Goal: Task Accomplishment & Management: Manage account settings

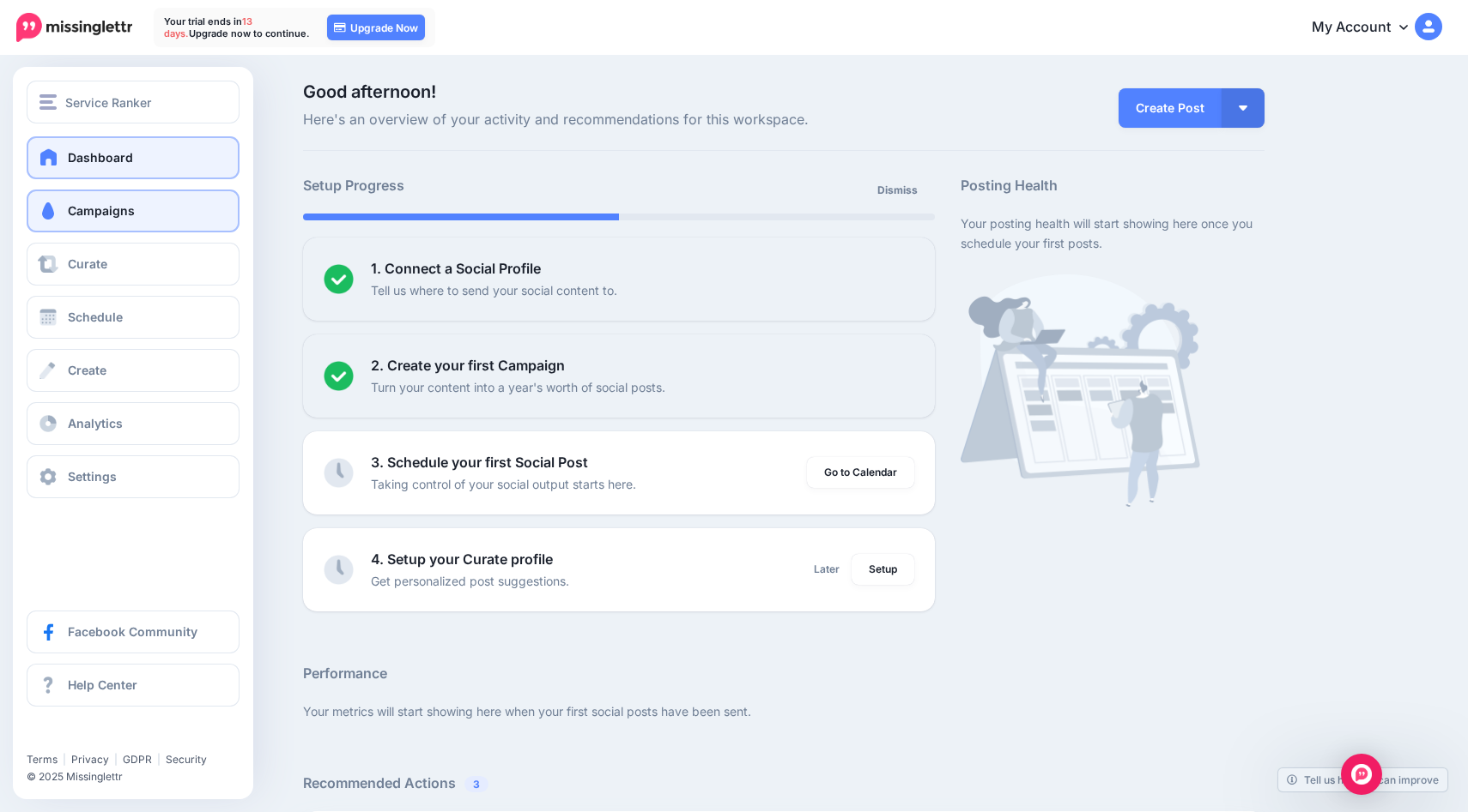
click at [103, 216] on span "Campaigns" at bounding box center [101, 210] width 67 height 14
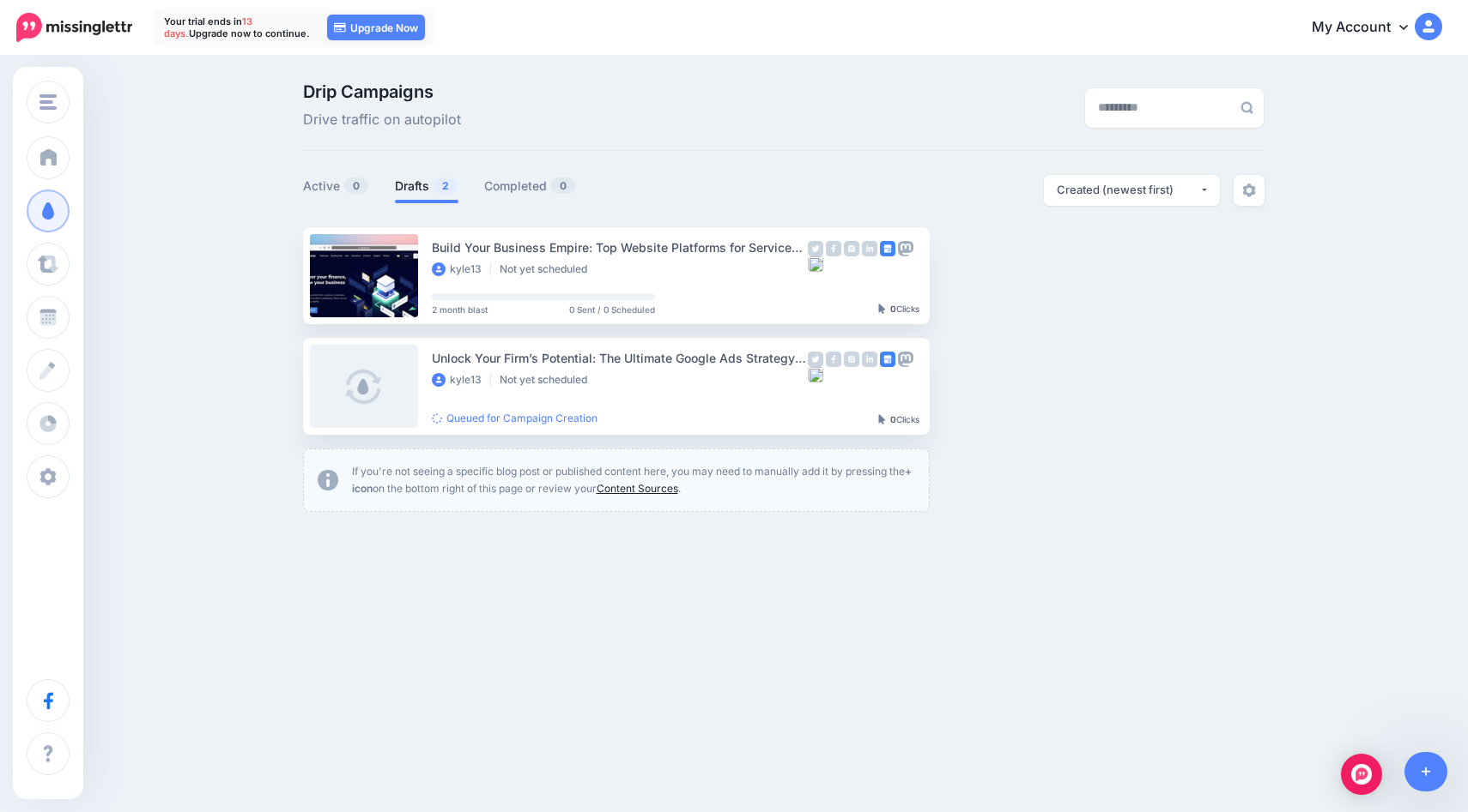
click at [640, 489] on link "Content Sources" at bounding box center [637, 488] width 81 height 13
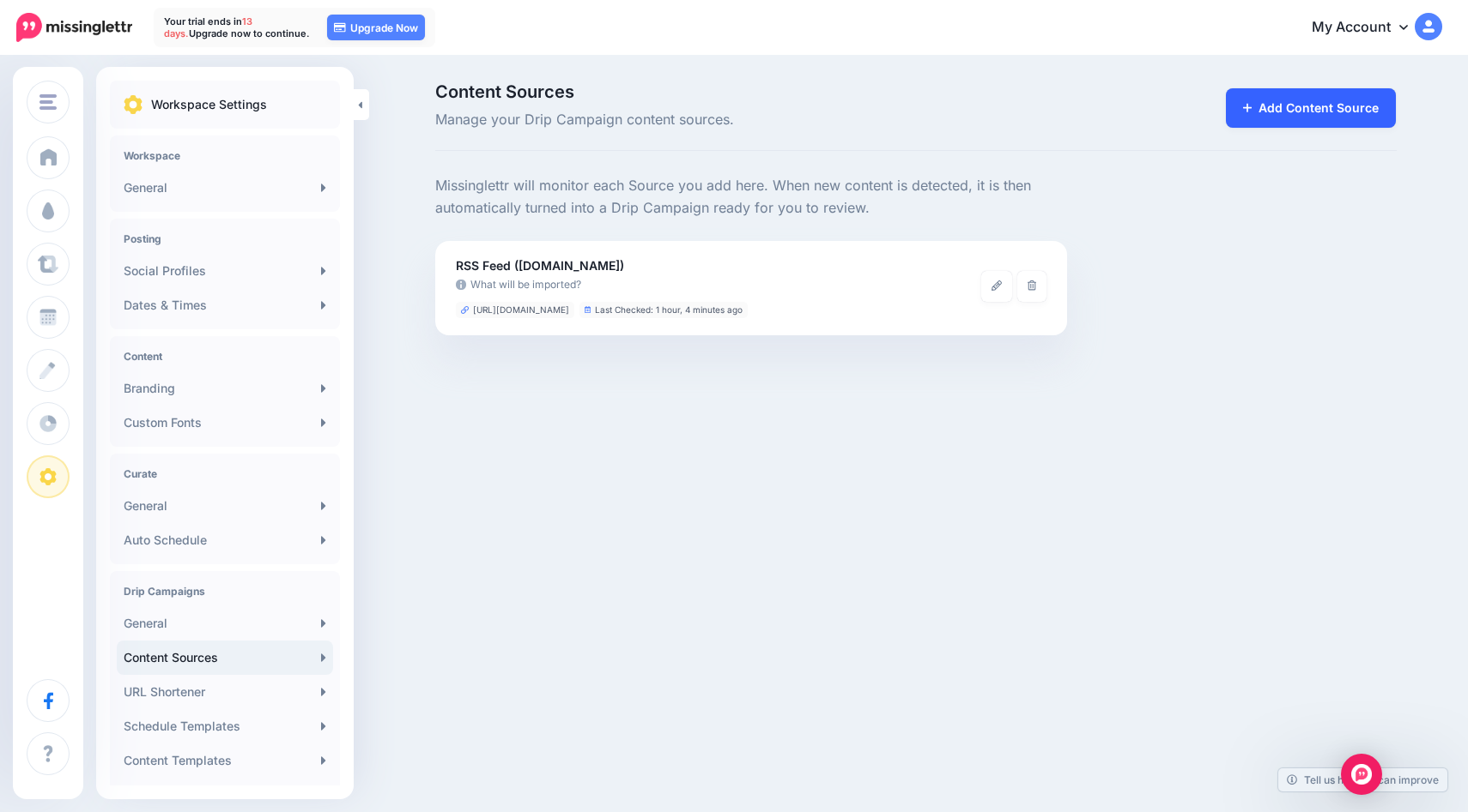
click at [1265, 113] on link "Add Content Source" at bounding box center [1310, 107] width 171 height 40
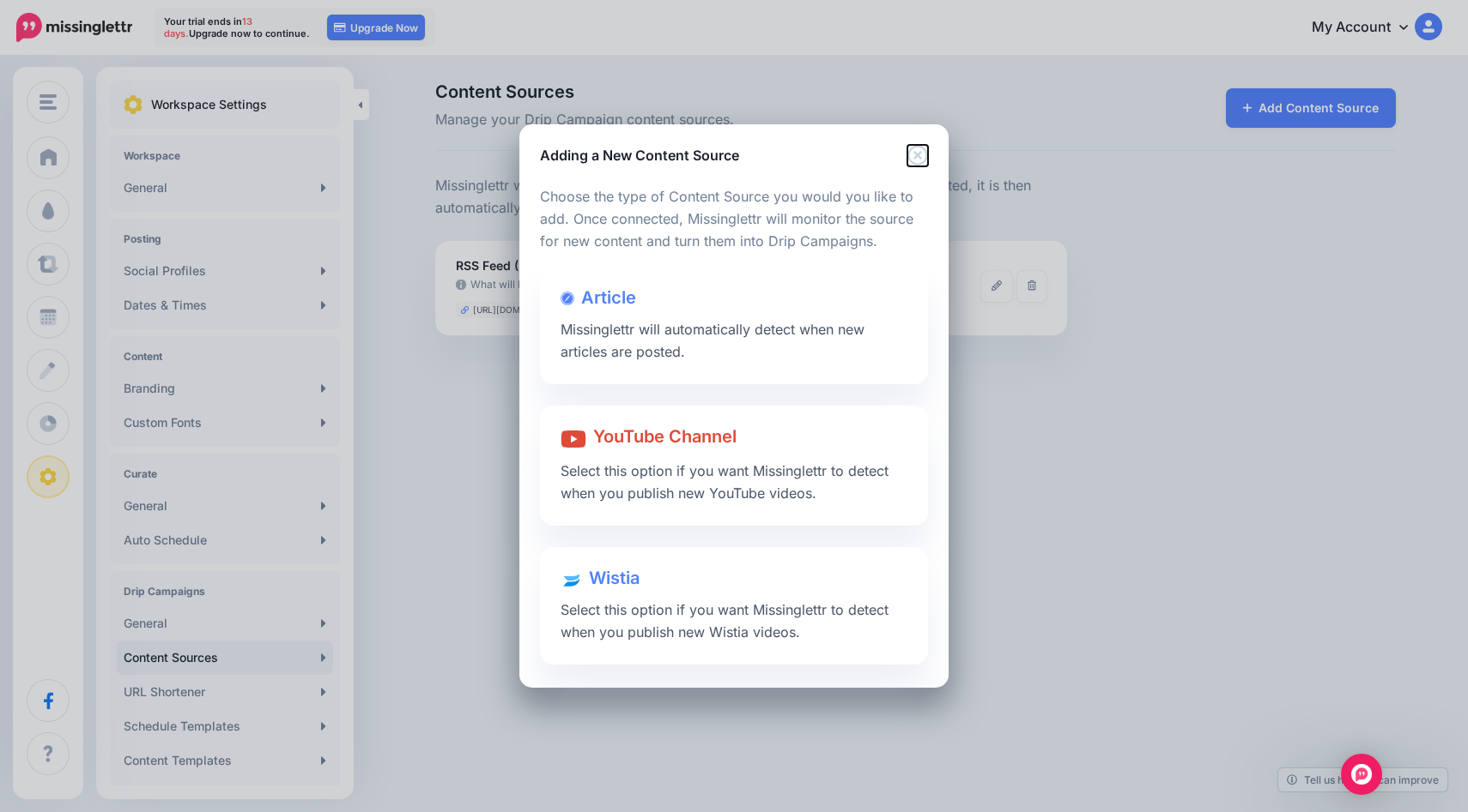
click at [922, 160] on icon "Close" at bounding box center [917, 155] width 20 height 20
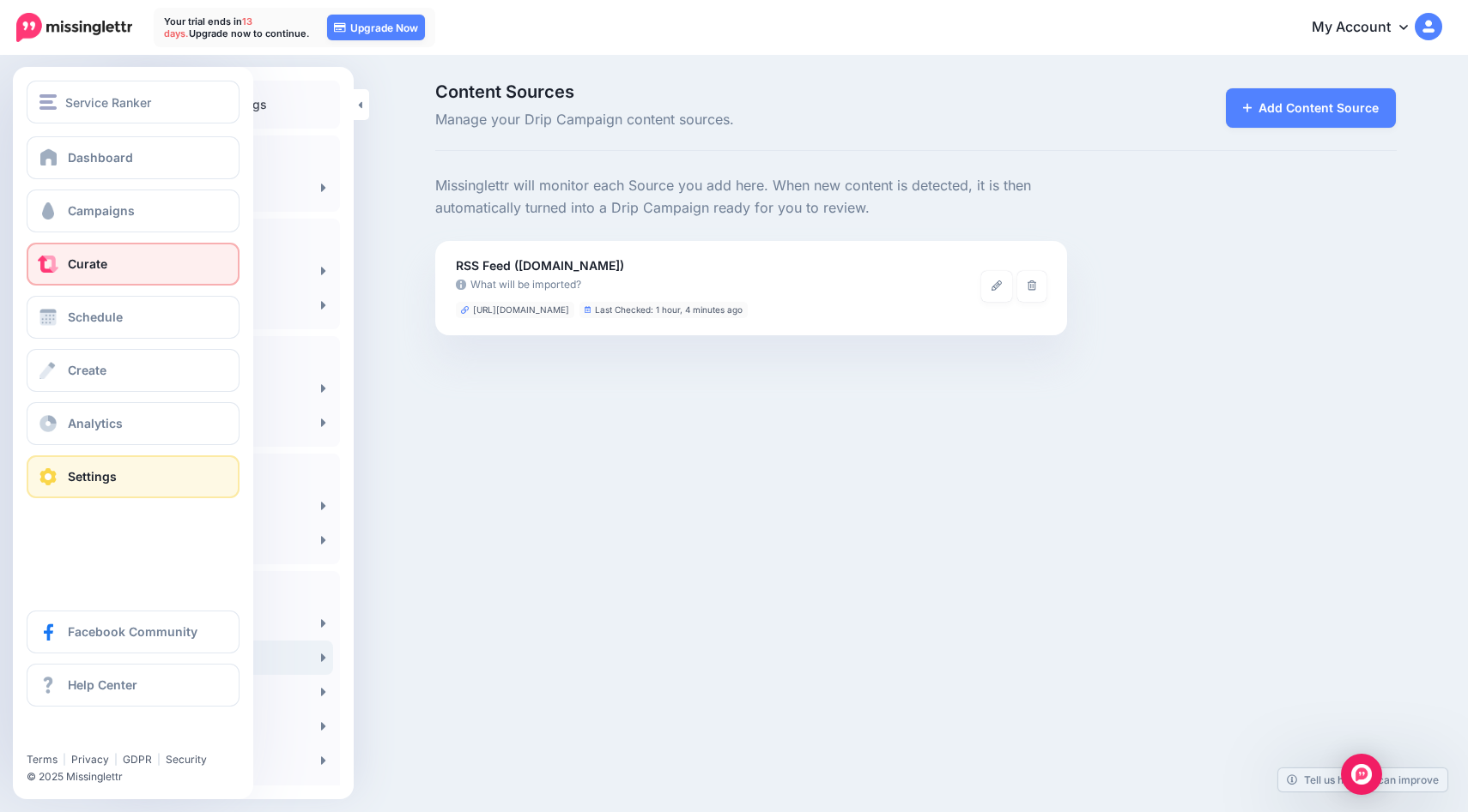
click at [103, 250] on link "Curate" at bounding box center [133, 264] width 213 height 43
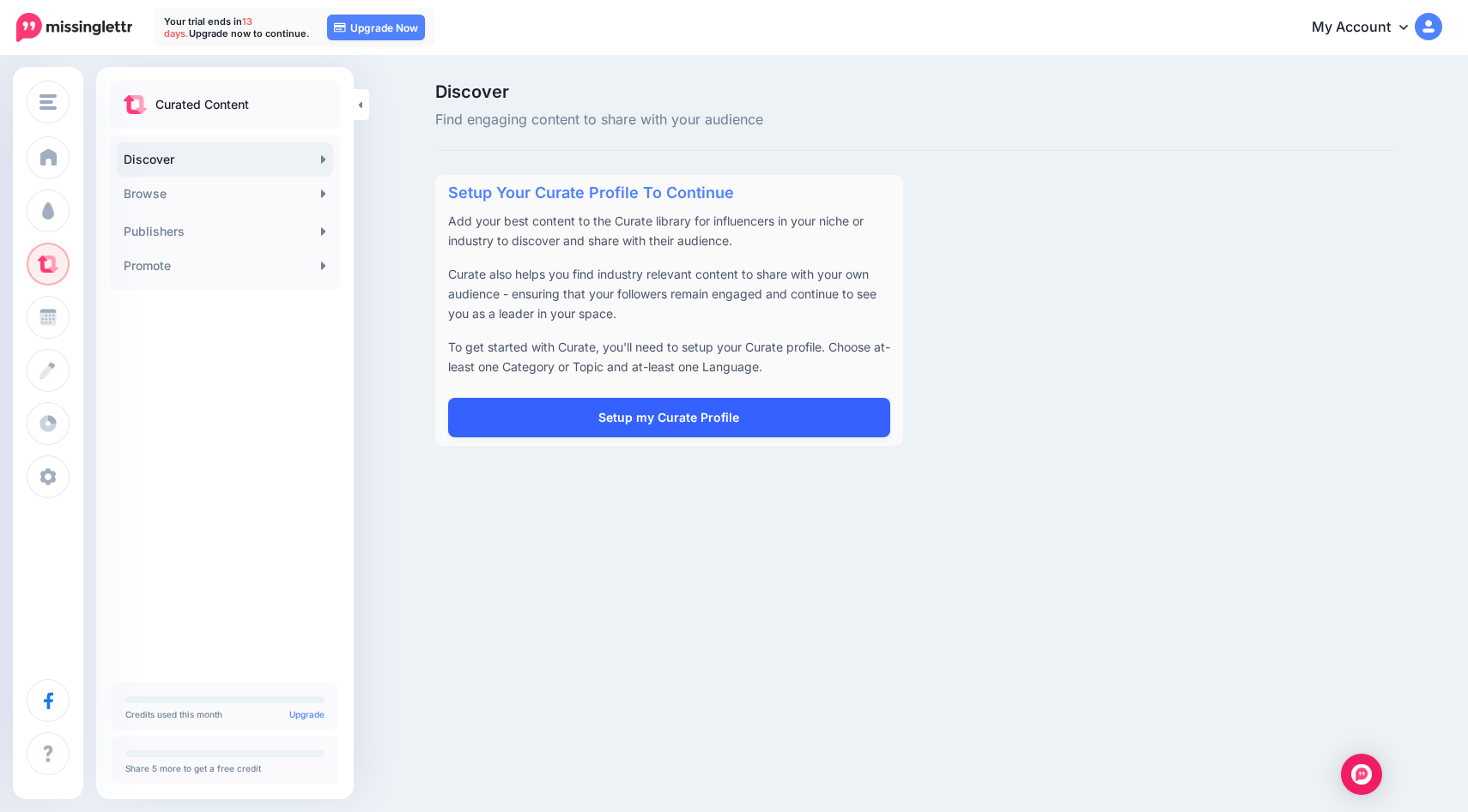
click at [605, 424] on link "Setup my Curate Profile" at bounding box center [668, 418] width 442 height 40
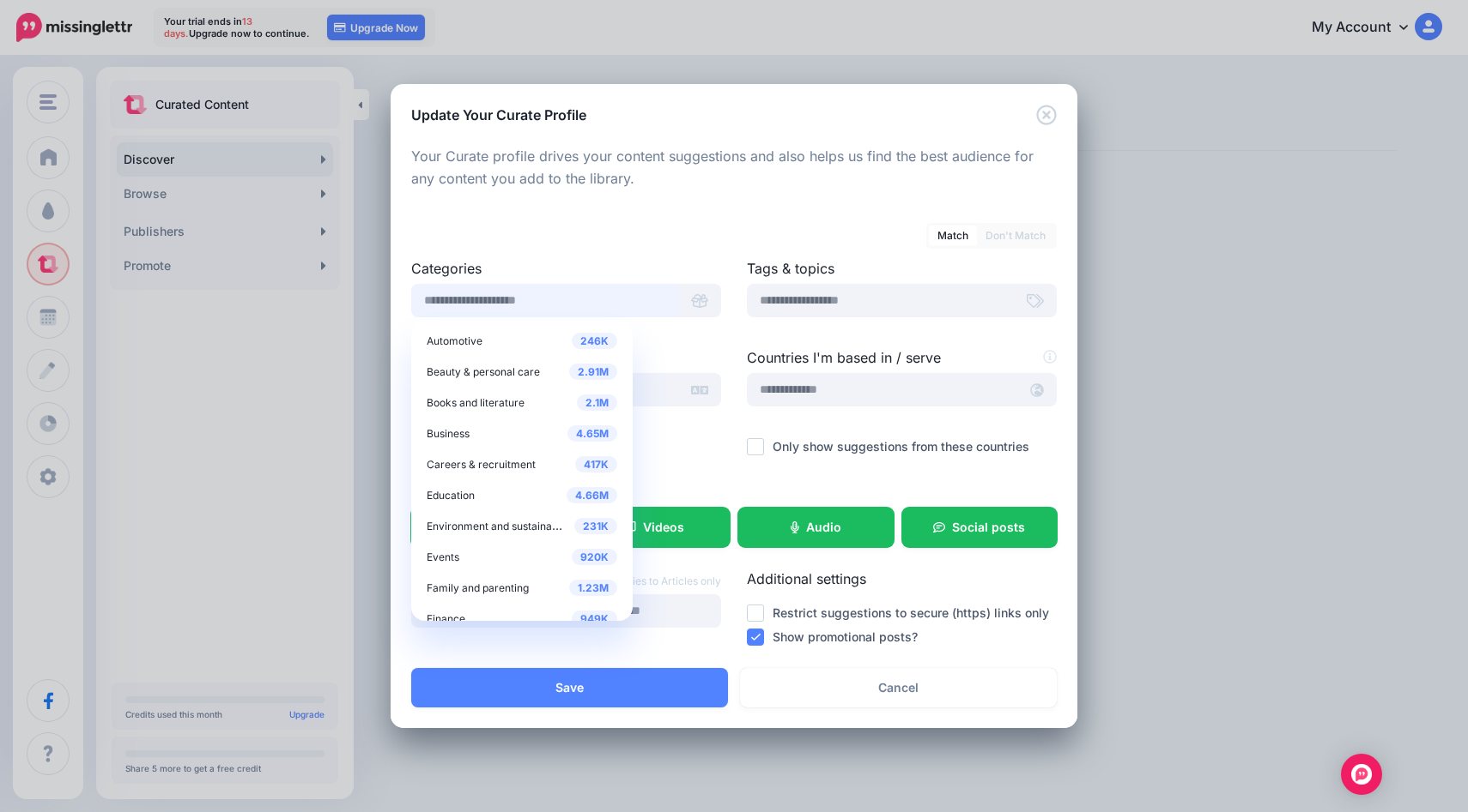
click at [621, 303] on input "text" at bounding box center [544, 301] width 268 height 34
click at [658, 255] on div "Match Don't Match Categories 246K Automotive 2.91M Beauty & personal care 2.1M" at bounding box center [733, 430] width 645 height 440
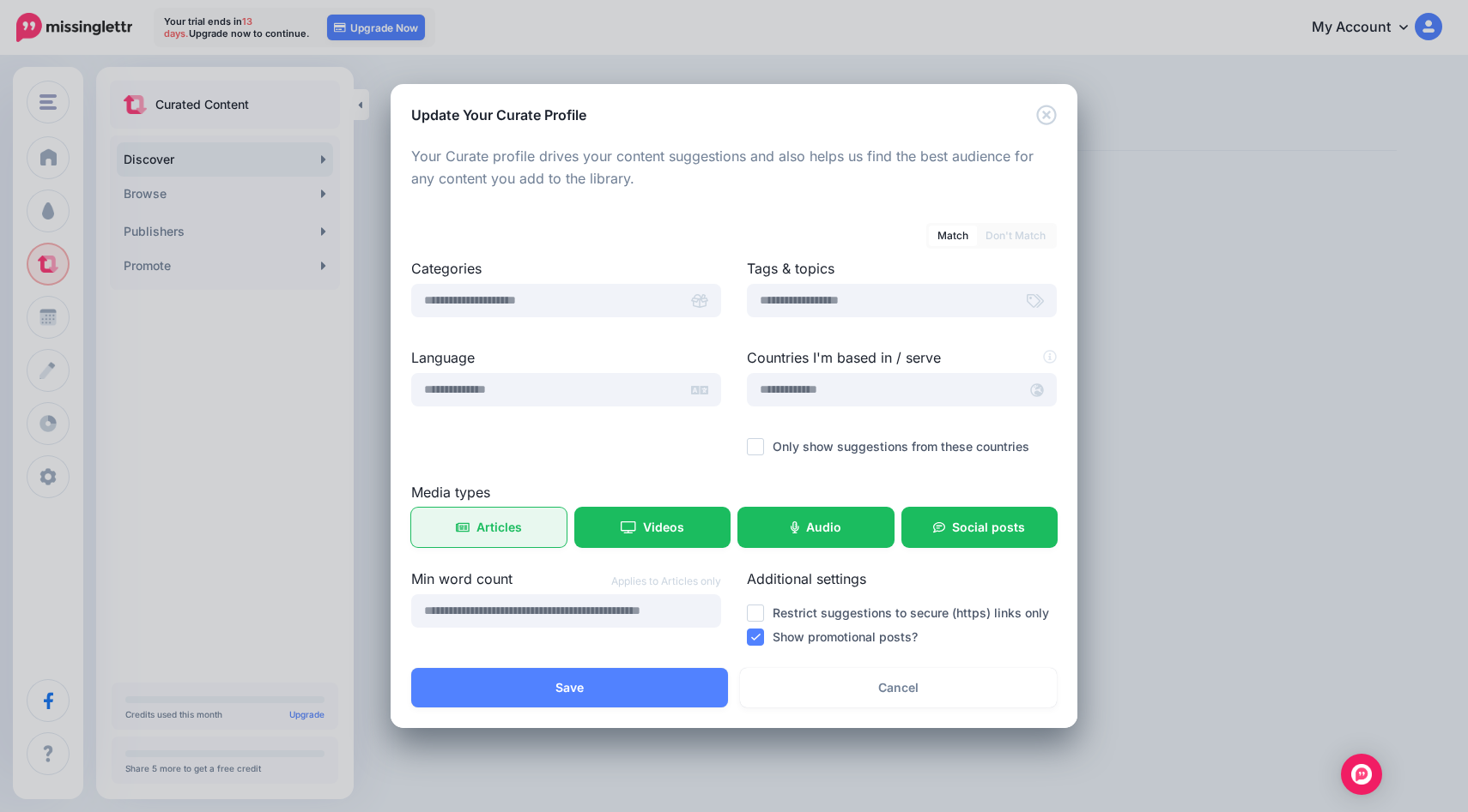
click at [500, 544] on link "Articles" at bounding box center [488, 527] width 156 height 40
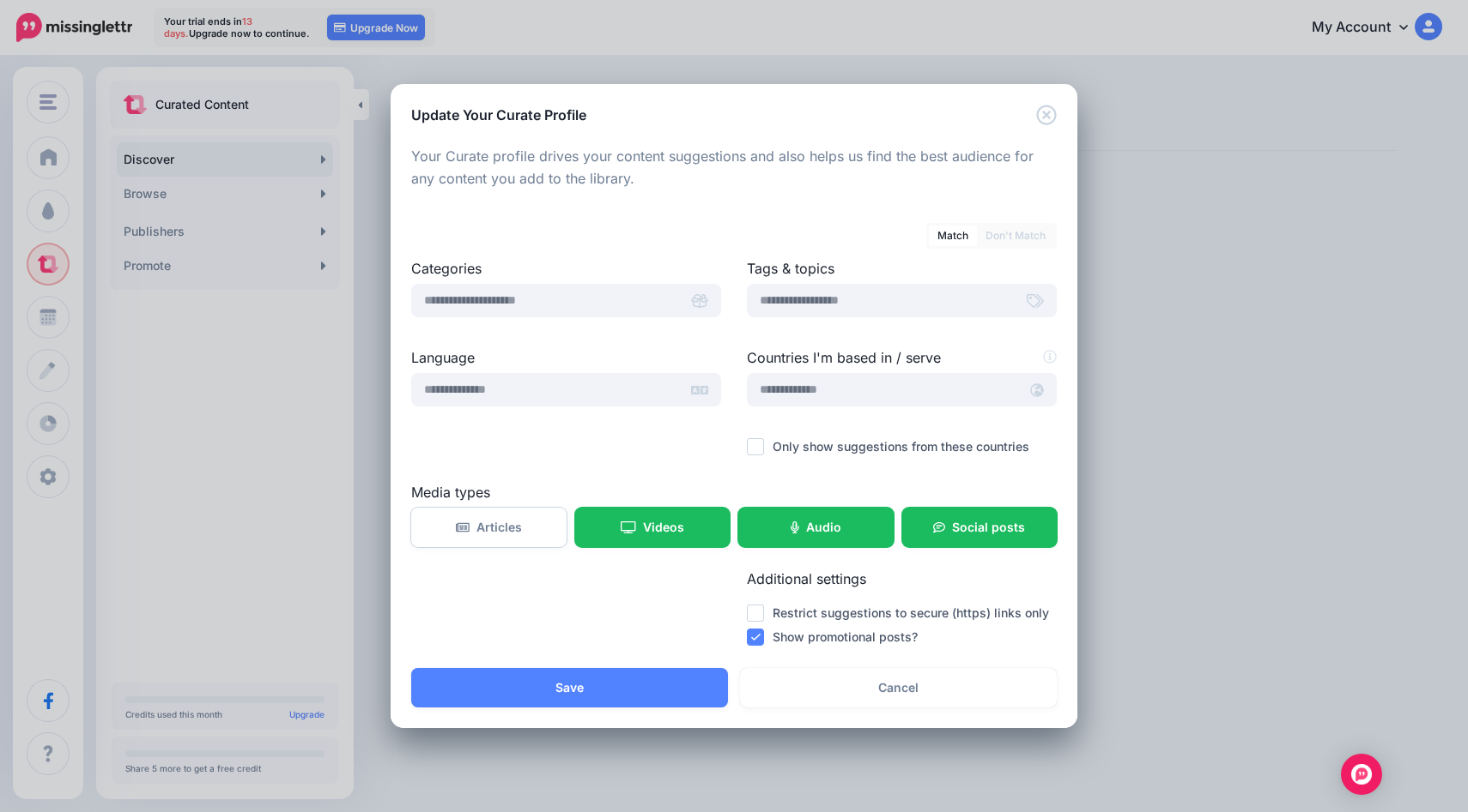
click at [1007, 241] on link "Don't Match" at bounding box center [1015, 235] width 77 height 20
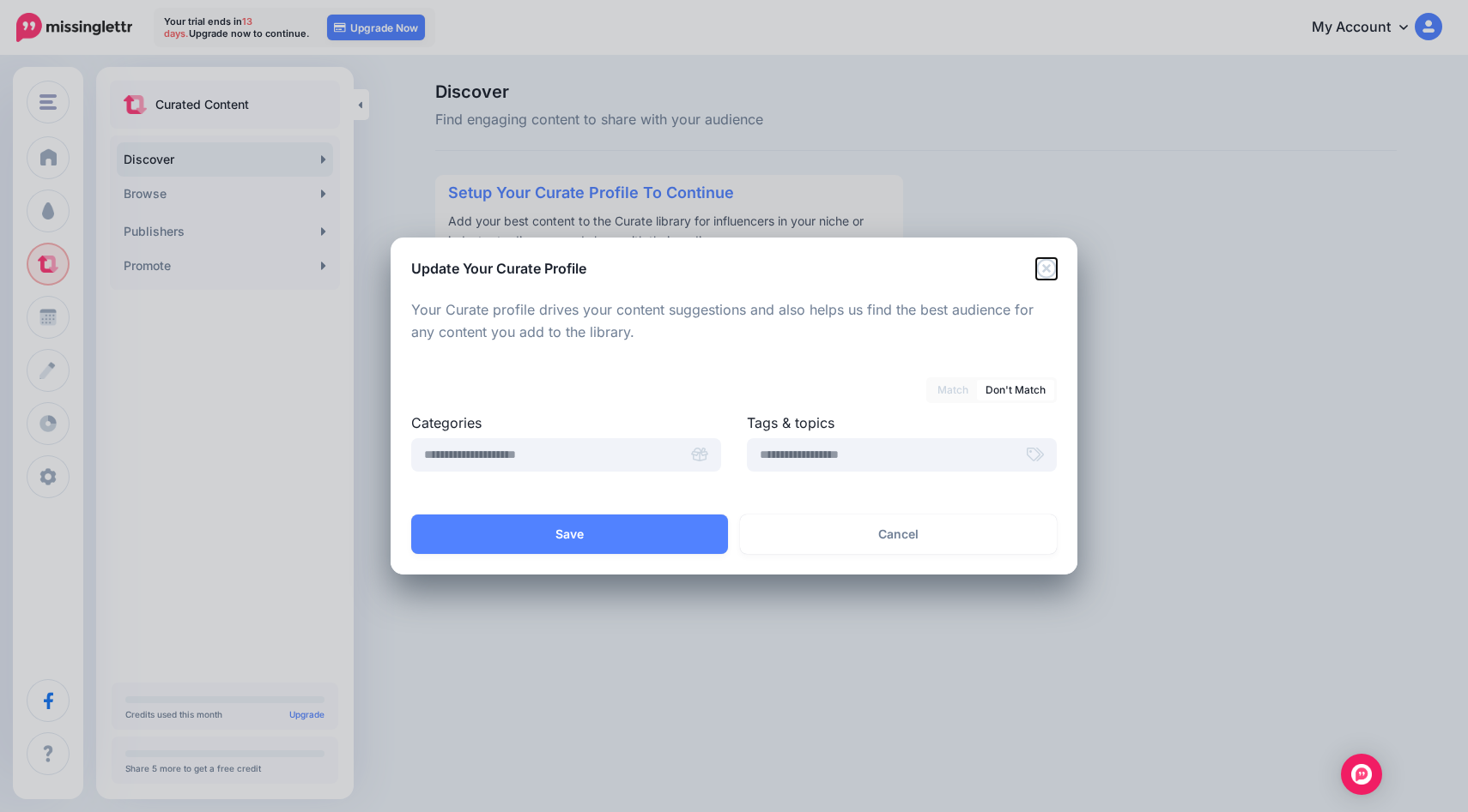
click at [1046, 265] on icon "Close" at bounding box center [1045, 268] width 20 height 20
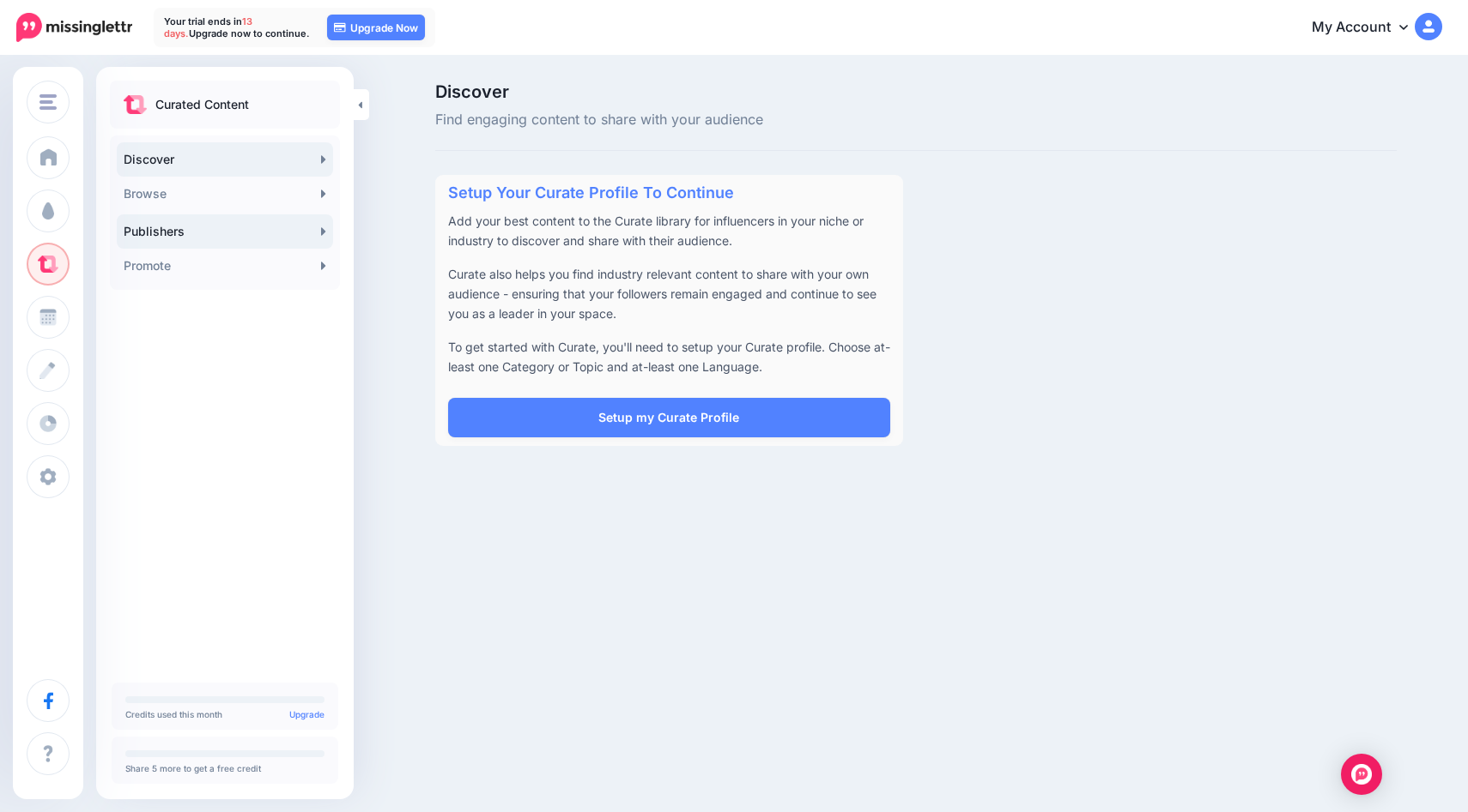
click at [168, 231] on link "Publishers" at bounding box center [225, 231] width 217 height 34
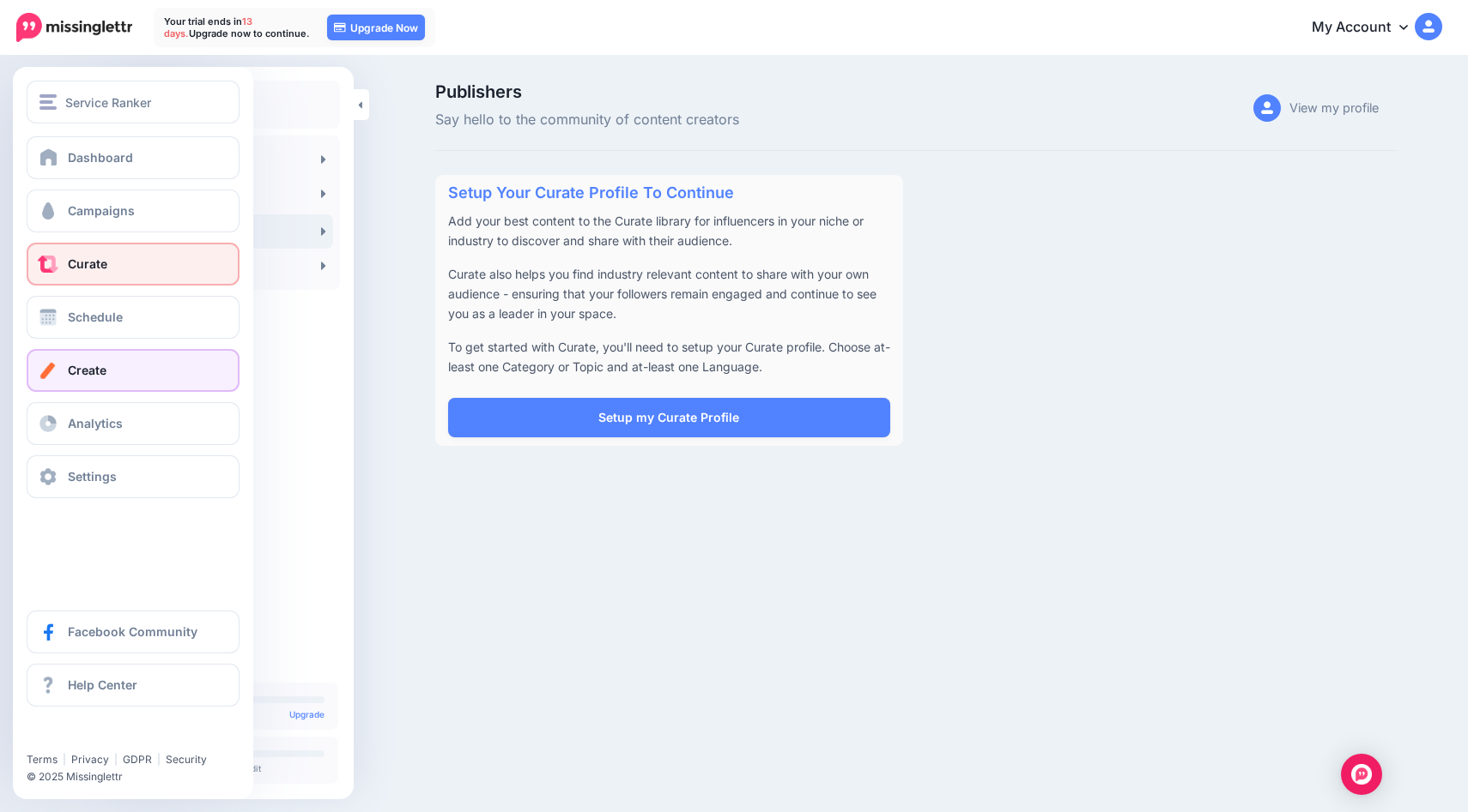
click at [68, 375] on span "Create" at bounding box center [87, 369] width 39 height 14
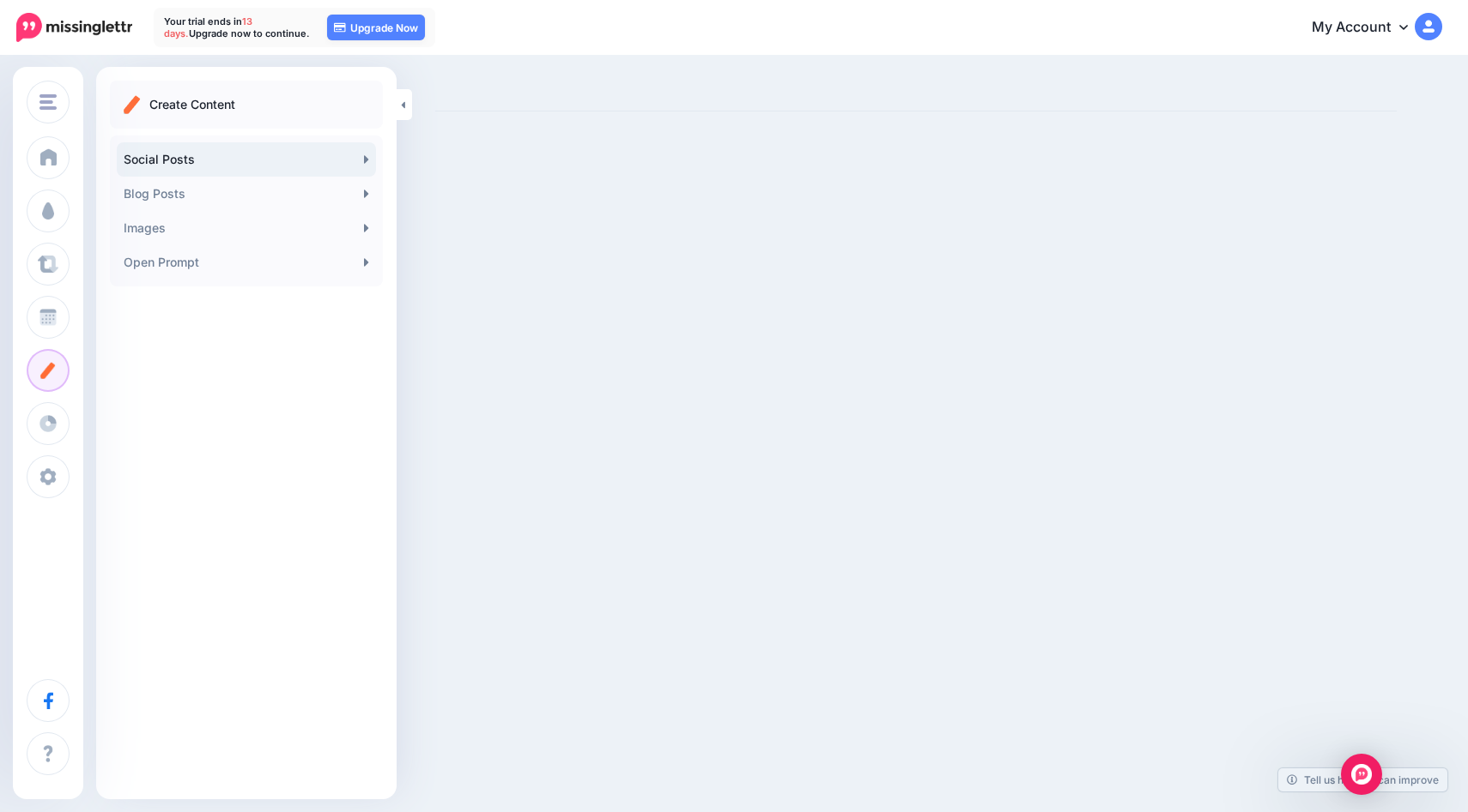
click at [292, 163] on link "Social Posts" at bounding box center [247, 159] width 259 height 34
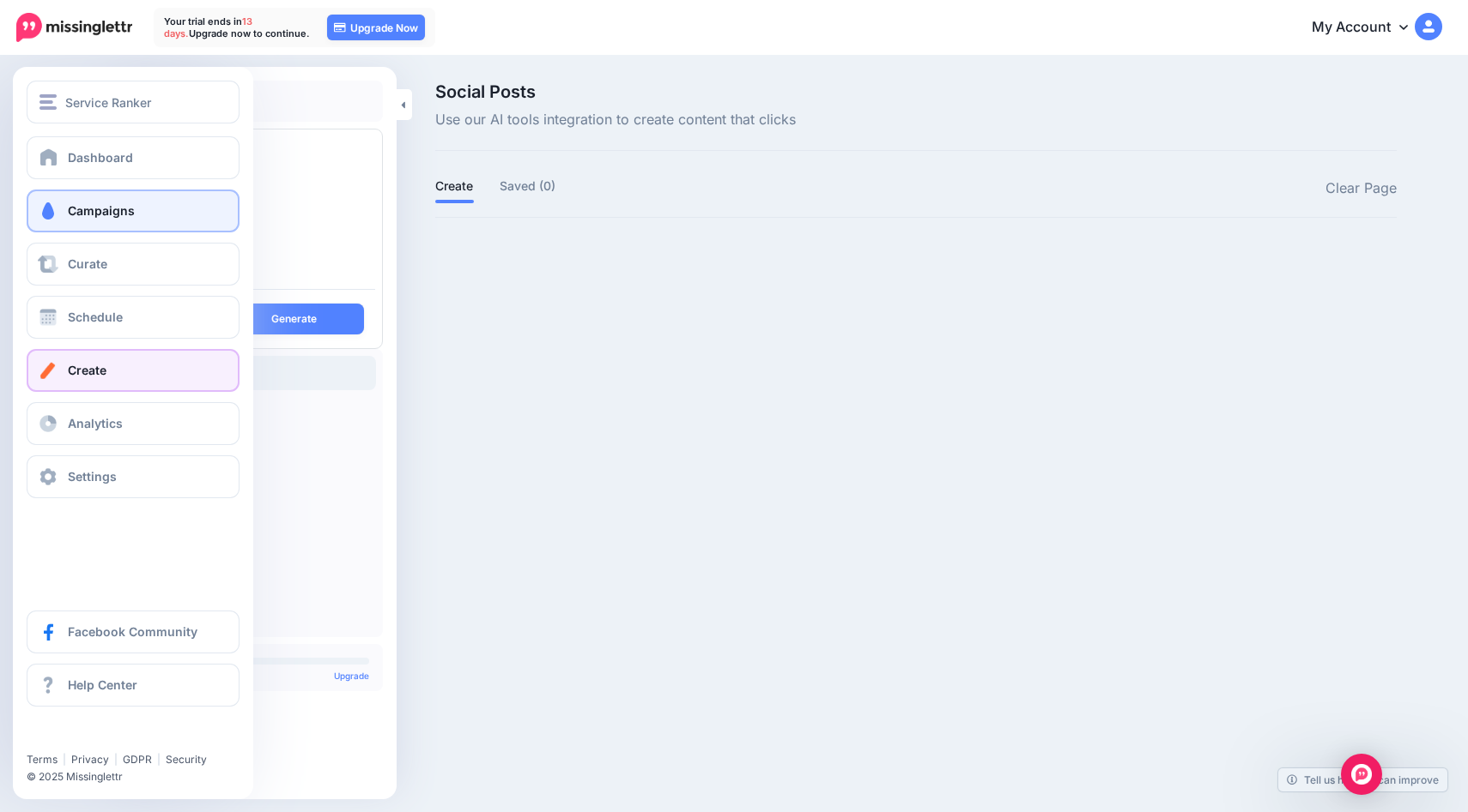
click at [88, 195] on link "Campaigns" at bounding box center [133, 211] width 213 height 43
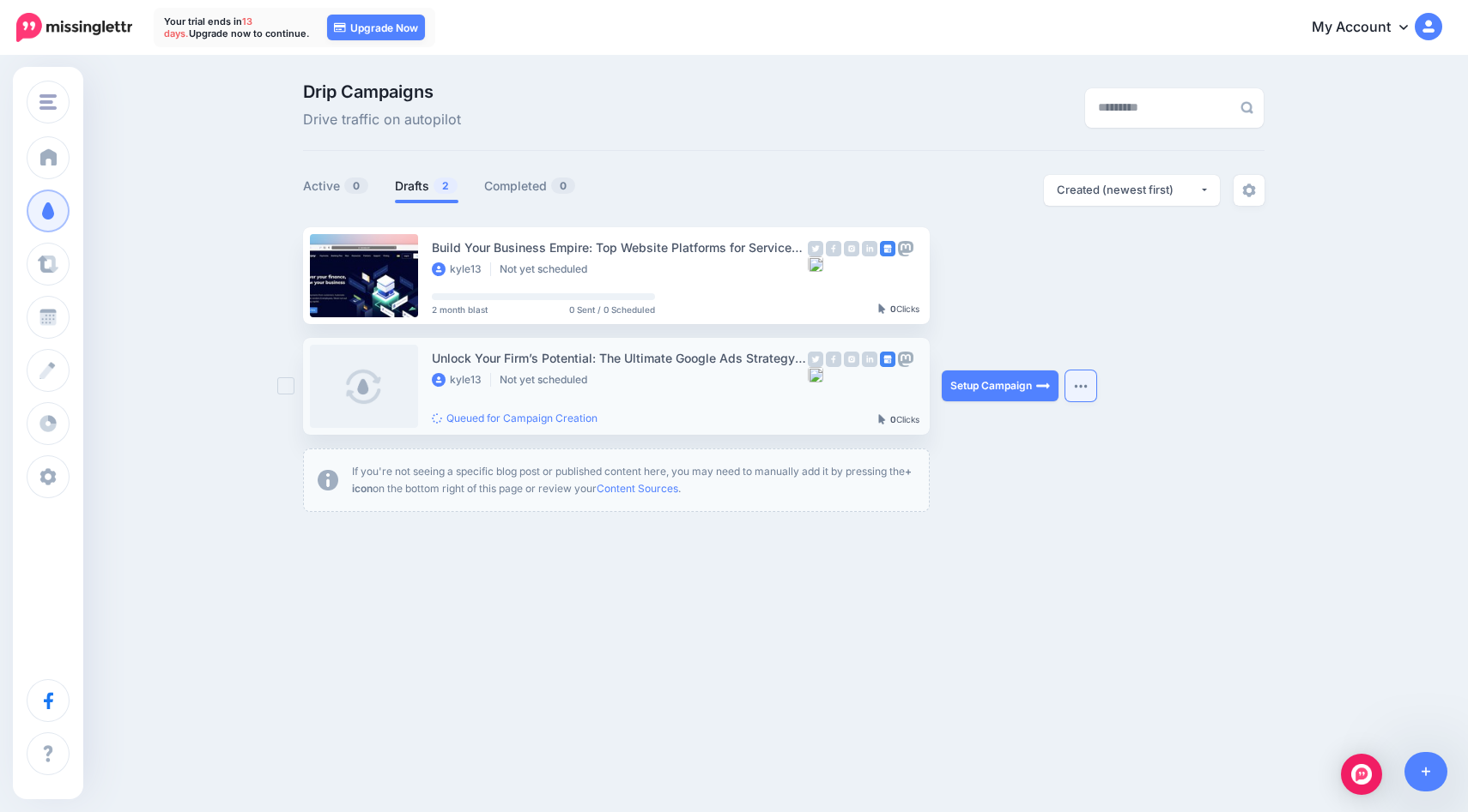
click at [1072, 383] on button "button" at bounding box center [1080, 386] width 31 height 31
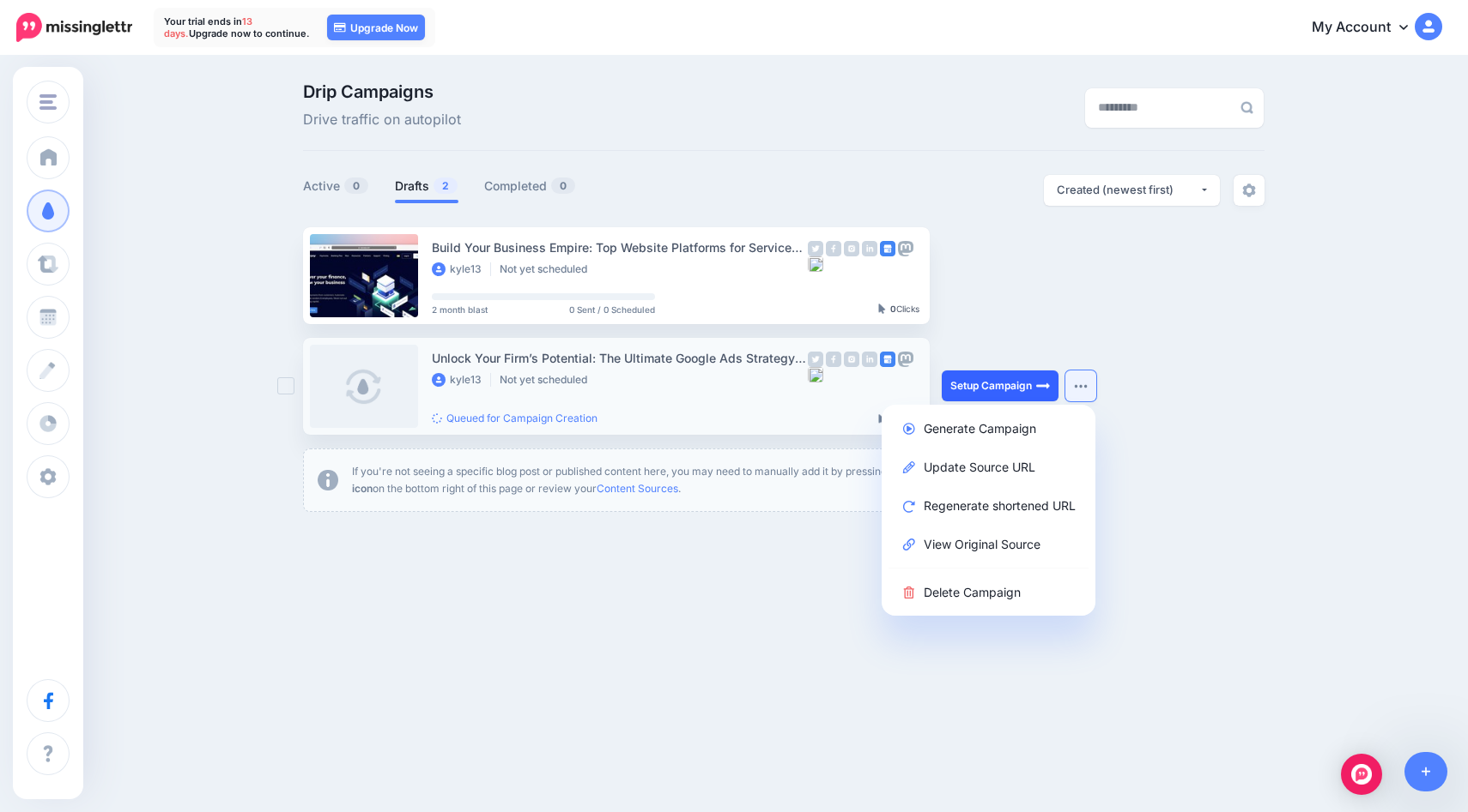
click at [975, 392] on link "Setup Campaign" at bounding box center [1000, 386] width 117 height 31
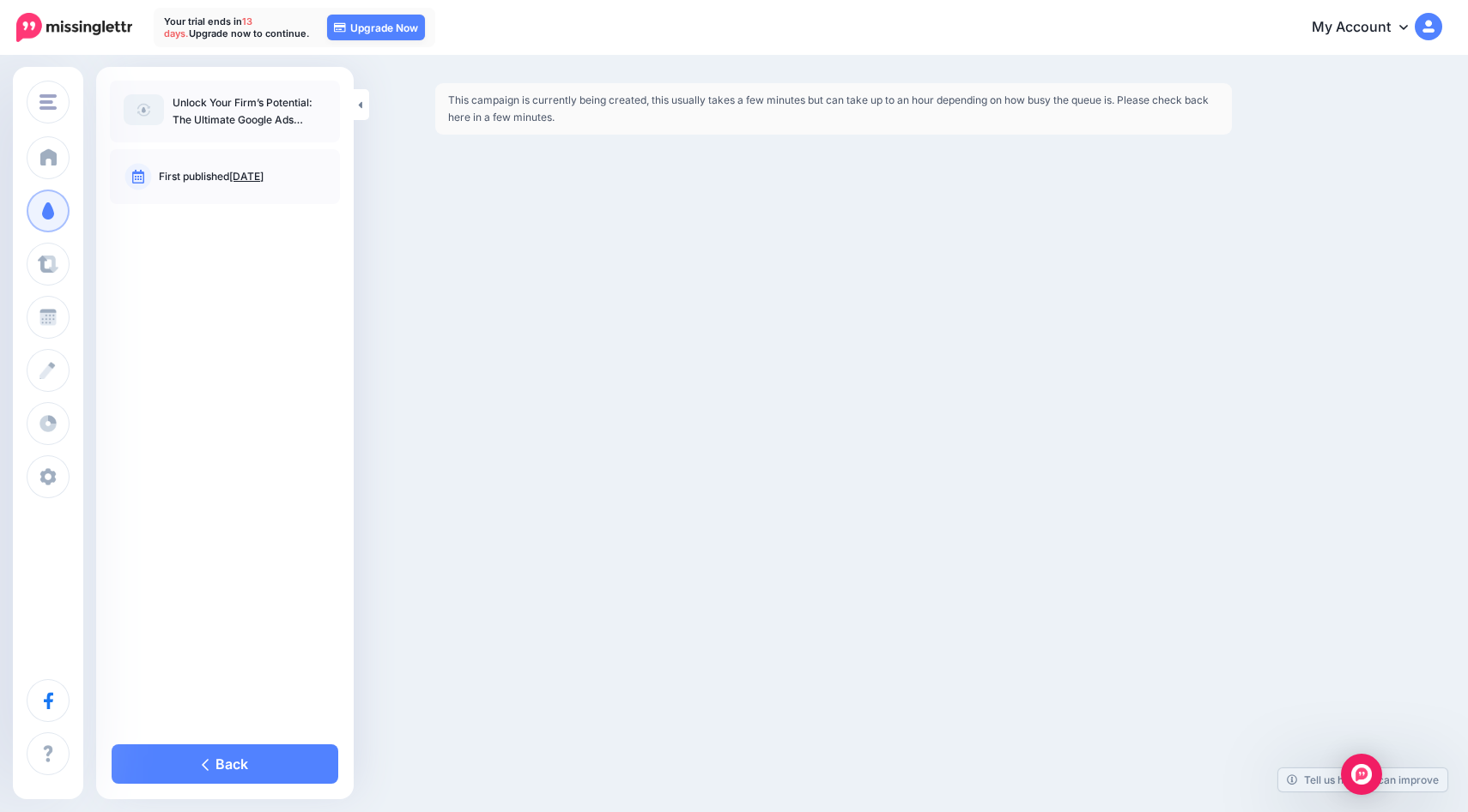
click at [266, 110] on p "Unlock Your Firm’s Potential: The Ultimate Google Ads Strategy for Lawyers" at bounding box center [249, 111] width 154 height 34
click at [332, 110] on div "Unlock Your Firm’s Potential: The Ultimate Google Ads Strategy for Lawyers" at bounding box center [225, 111] width 230 height 62
click at [180, 772] on link "Back" at bounding box center [224, 764] width 226 height 40
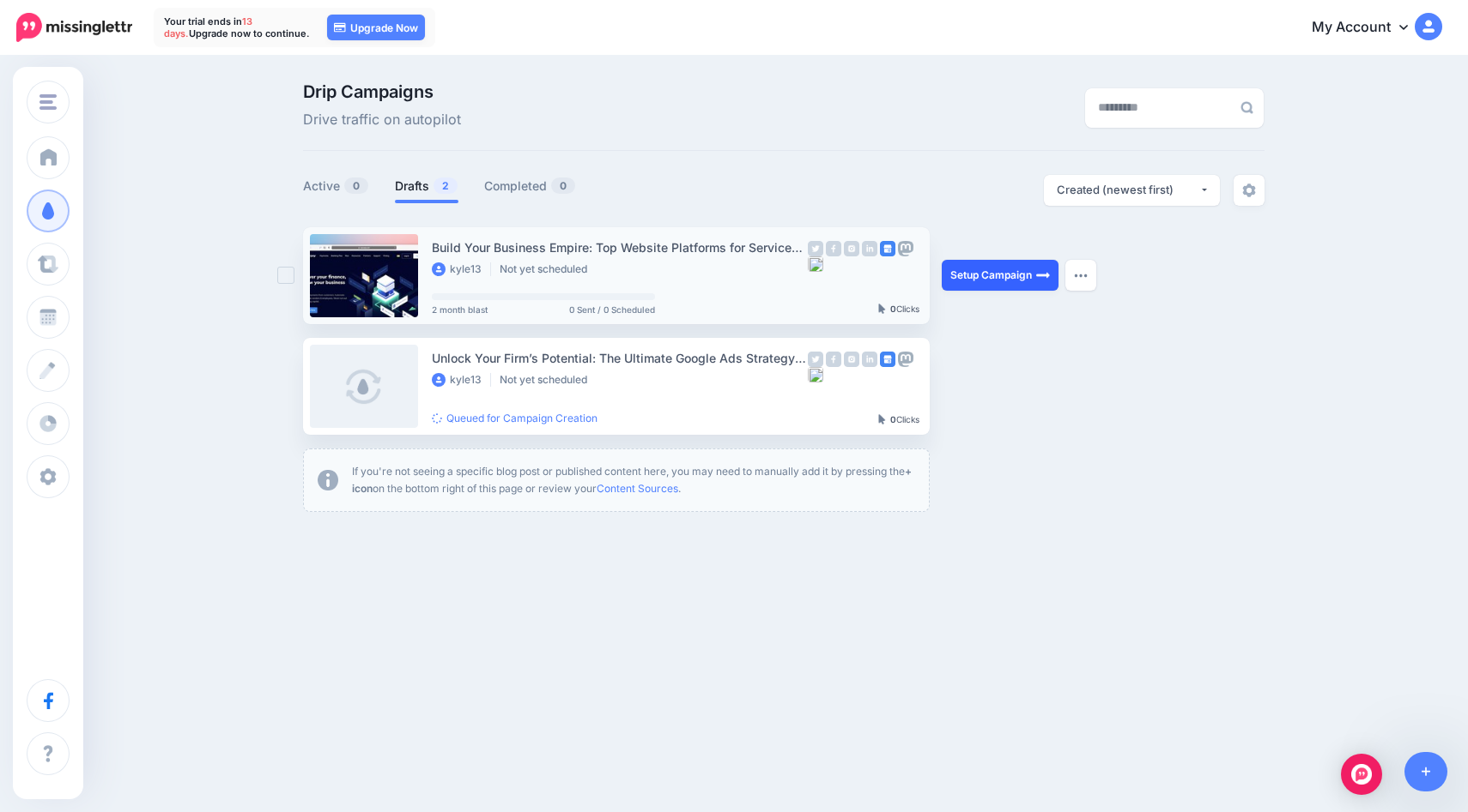
click at [989, 270] on link "Setup Campaign" at bounding box center [1000, 276] width 117 height 31
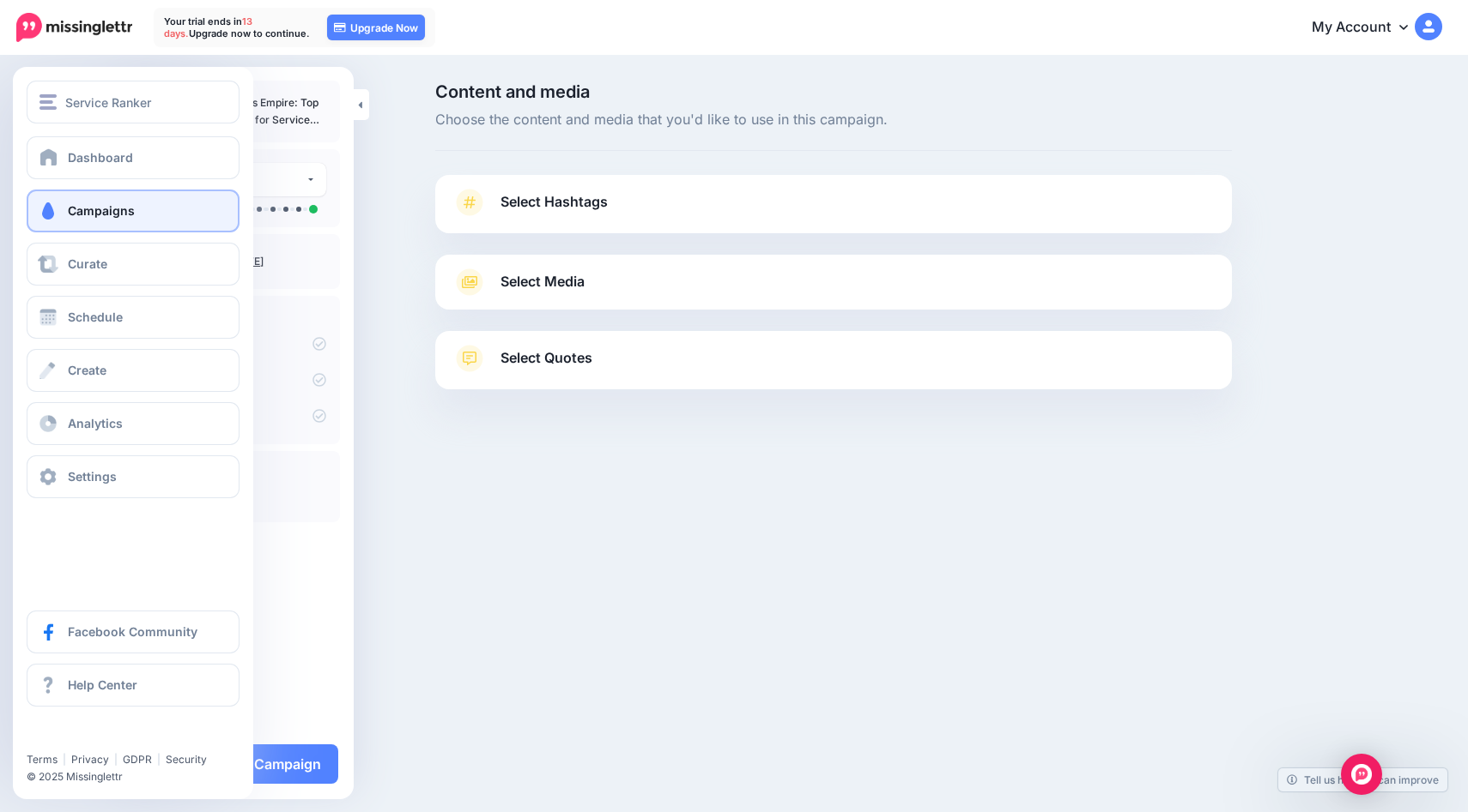
click at [96, 223] on link "Campaigns" at bounding box center [133, 211] width 213 height 43
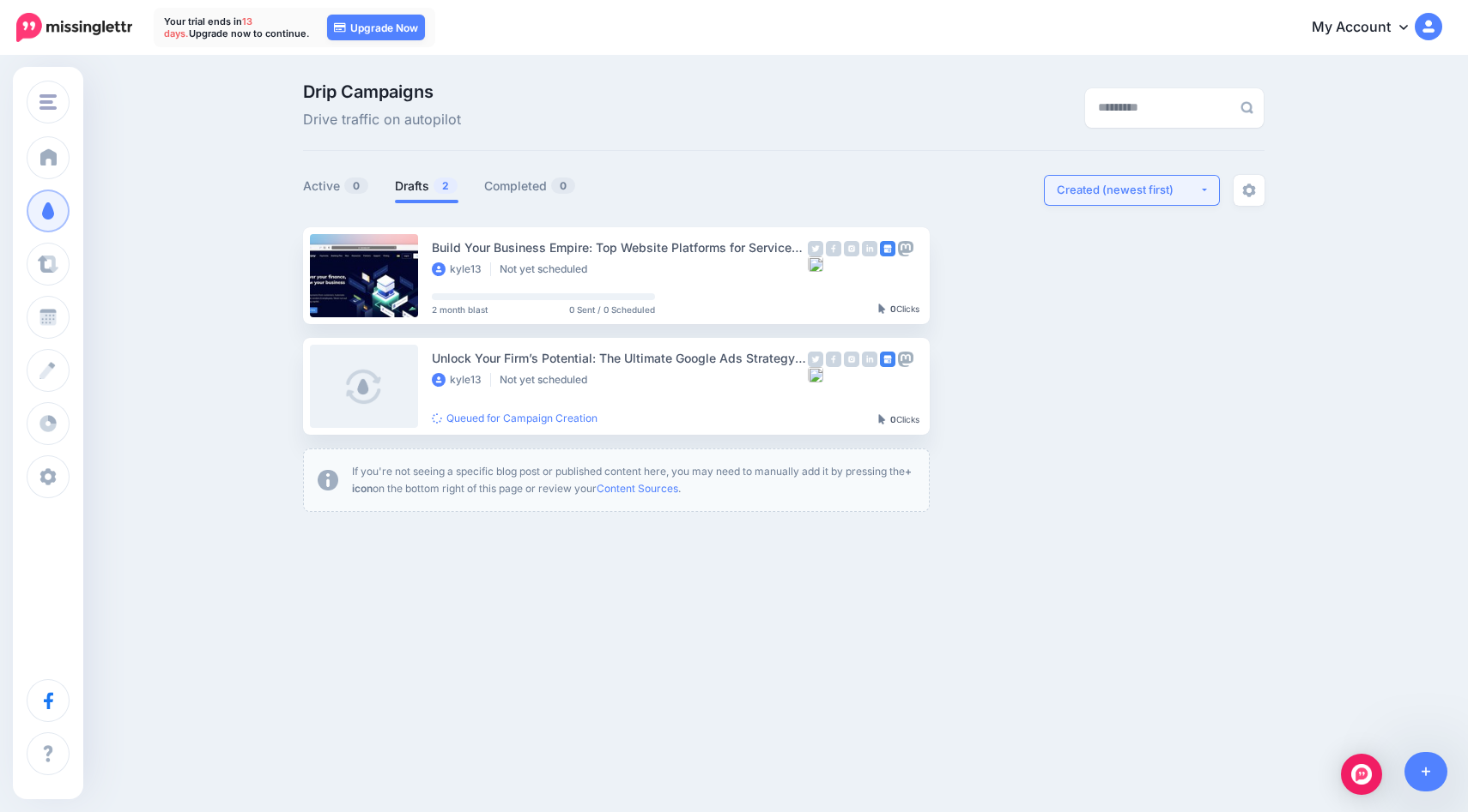
click at [1171, 188] on div "Created (newest first)" at bounding box center [1128, 189] width 142 height 16
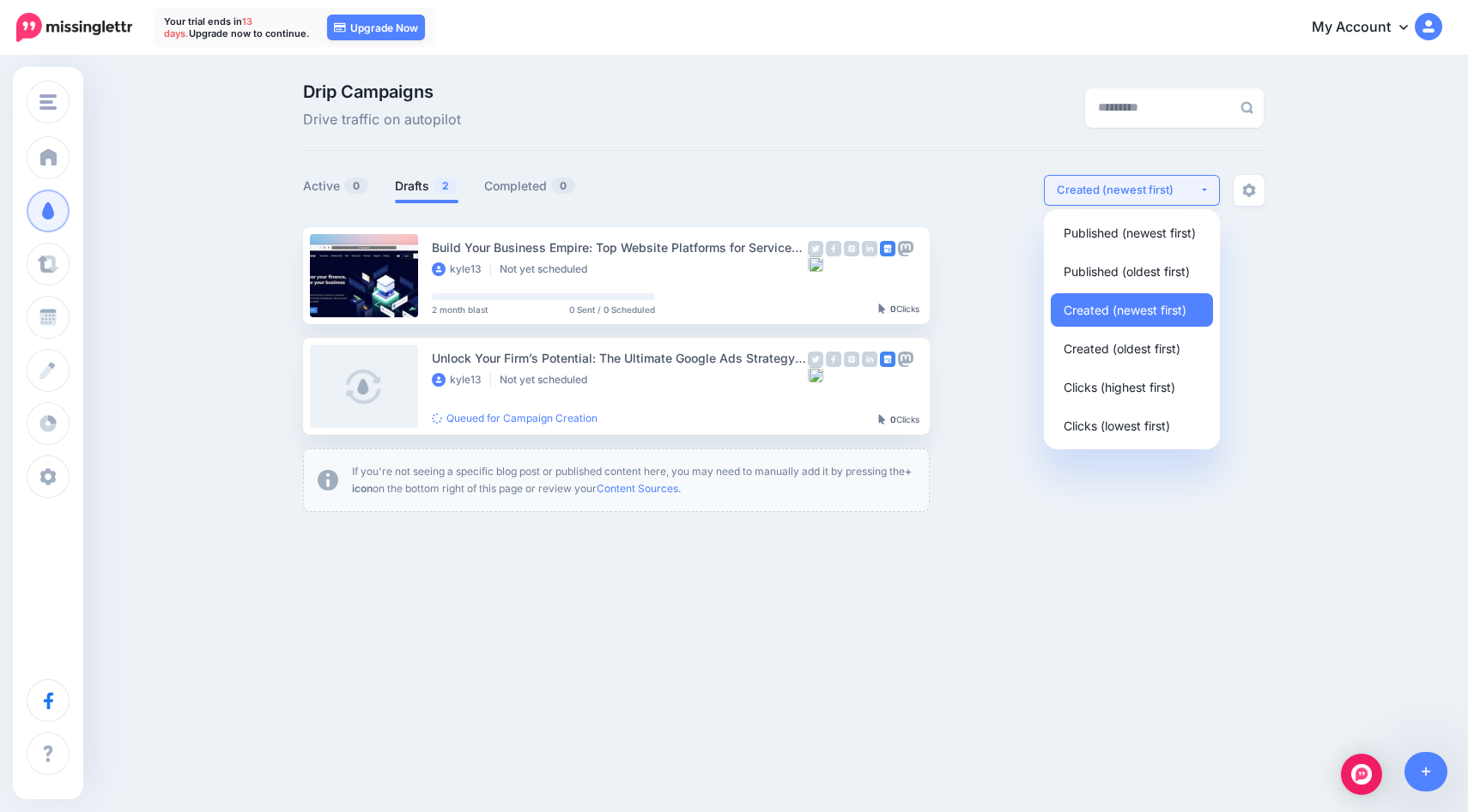
click at [1165, 194] on div "Created (newest first)" at bounding box center [1128, 189] width 142 height 16
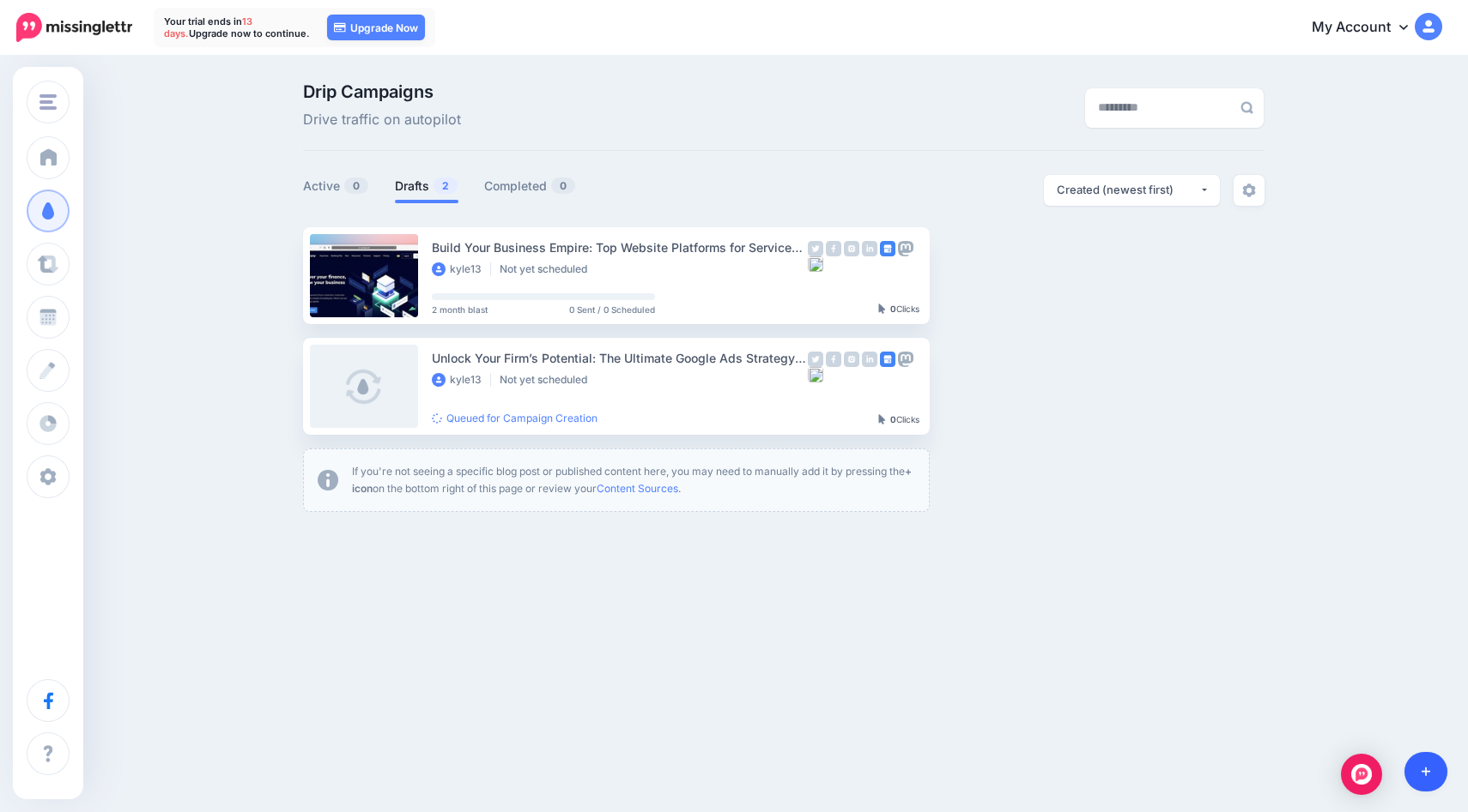
click at [1406, 767] on link at bounding box center [1425, 771] width 44 height 40
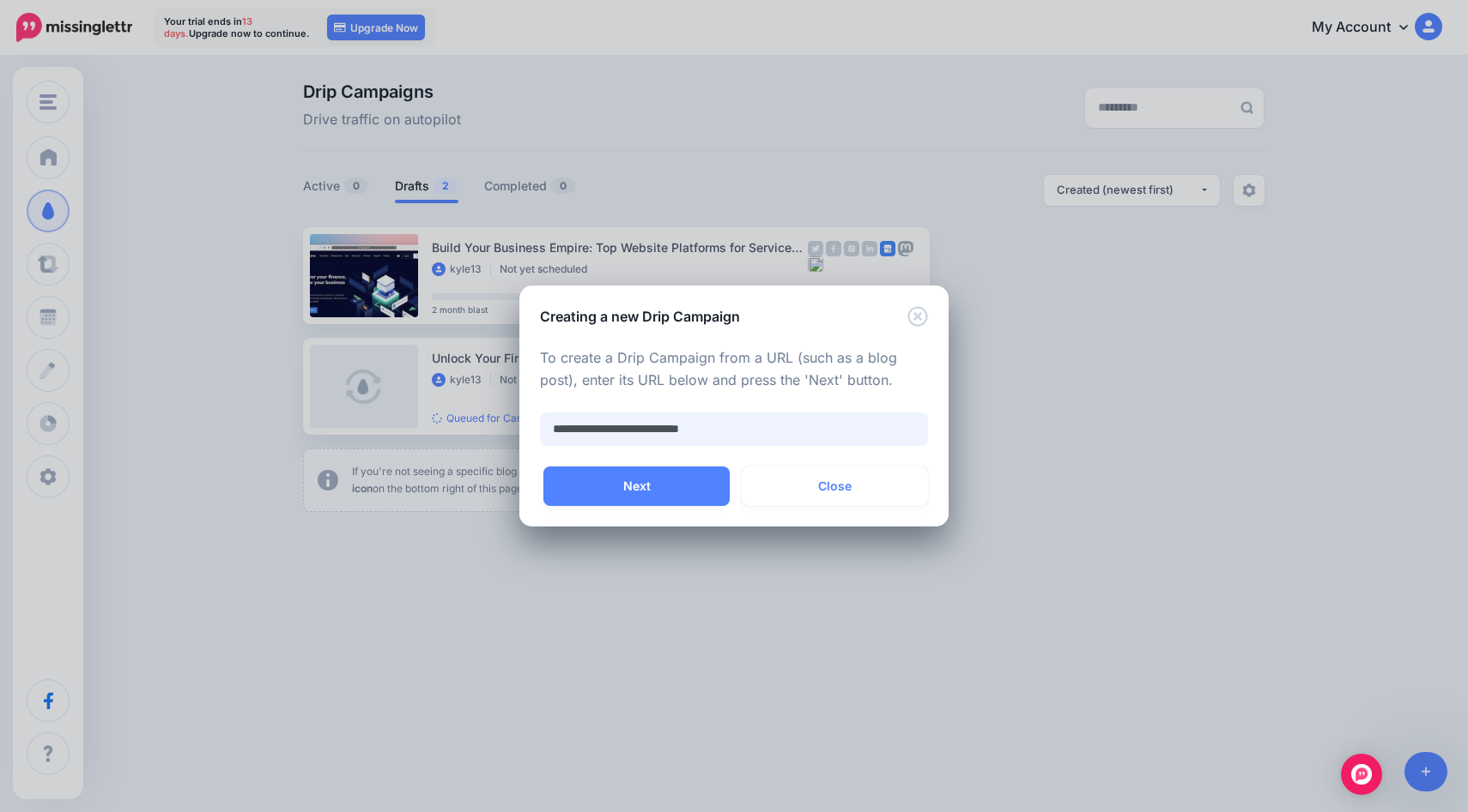
type input "**********"
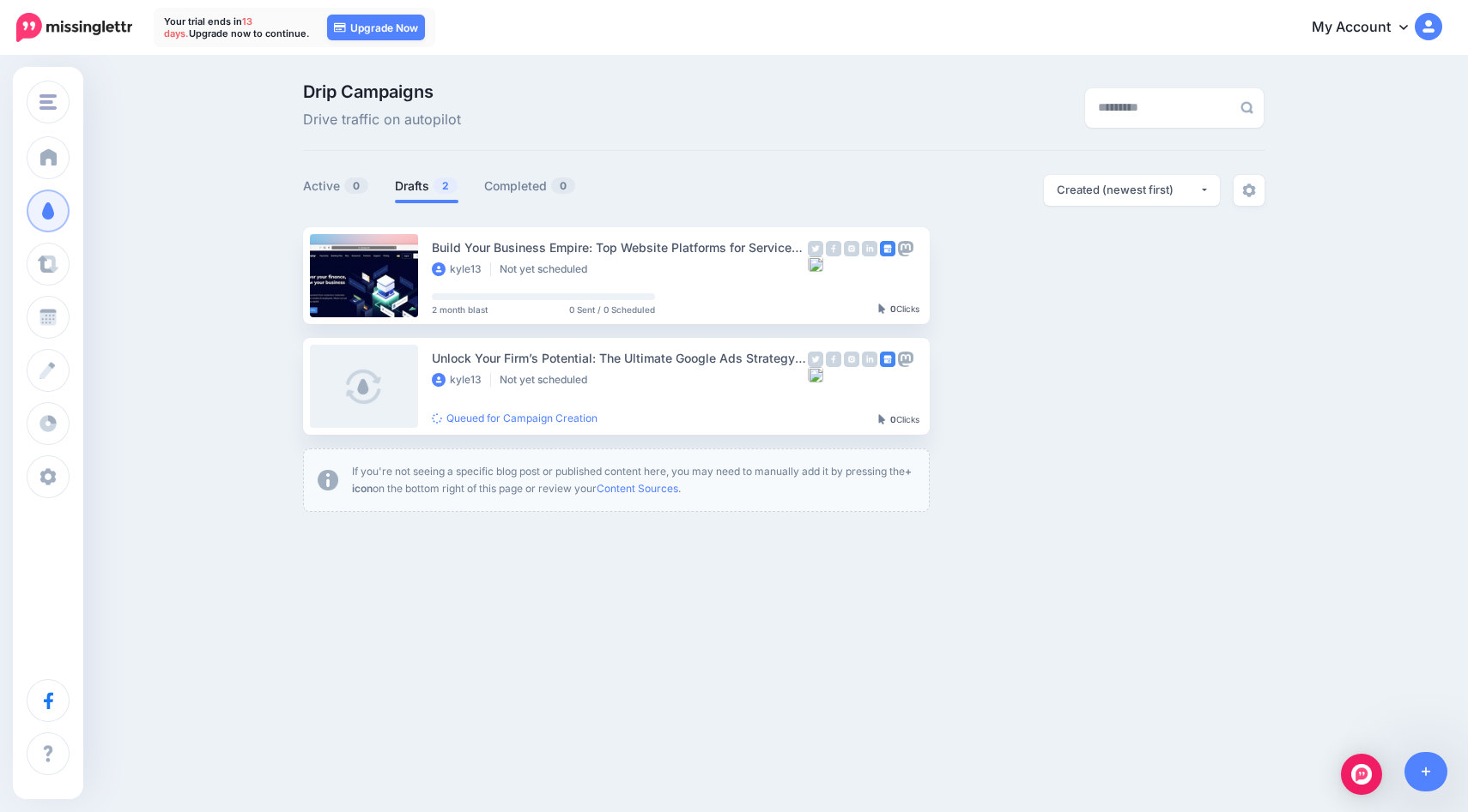
click at [564, 110] on div "Drip Campaigns Drive traffic on autopilot" at bounding box center [619, 107] width 659 height 48
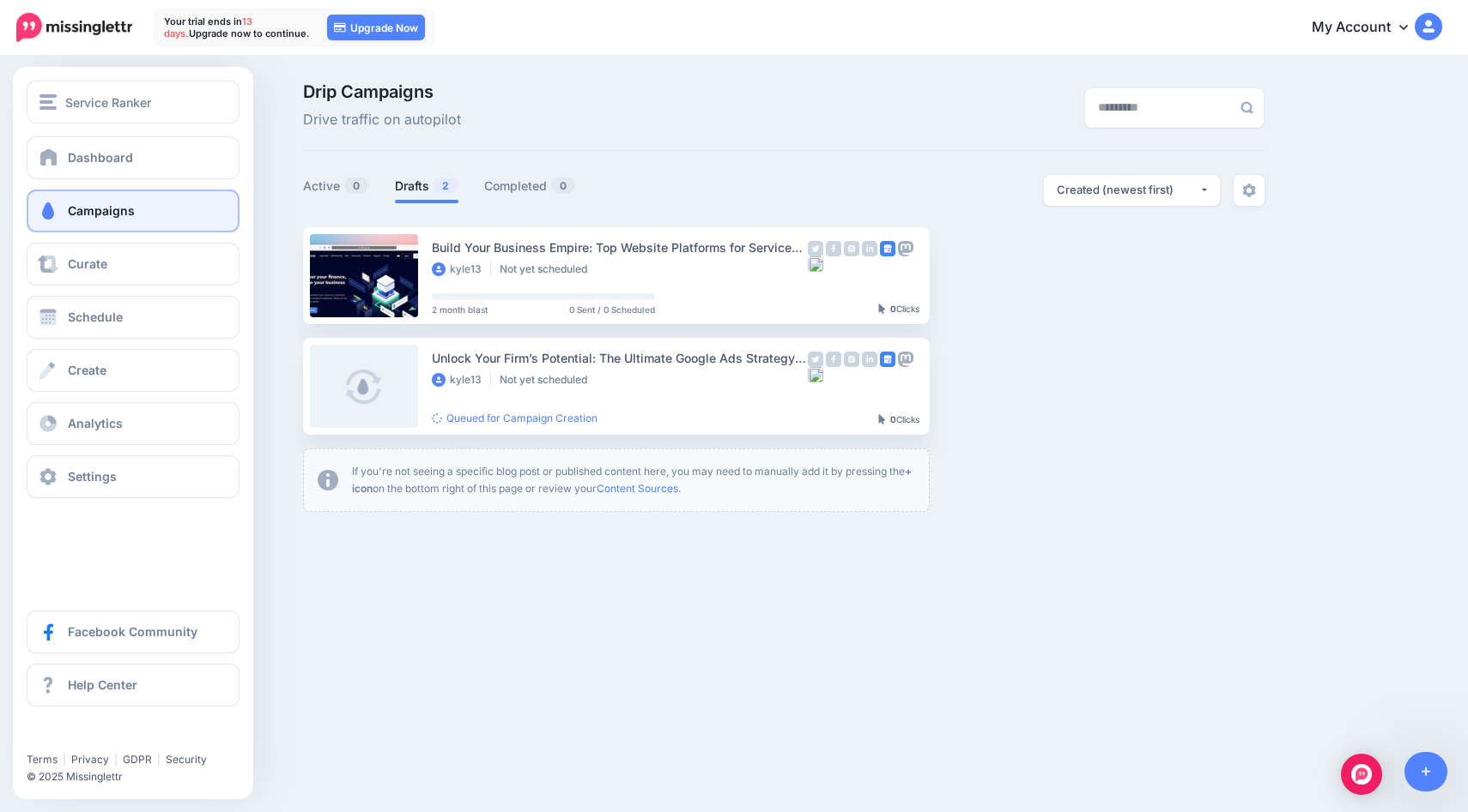
click at [81, 205] on span "Campaigns" at bounding box center [101, 210] width 67 height 14
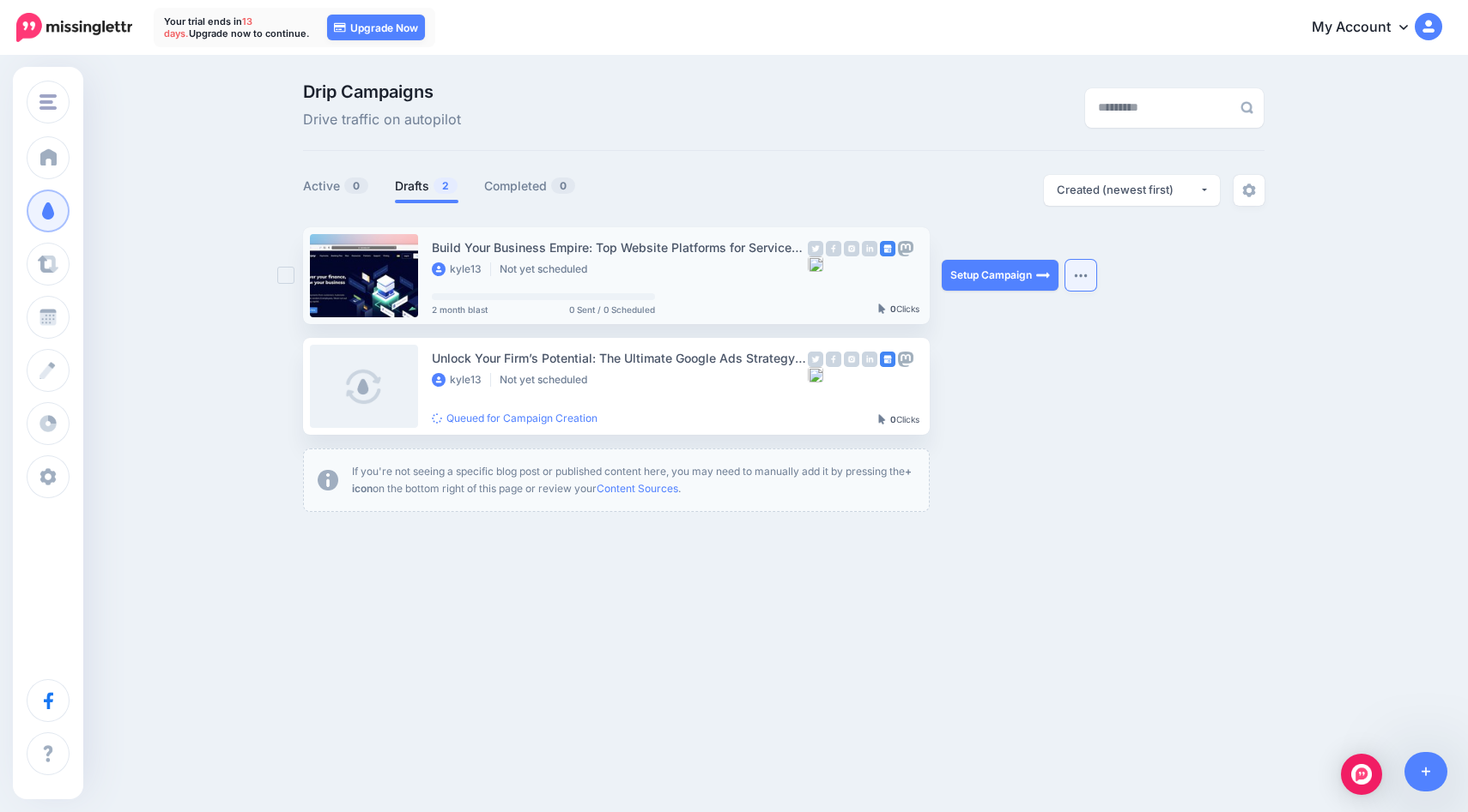
click at [1080, 287] on button "button" at bounding box center [1080, 276] width 31 height 31
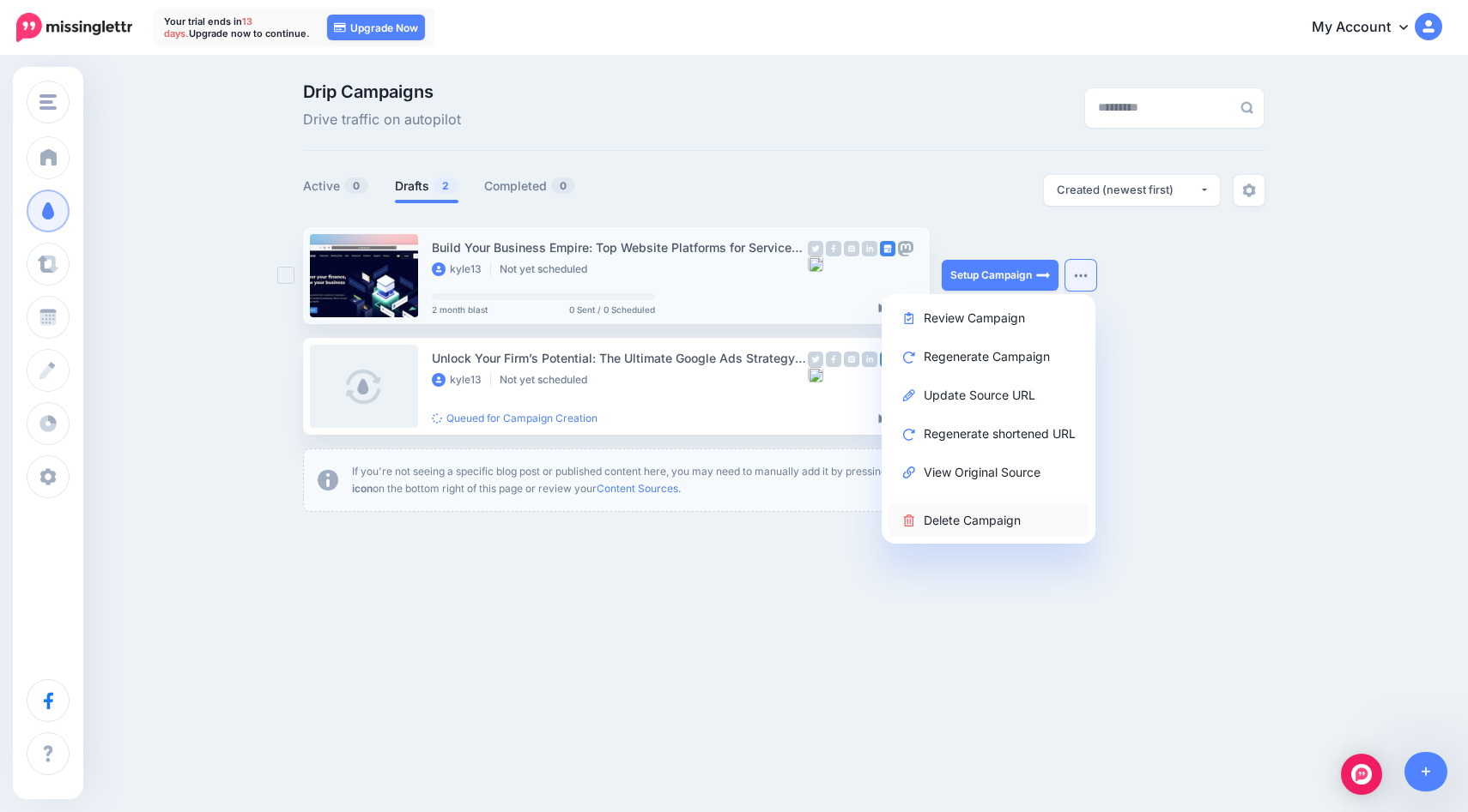
click at [954, 523] on link "Delete Campaign" at bounding box center [988, 520] width 200 height 34
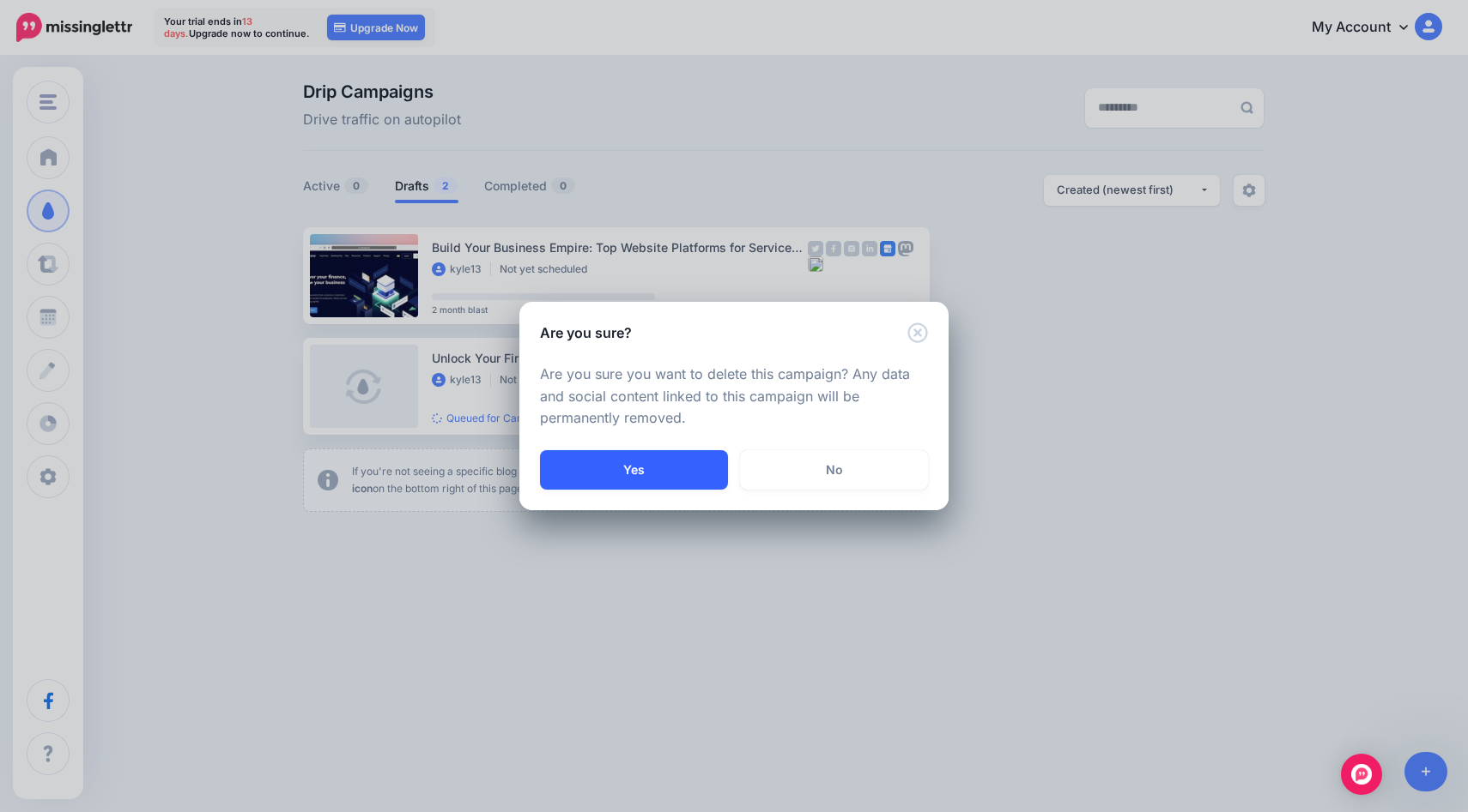
click at [645, 474] on button "Yes" at bounding box center [633, 470] width 188 height 40
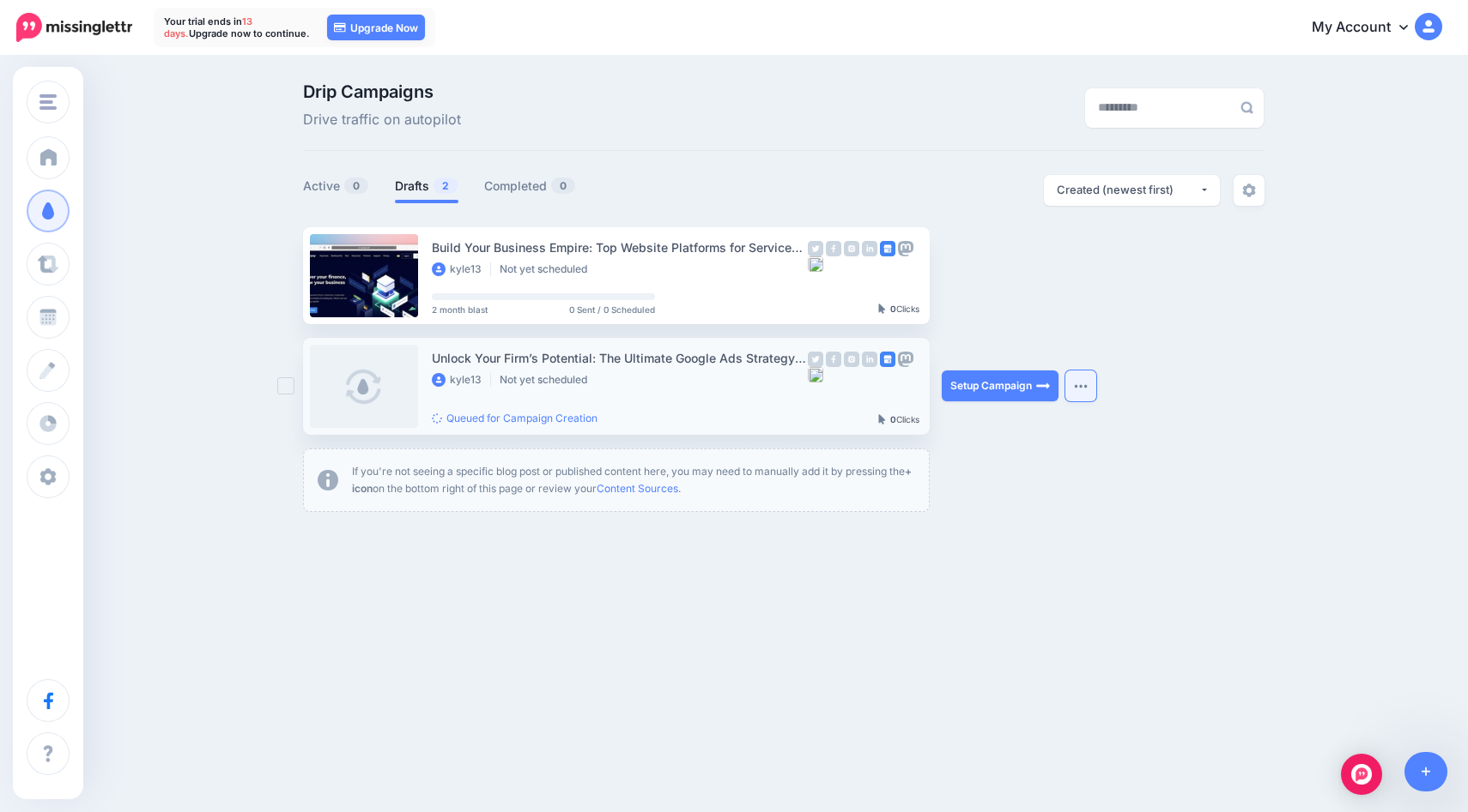
click at [1083, 386] on img "button" at bounding box center [1080, 386] width 14 height 5
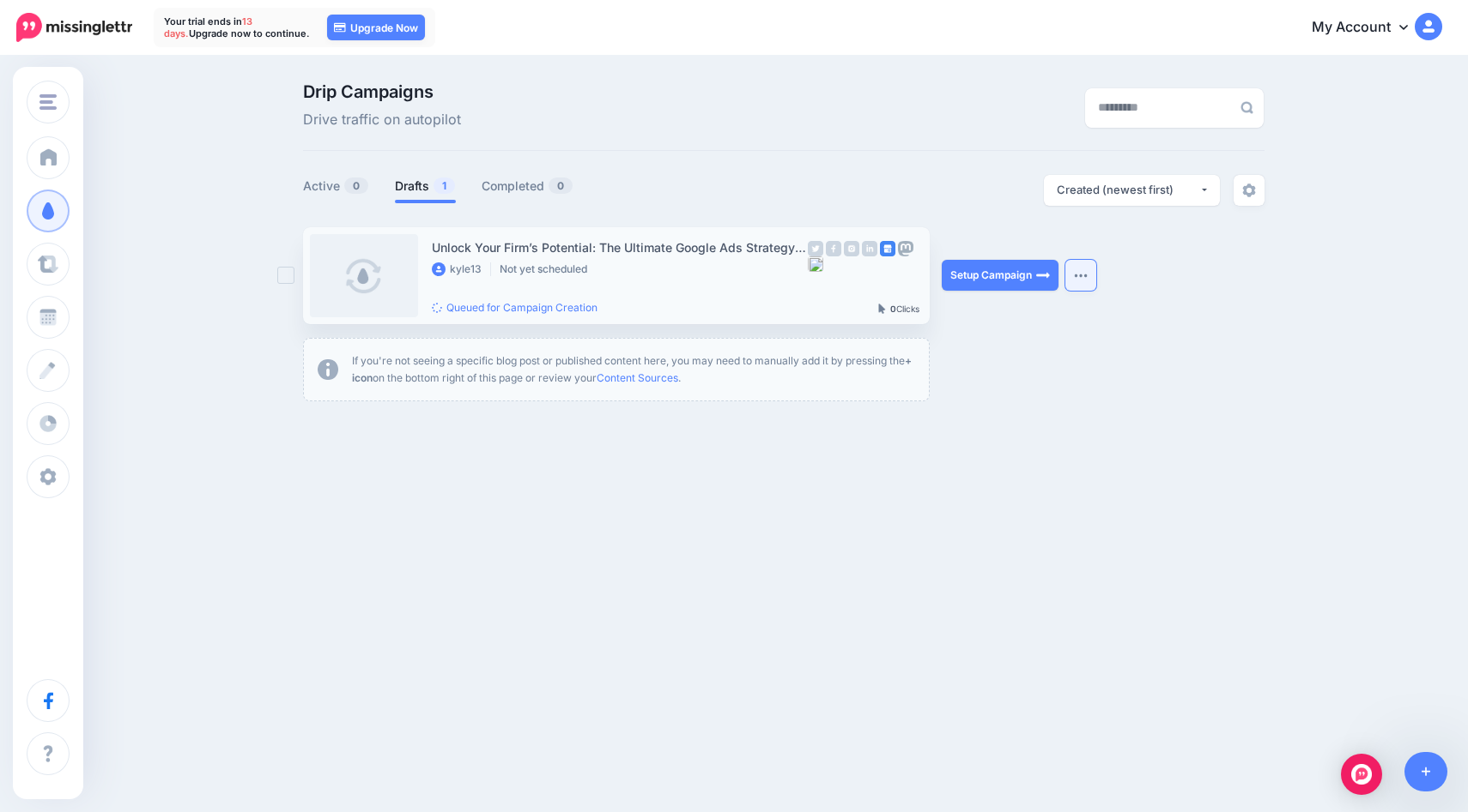
click at [1079, 276] on img "button" at bounding box center [1080, 275] width 14 height 5
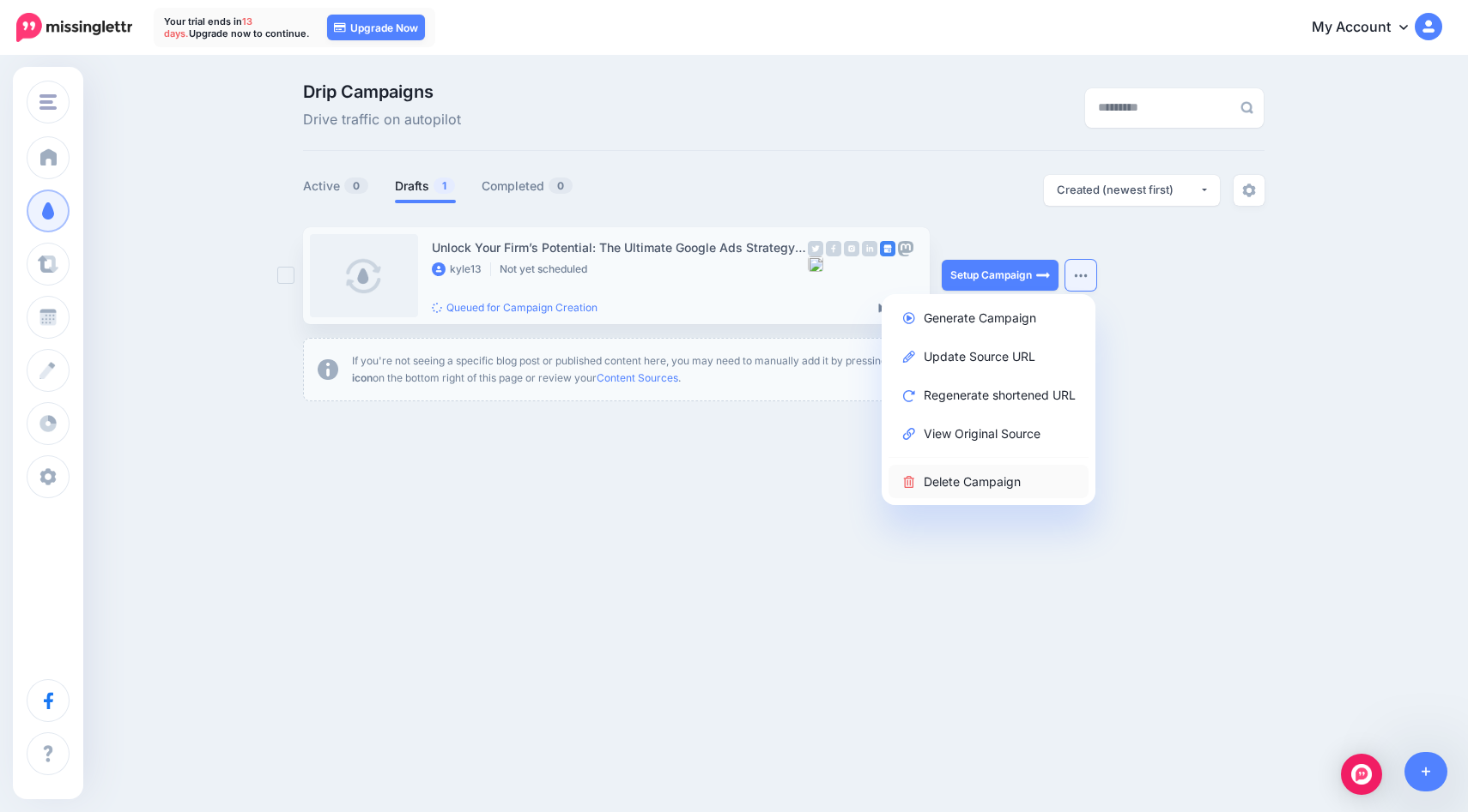
click at [931, 482] on link "Delete Campaign" at bounding box center [988, 481] width 200 height 34
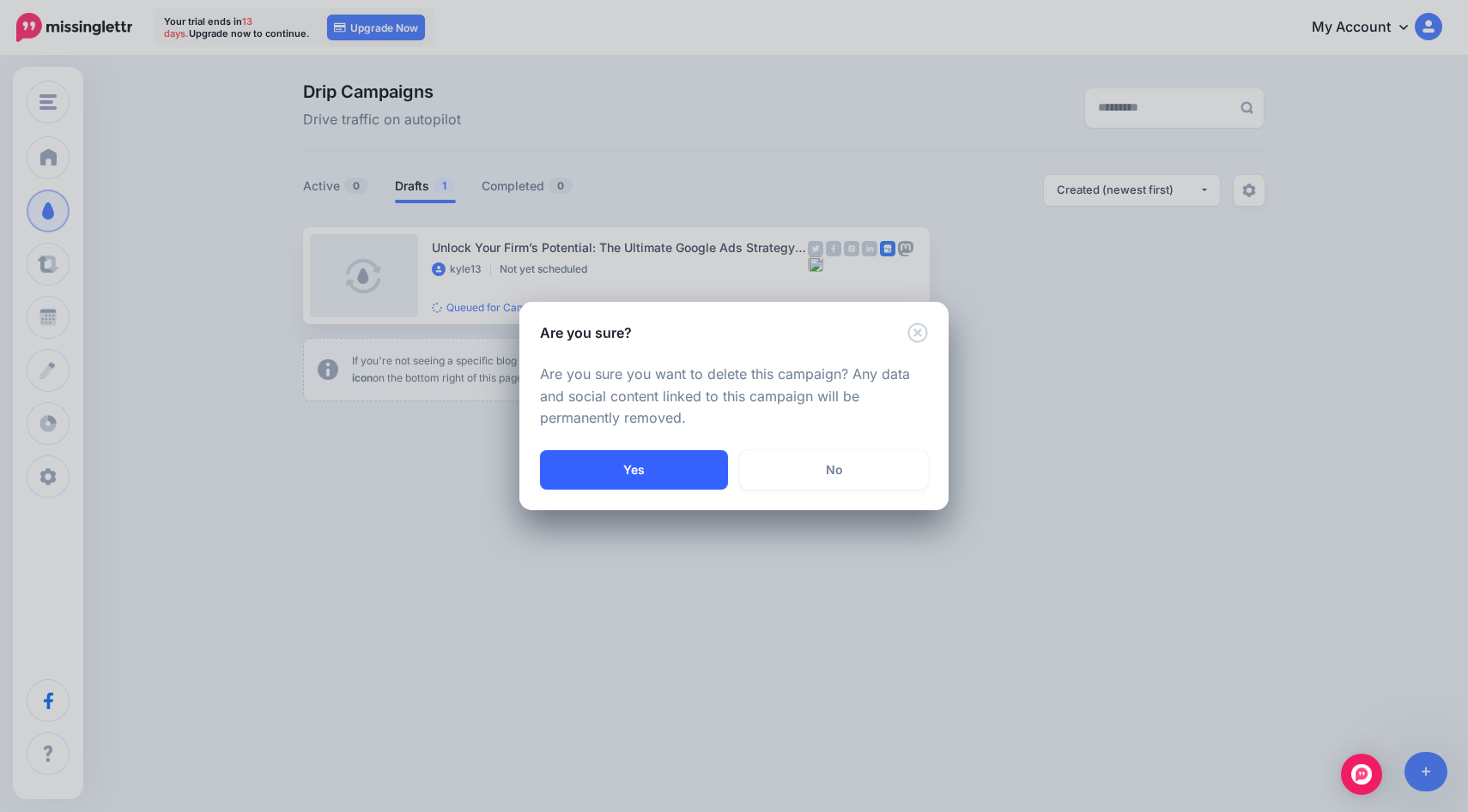
click at [653, 476] on button "Yes" at bounding box center [633, 470] width 188 height 40
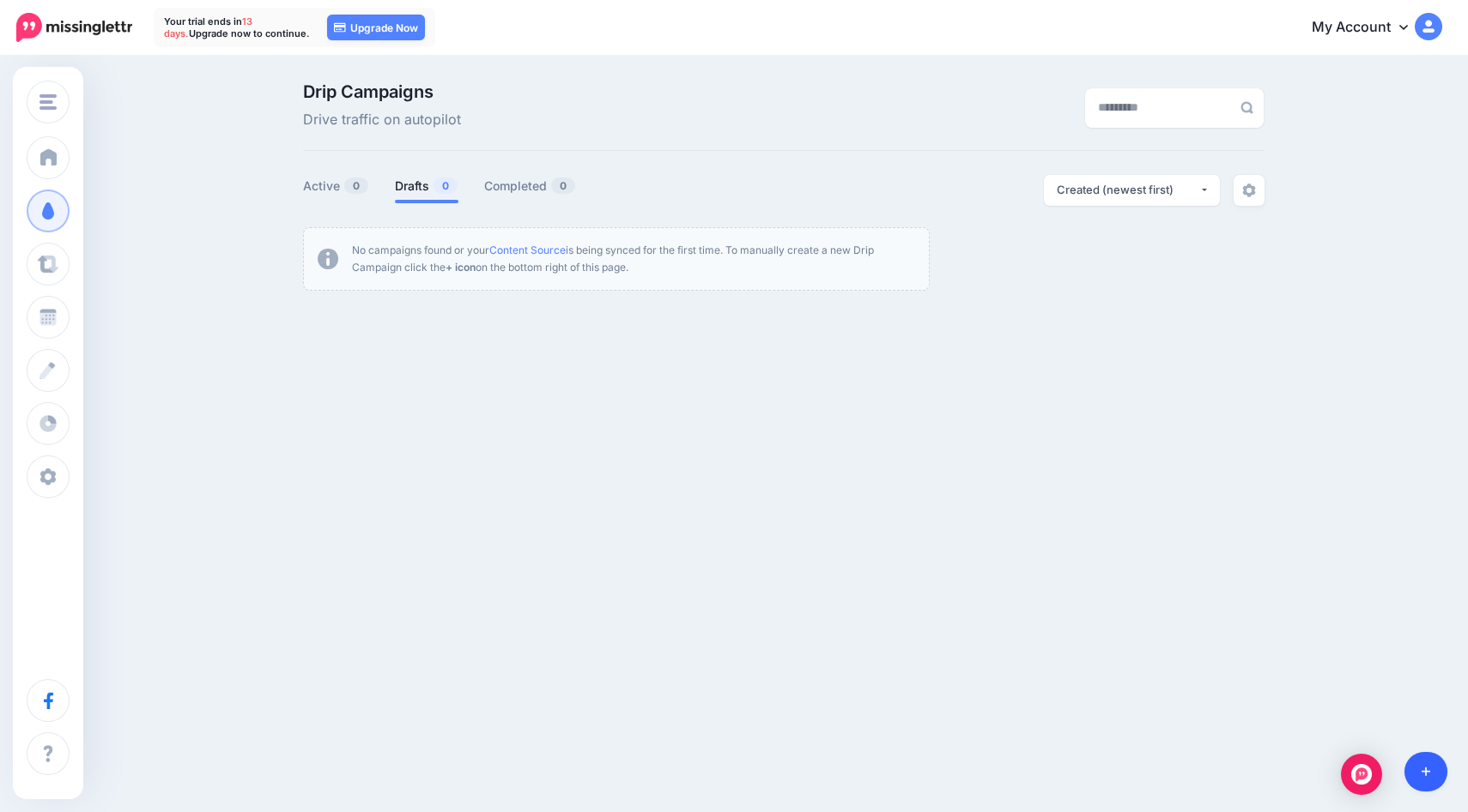
click at [1428, 771] on icon at bounding box center [1426, 772] width 10 height 10
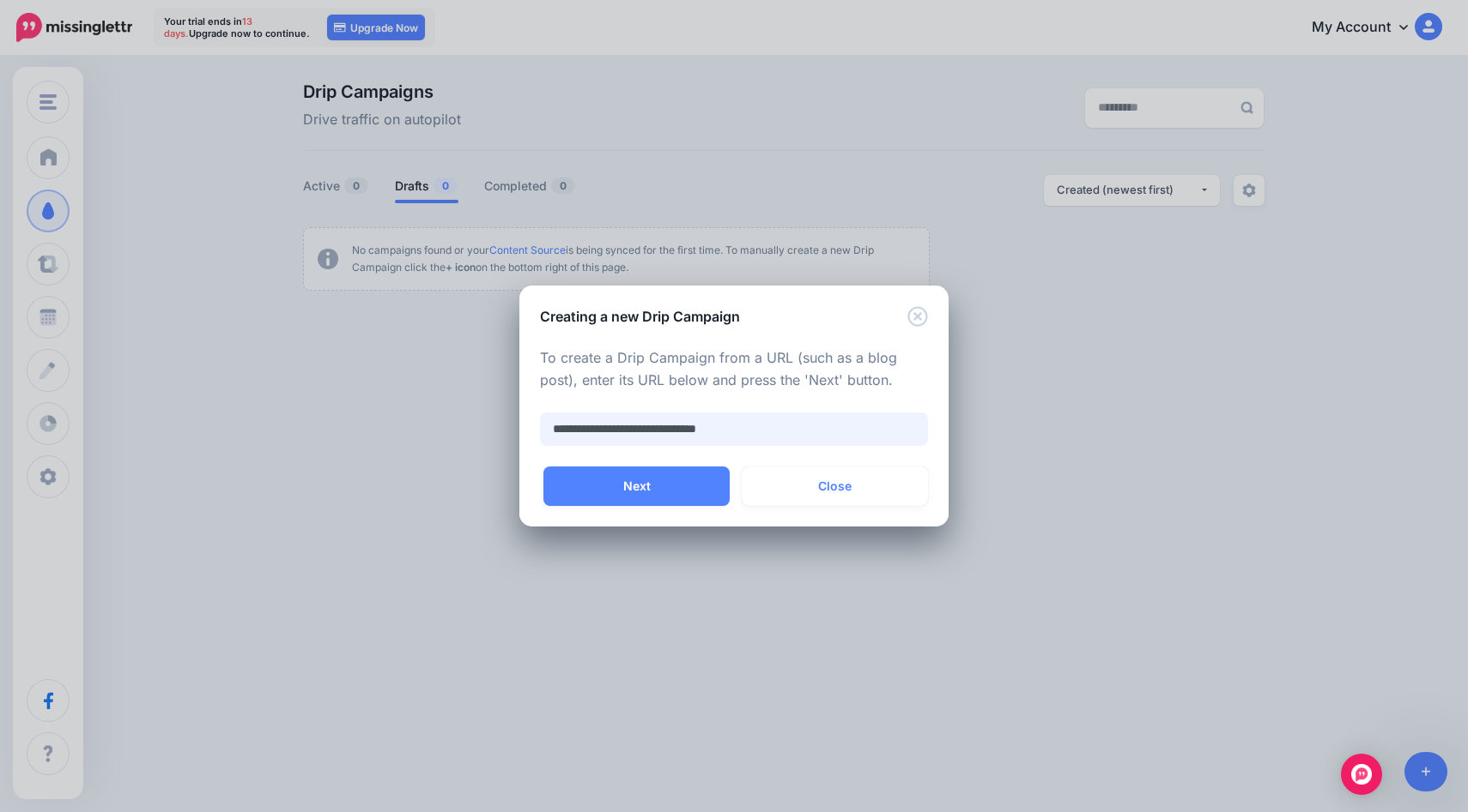
click at [749, 424] on input "**********" at bounding box center [733, 429] width 388 height 34
type input "**********"
click at [665, 500] on button "Next" at bounding box center [636, 486] width 187 height 40
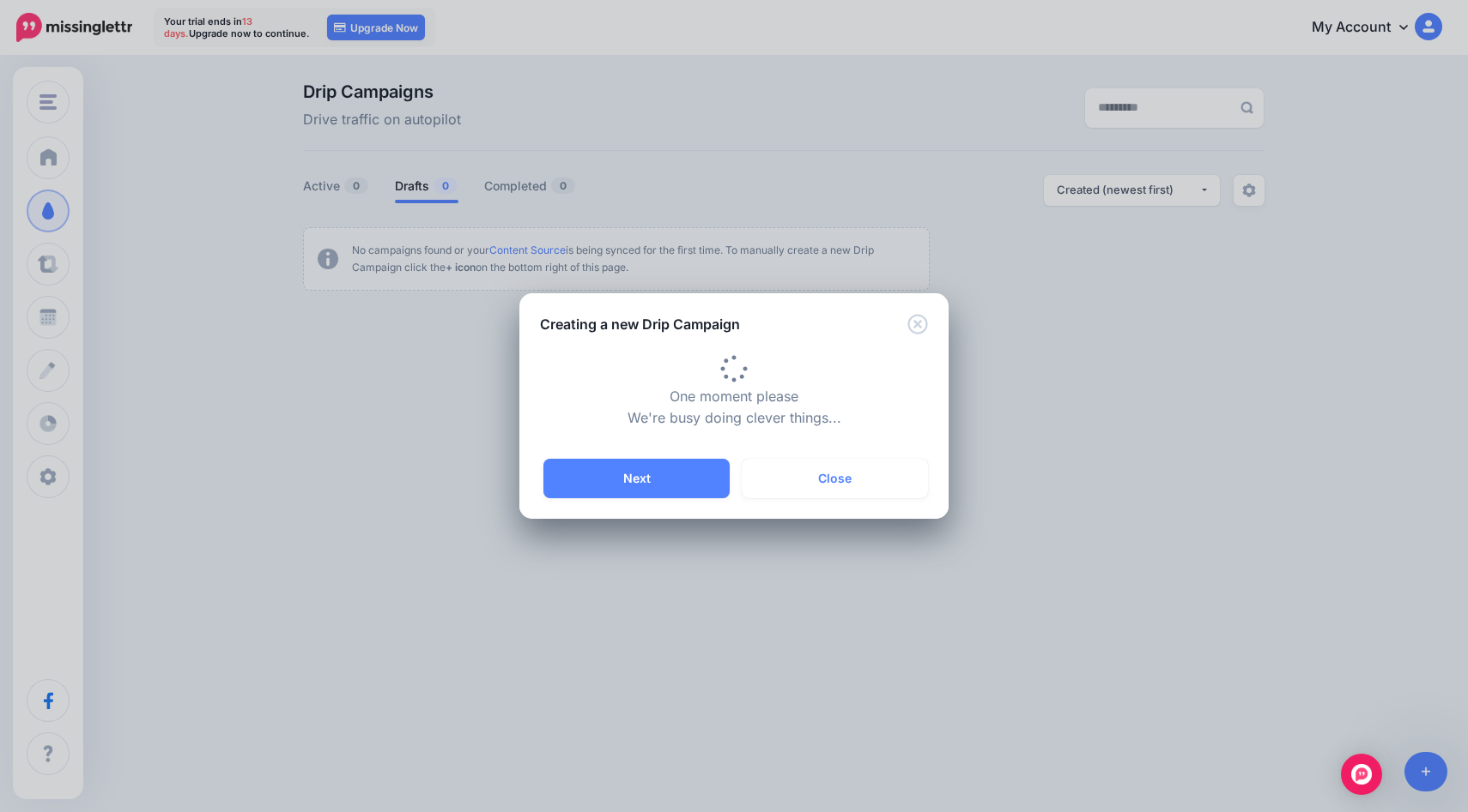
type input "**********"
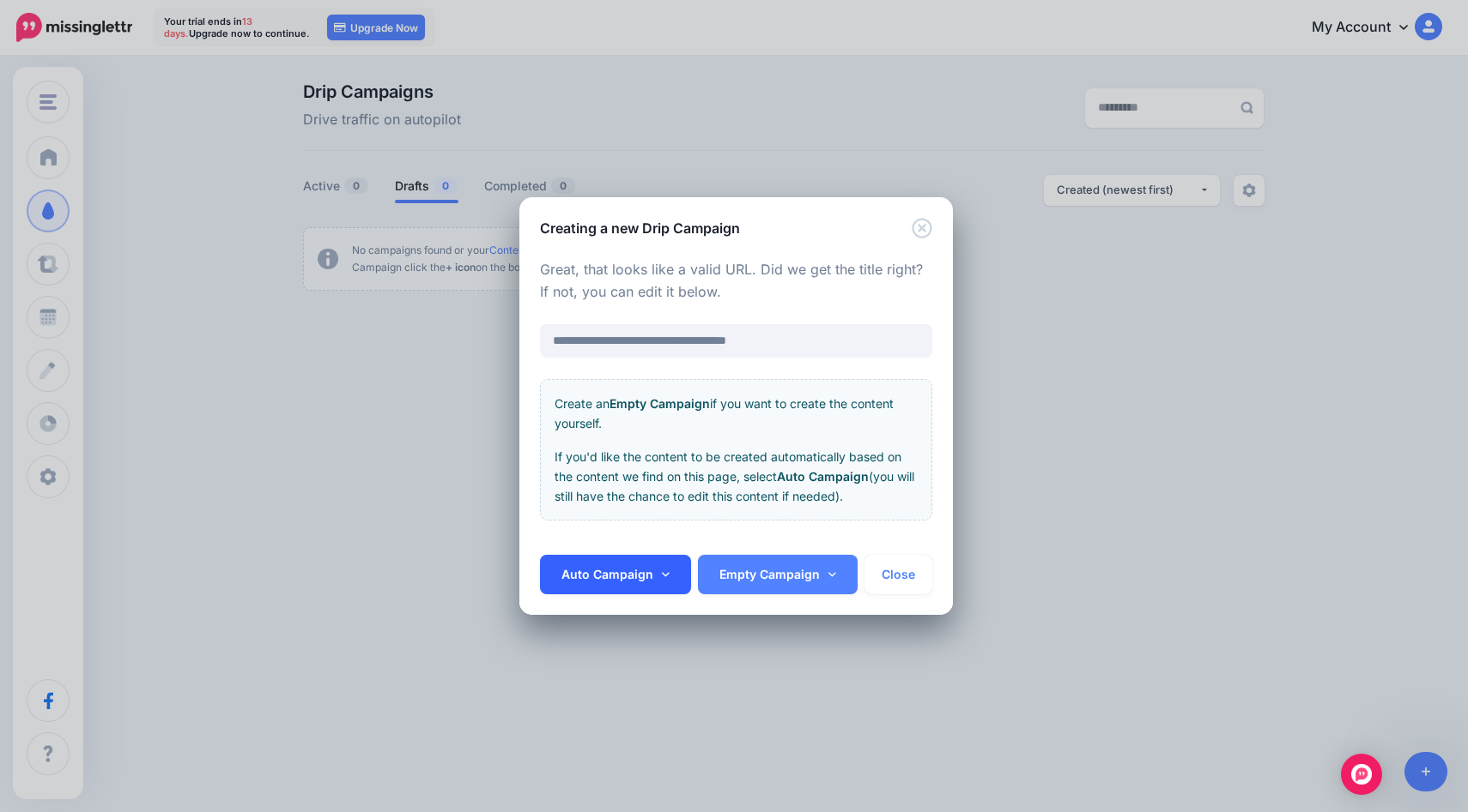
click at [651, 571] on link "Auto Campaign" at bounding box center [615, 574] width 151 height 40
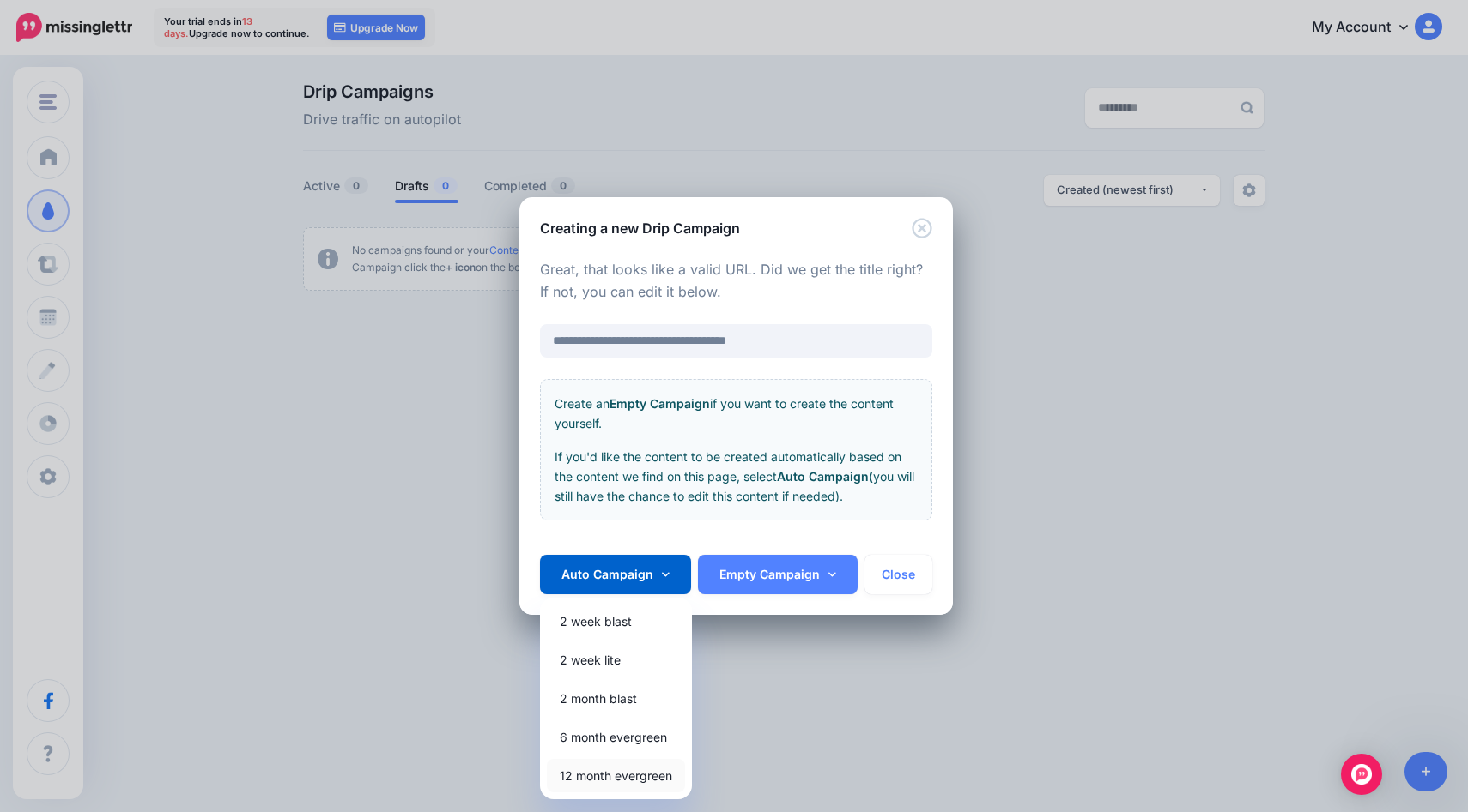
click at [589, 781] on link "12 month evergreen" at bounding box center [615, 775] width 138 height 34
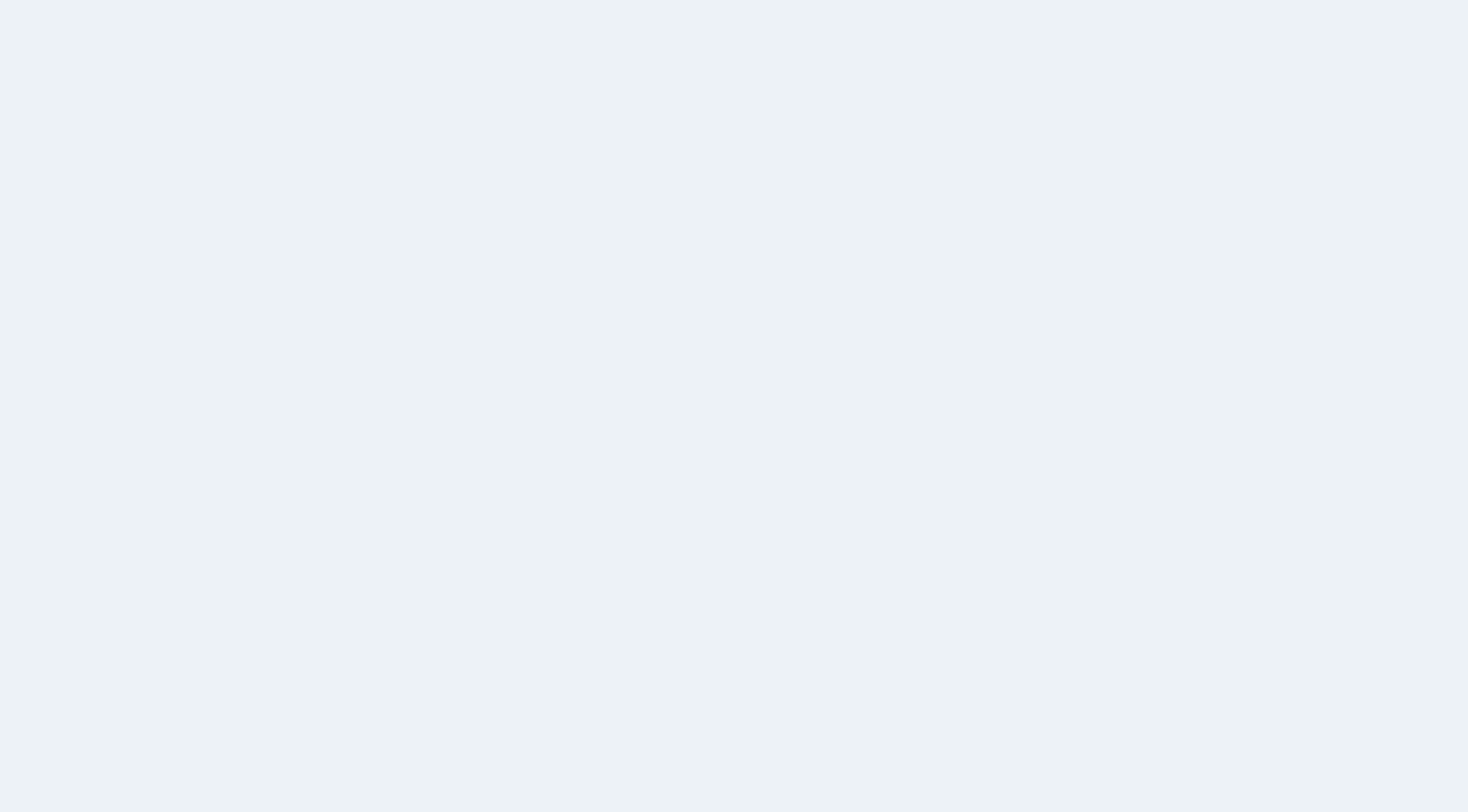
click at [752, 488] on div "PRO TIP Content that has at least 2,000 words receives on average 20% more clic…" at bounding box center [782, 508] width 322 height 112
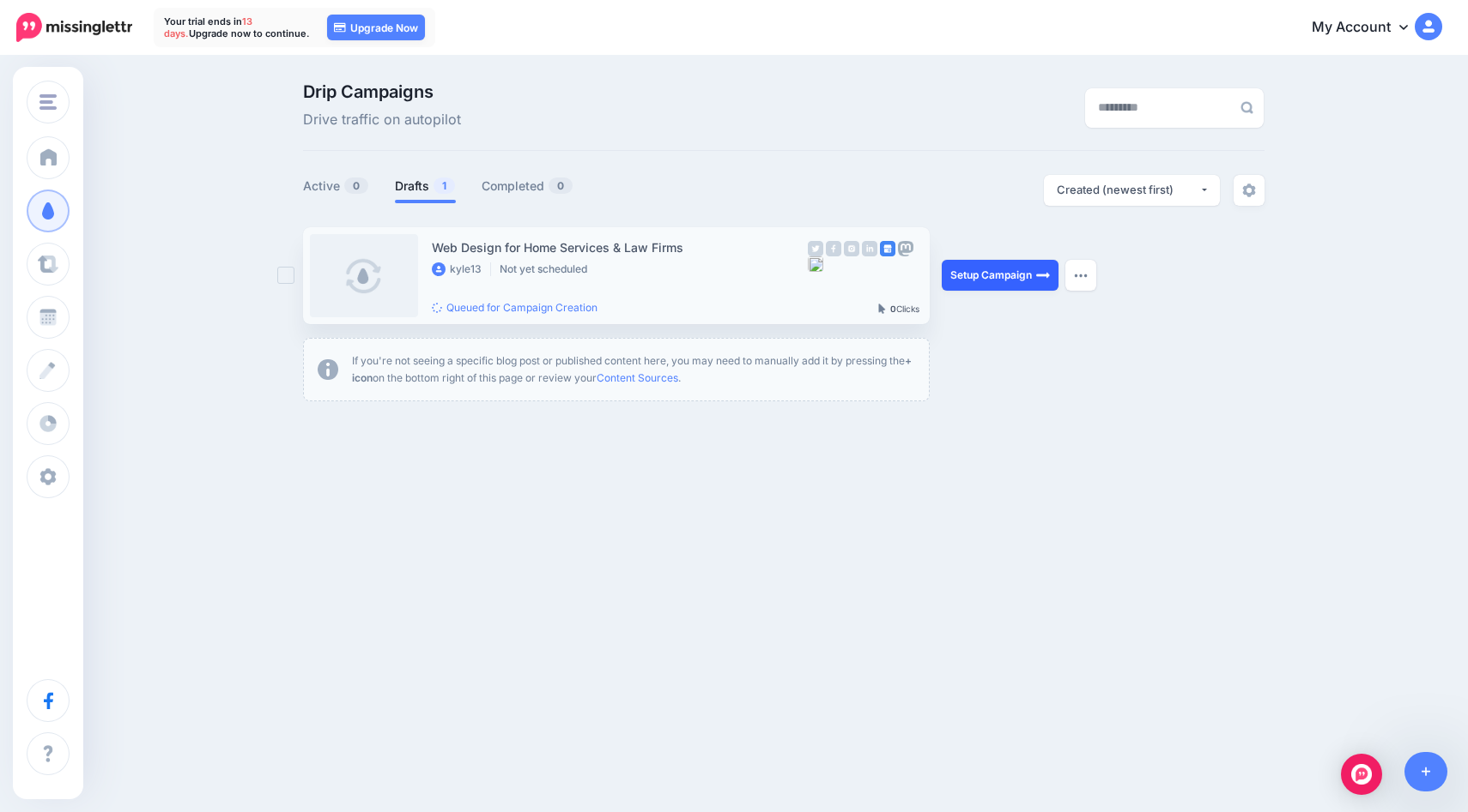
click at [973, 282] on link "Setup Campaign" at bounding box center [1000, 276] width 117 height 31
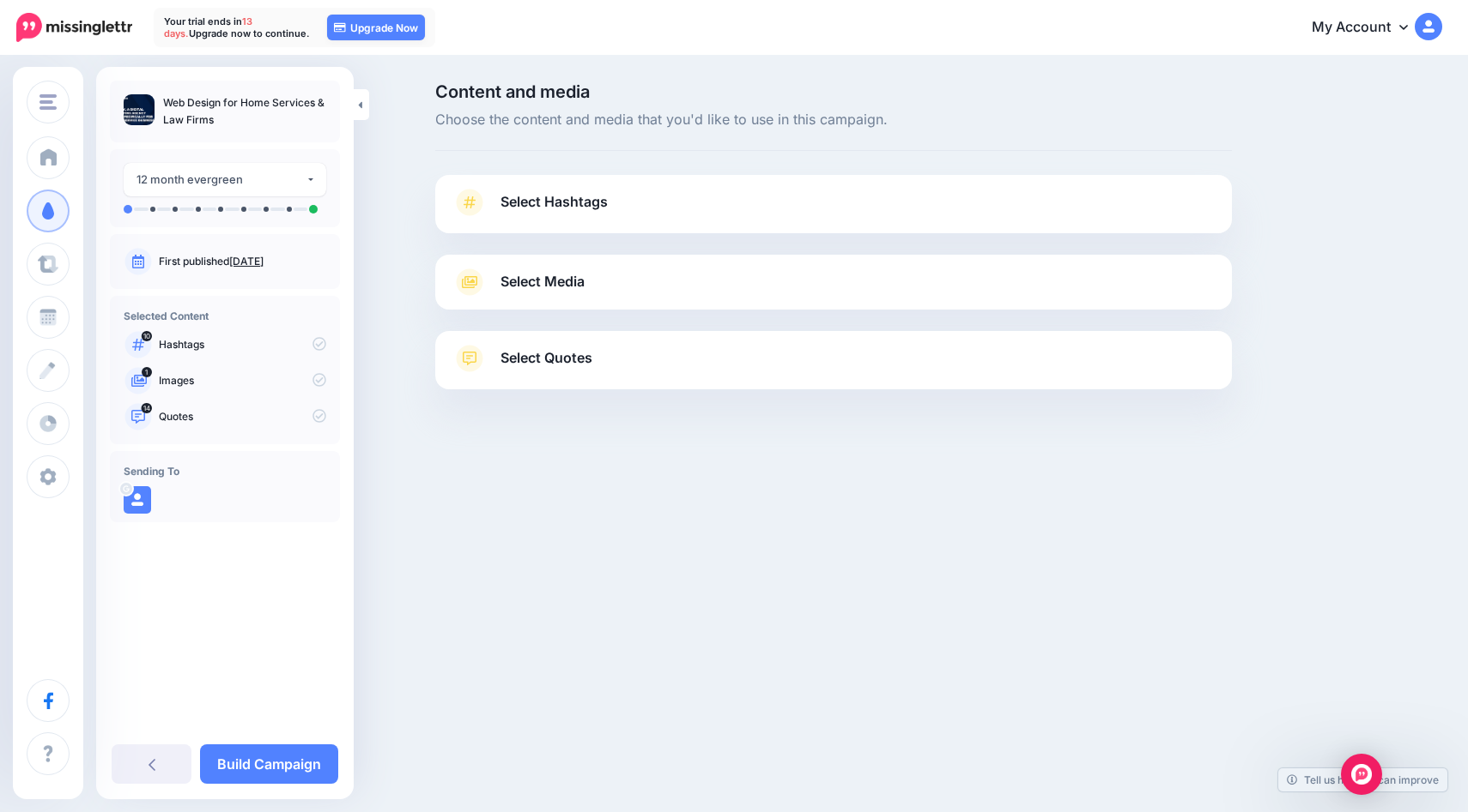
click at [525, 288] on span "Select Media" at bounding box center [542, 282] width 84 height 23
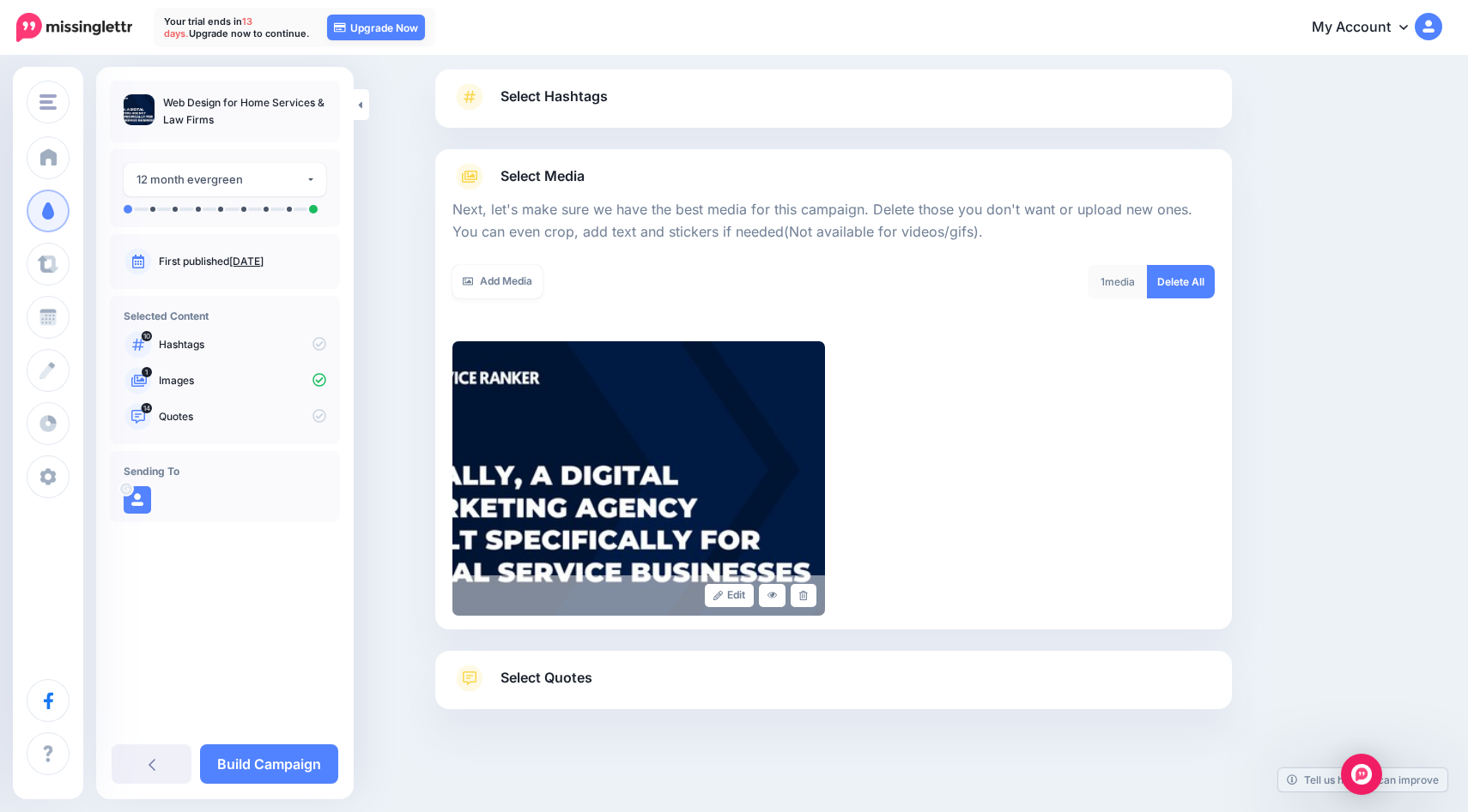
scroll to position [114, 0]
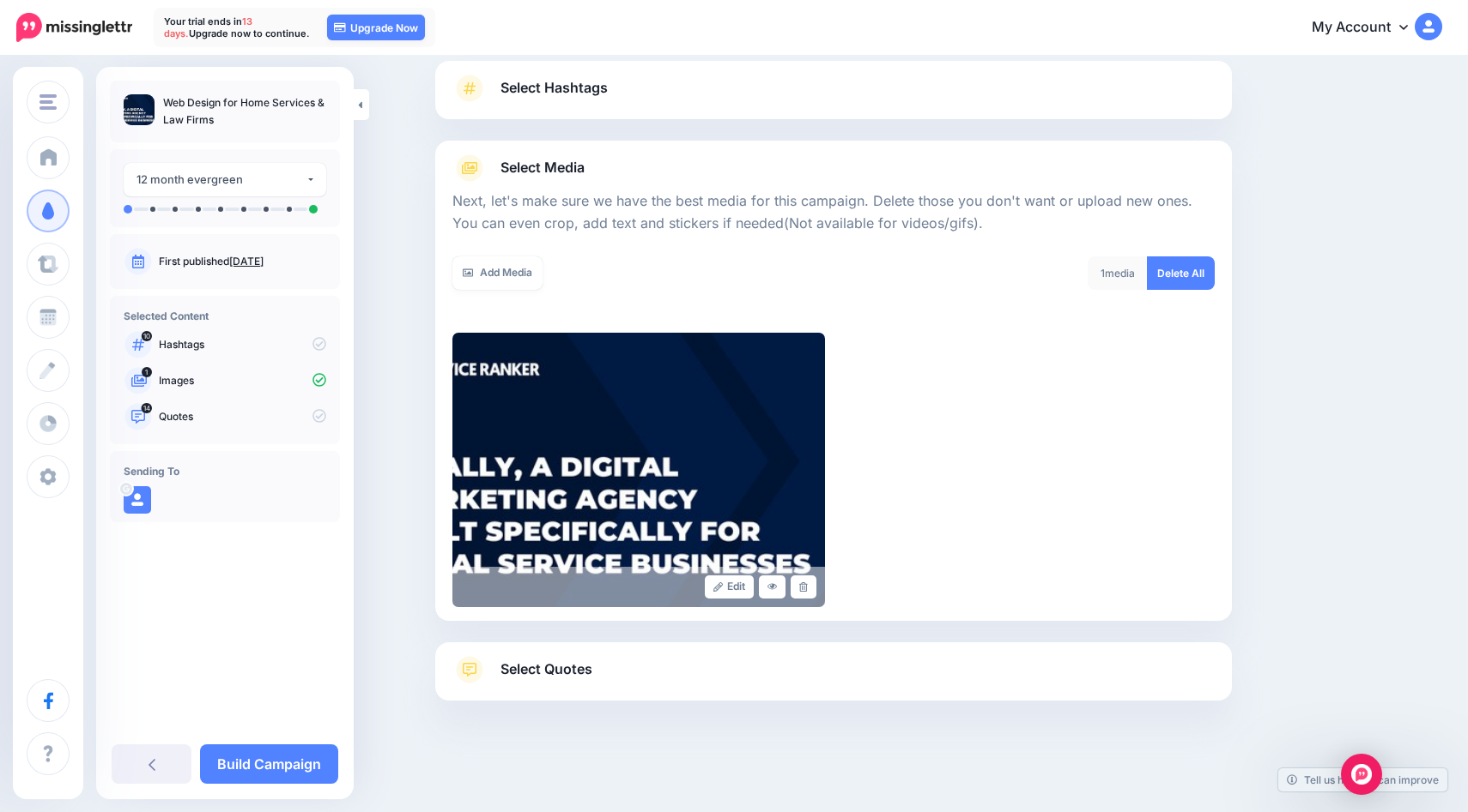
click at [1117, 271] on div "1 media" at bounding box center [1117, 273] width 60 height 34
click at [537, 214] on p "Next, let's make sure we have the best media for this campaign. Delete those yo…" at bounding box center [834, 213] width 762 height 44
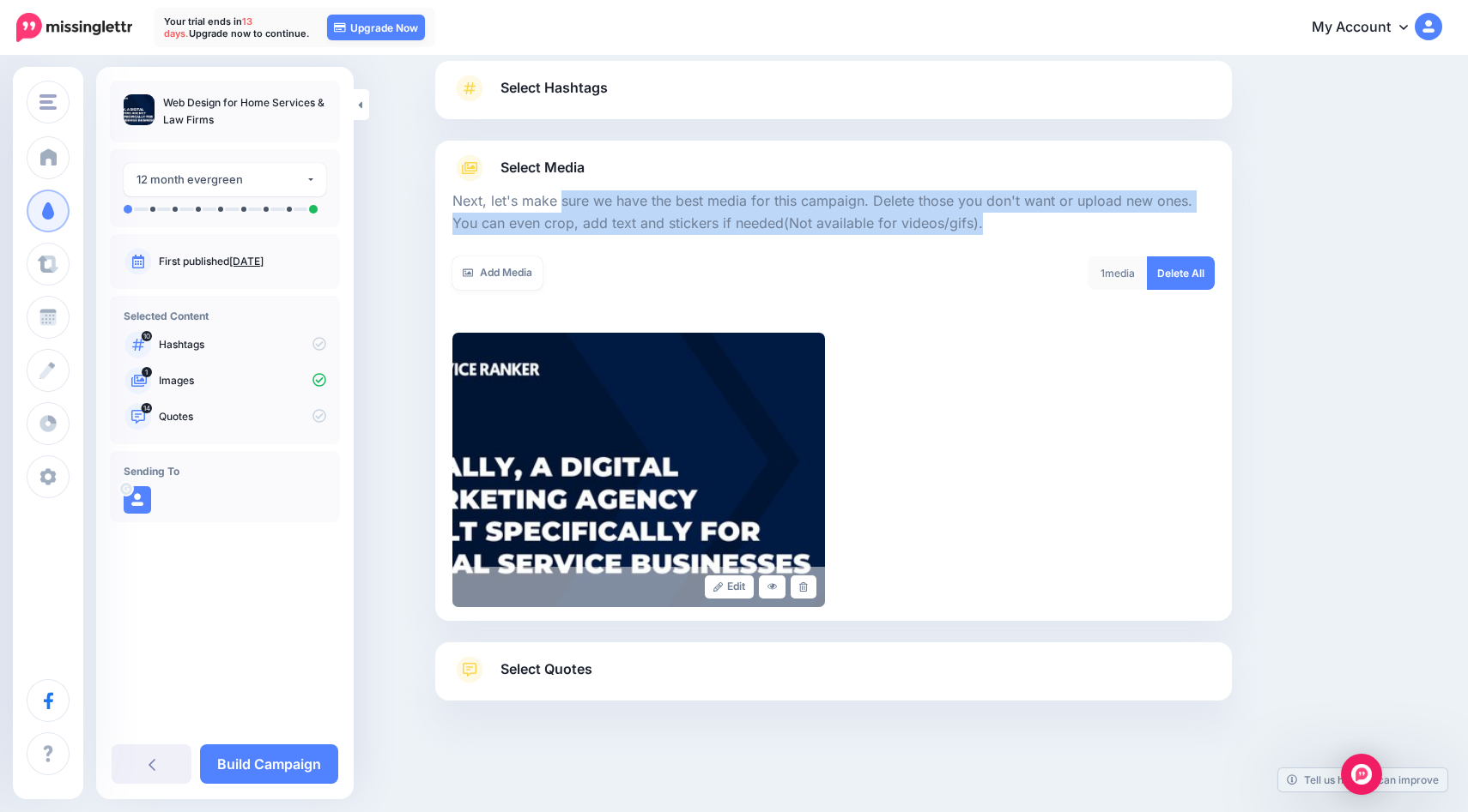
click at [537, 214] on p "Next, let's make sure we have the best media for this campaign. Delete those yo…" at bounding box center [834, 213] width 762 height 44
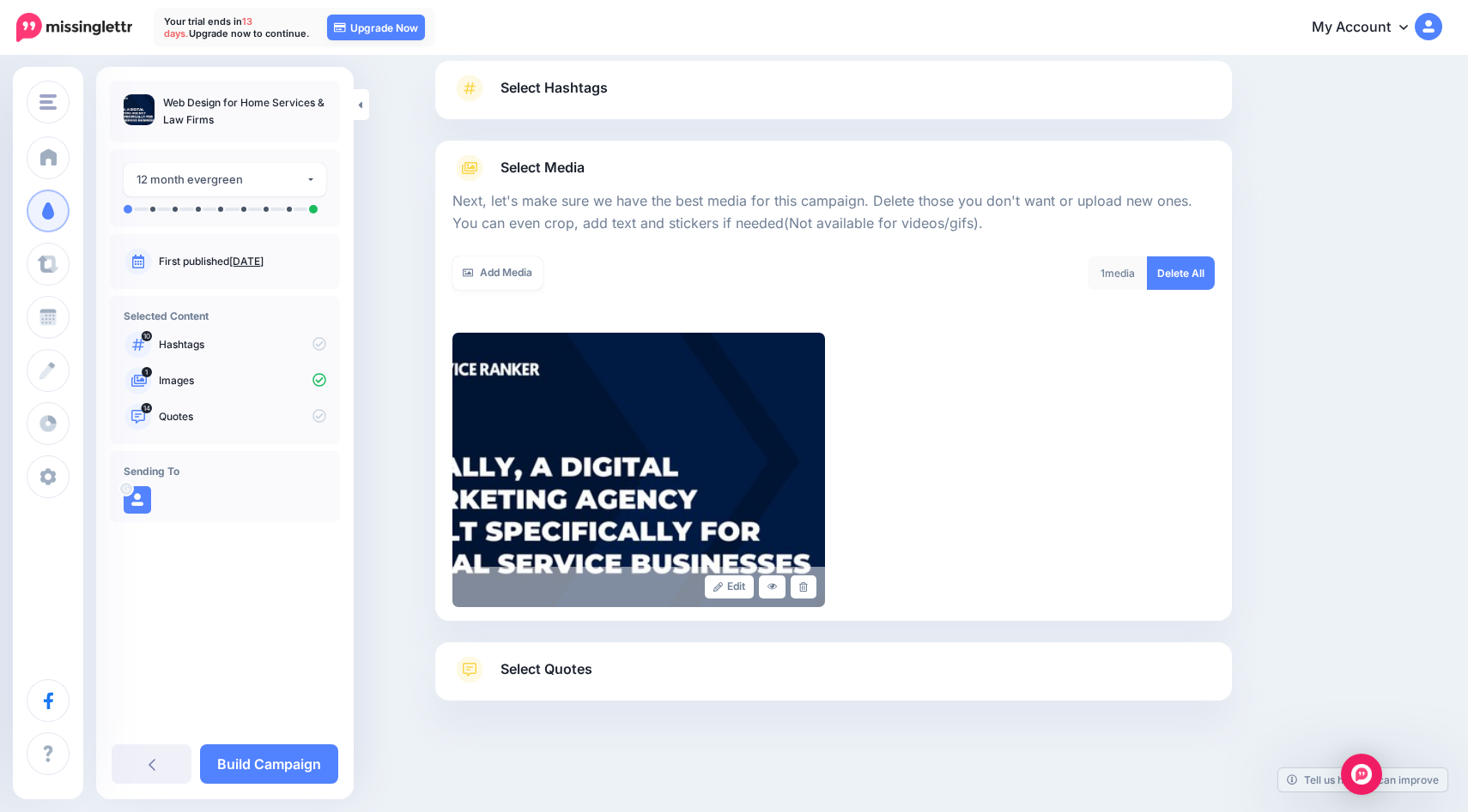
click at [562, 690] on link "Select Quotes" at bounding box center [834, 679] width 762 height 44
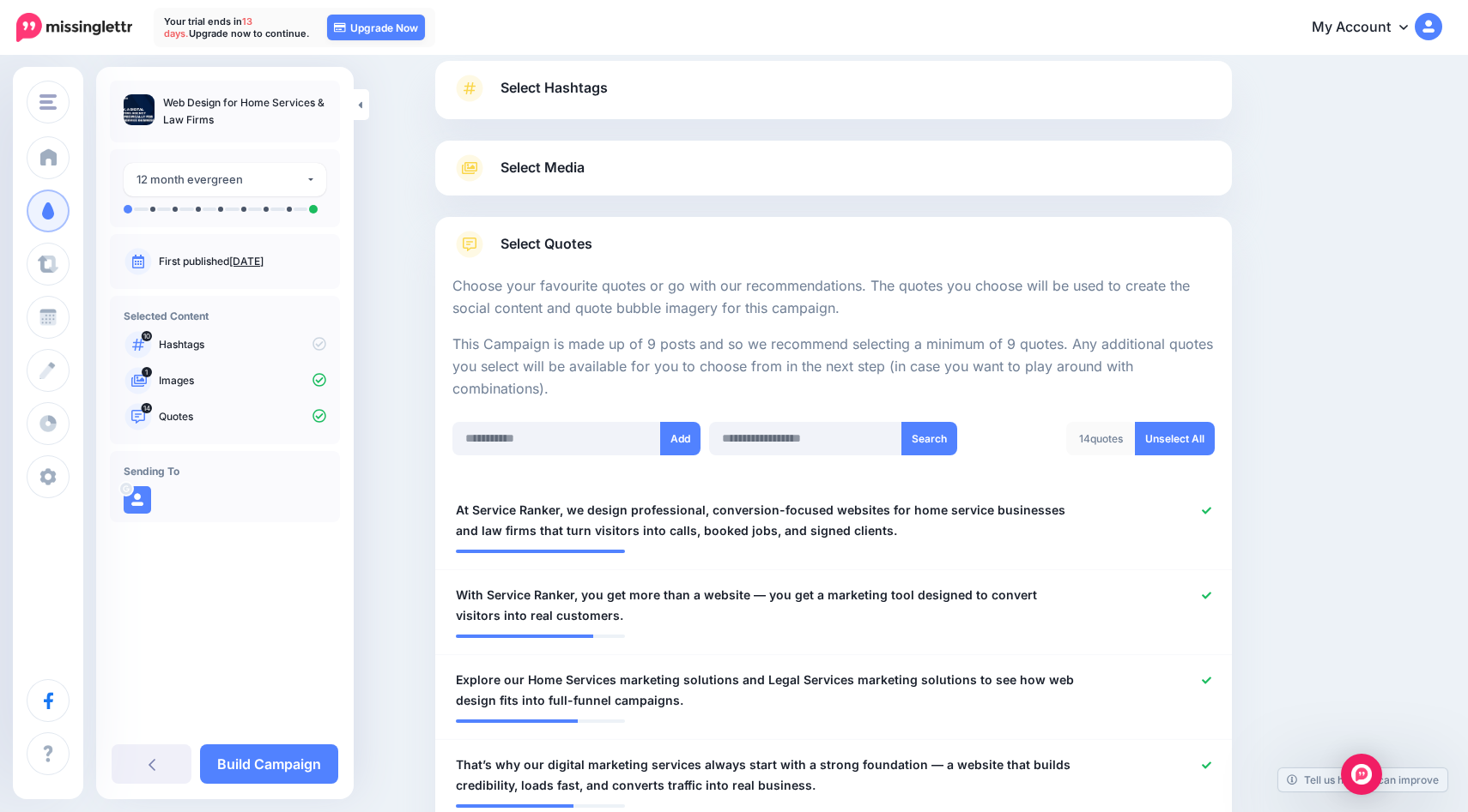
click at [196, 346] on p "Hashtags" at bounding box center [242, 345] width 167 height 15
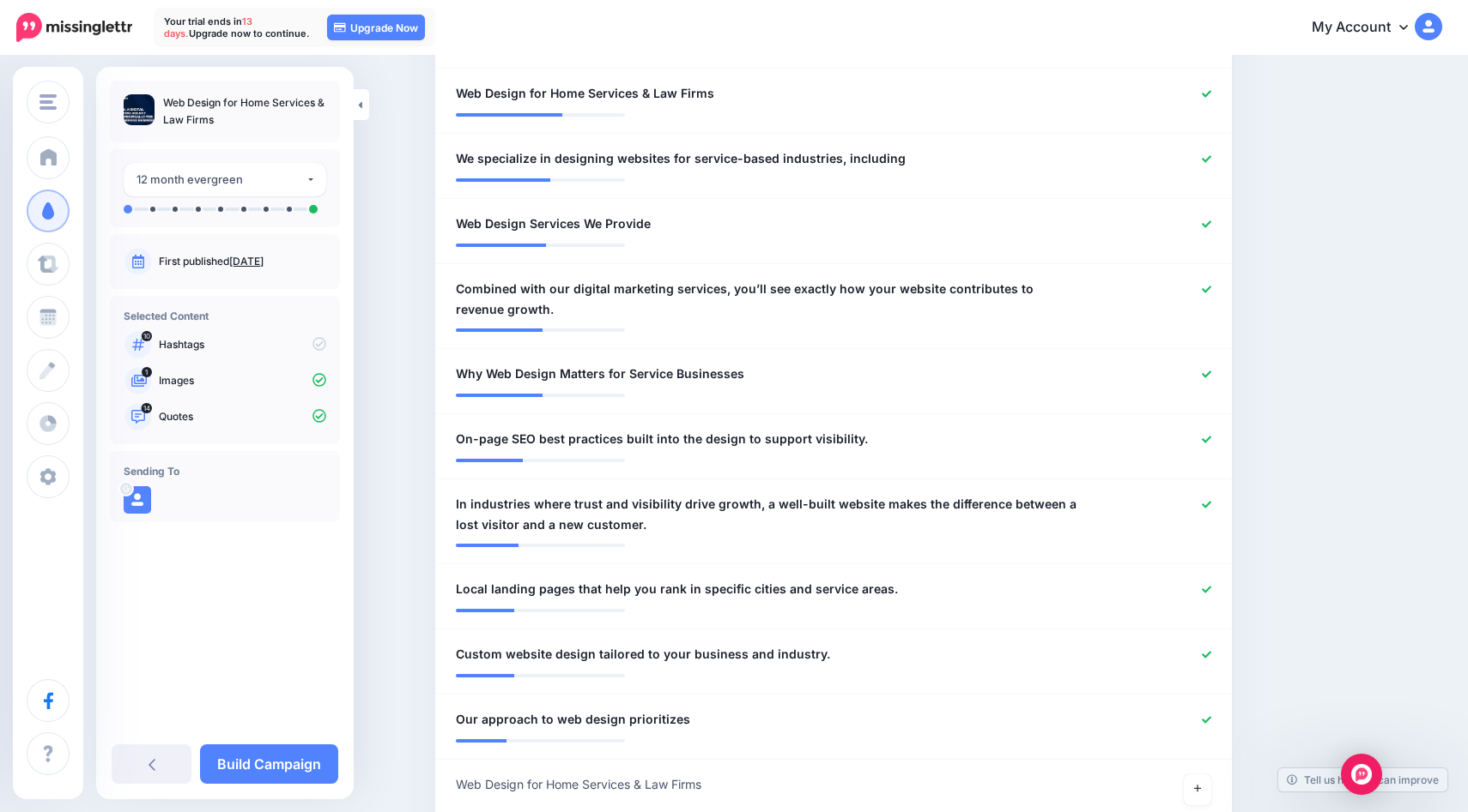
scroll to position [877, 0]
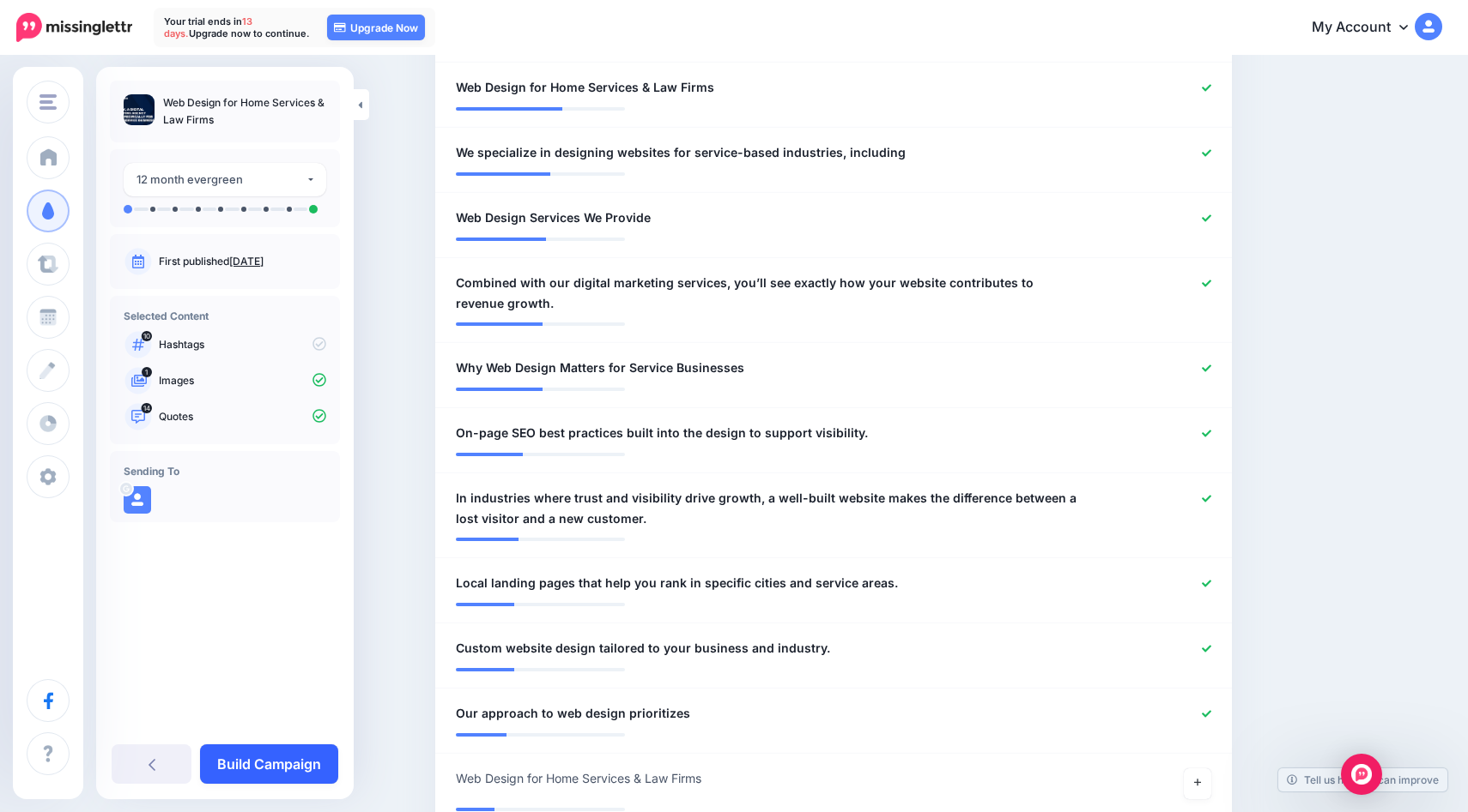
click at [248, 767] on link "Build Campaign" at bounding box center [269, 764] width 138 height 40
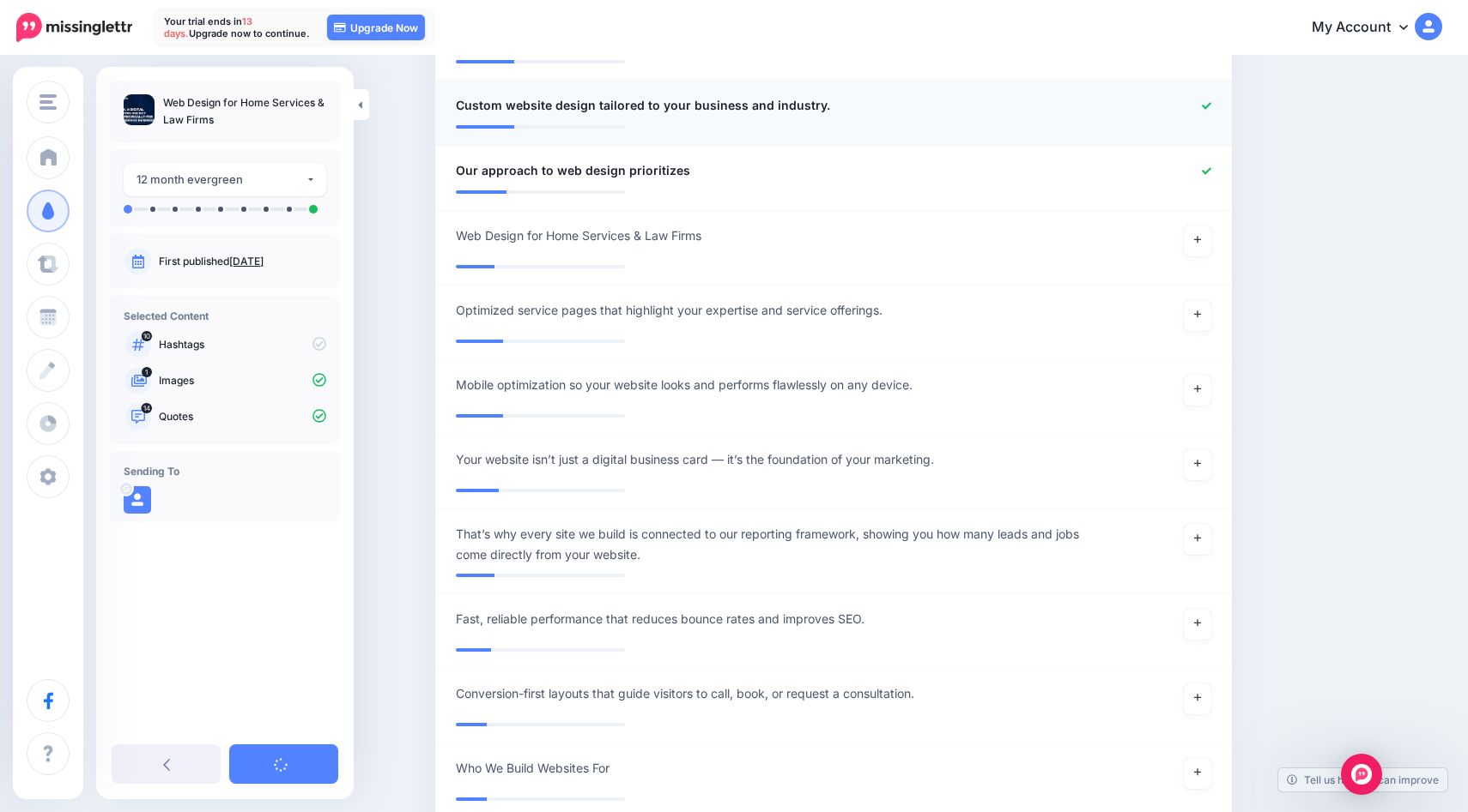
scroll to position [1536, 0]
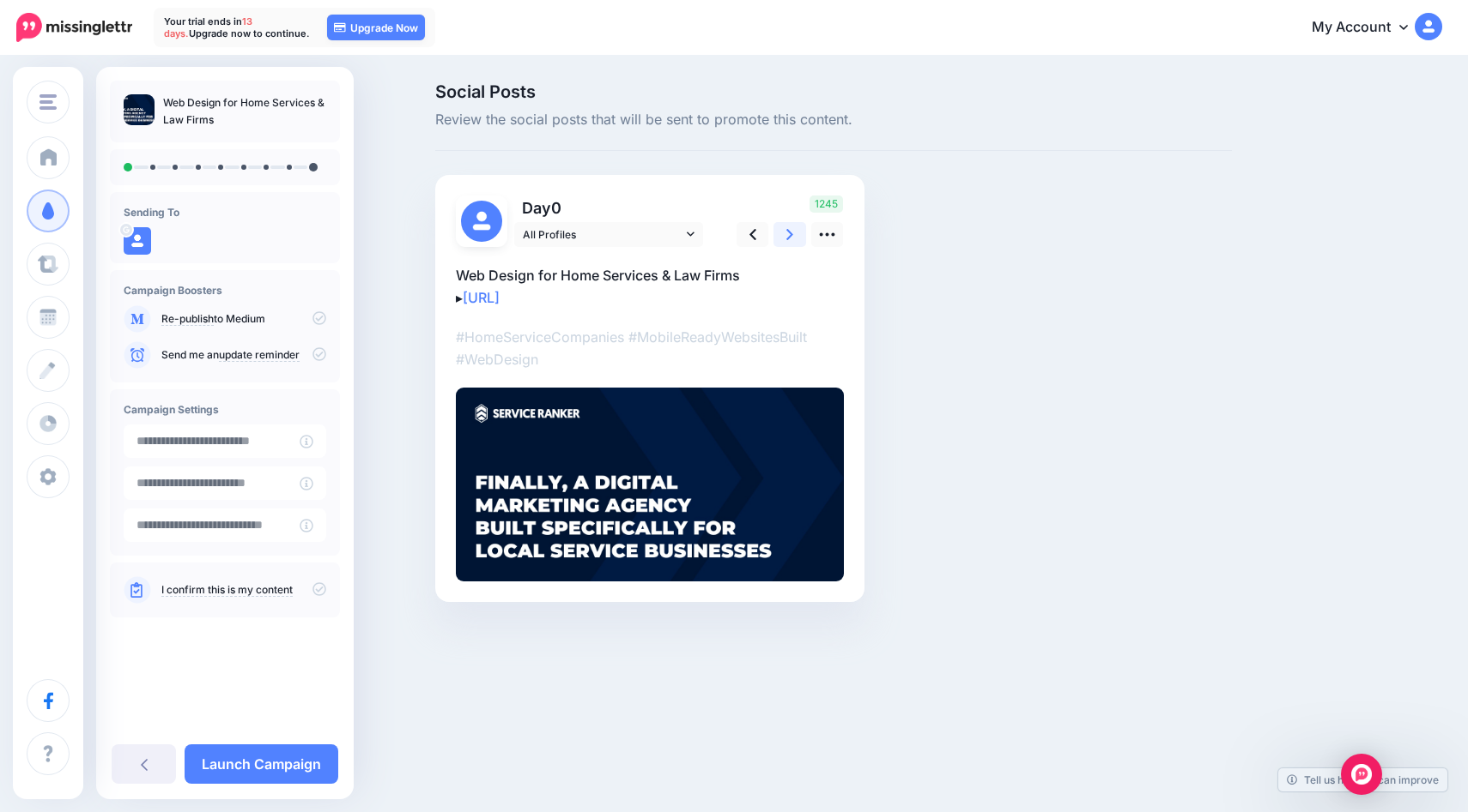
click at [788, 227] on icon at bounding box center [789, 234] width 7 height 18
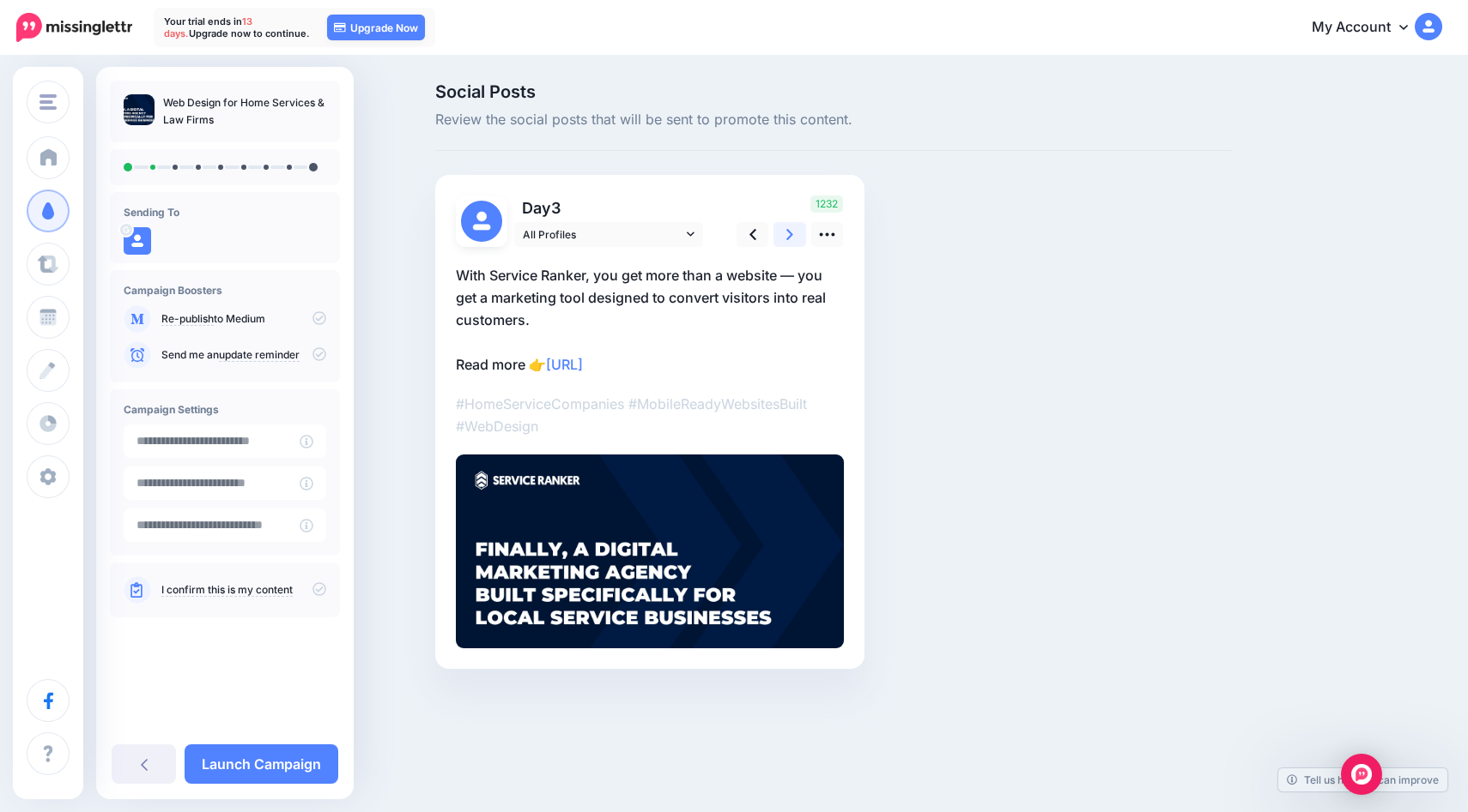
click at [789, 231] on icon at bounding box center [789, 235] width 7 height 12
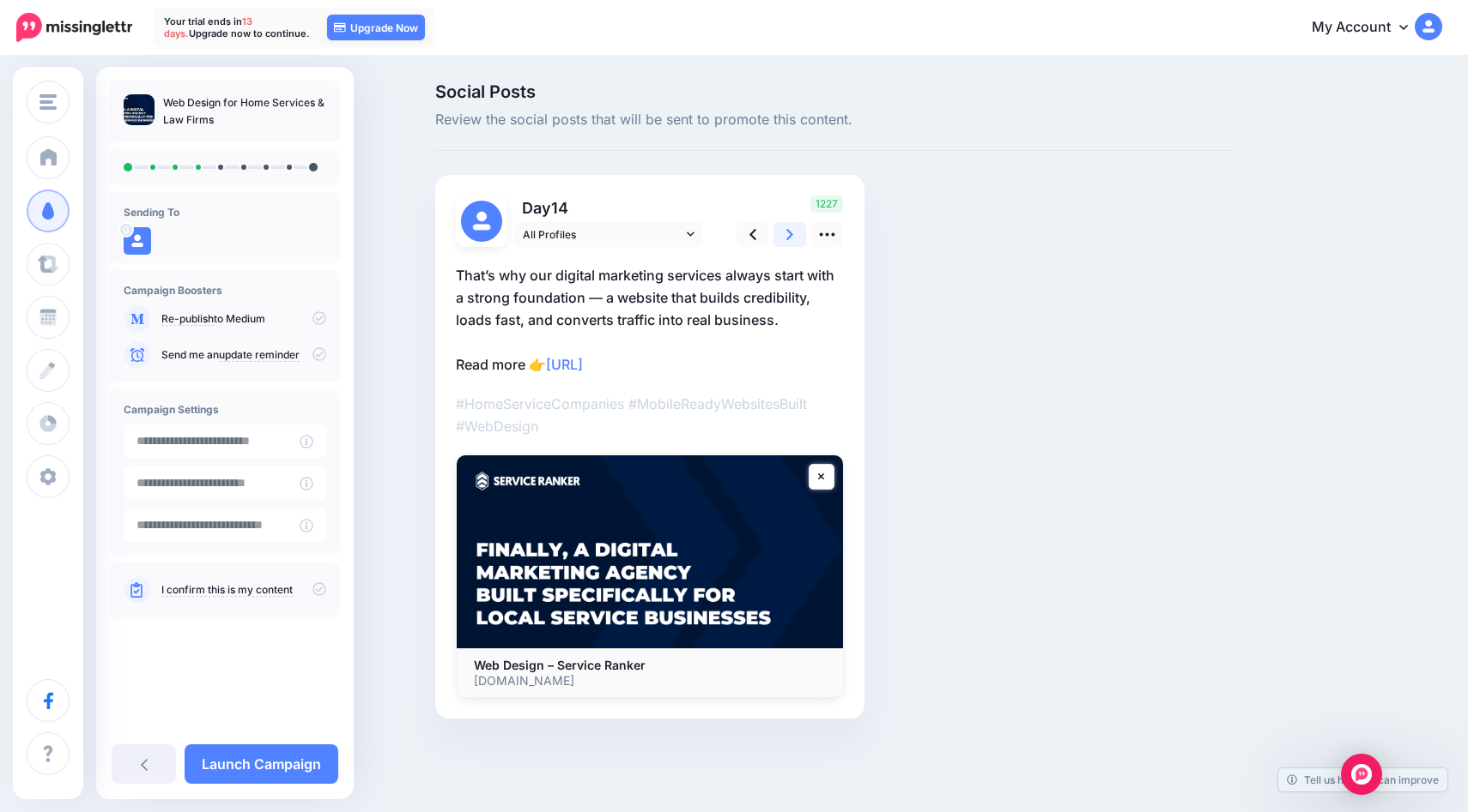
click at [789, 231] on icon at bounding box center [789, 235] width 7 height 12
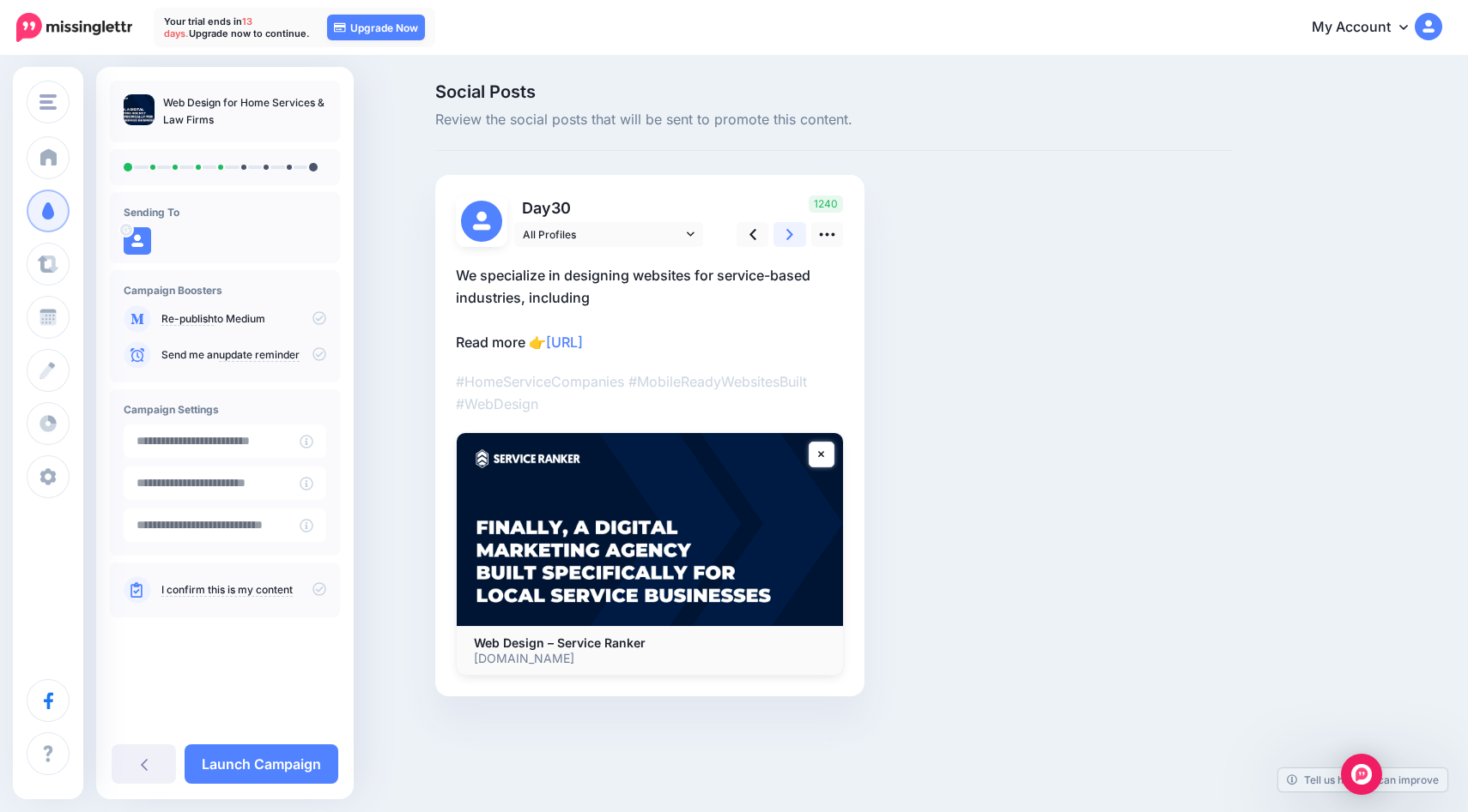
click at [789, 231] on icon at bounding box center [789, 235] width 7 height 12
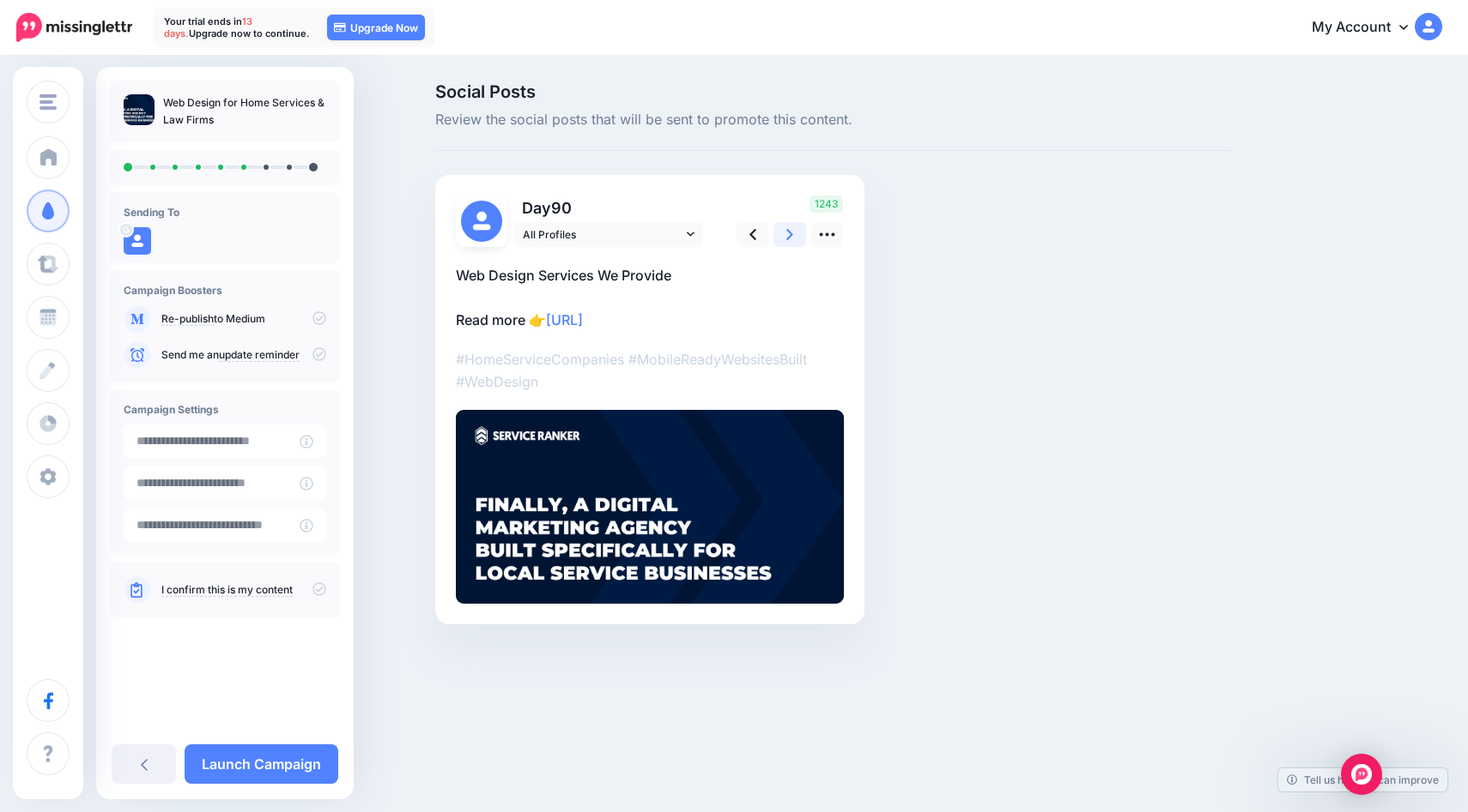
click at [789, 231] on icon at bounding box center [789, 235] width 7 height 12
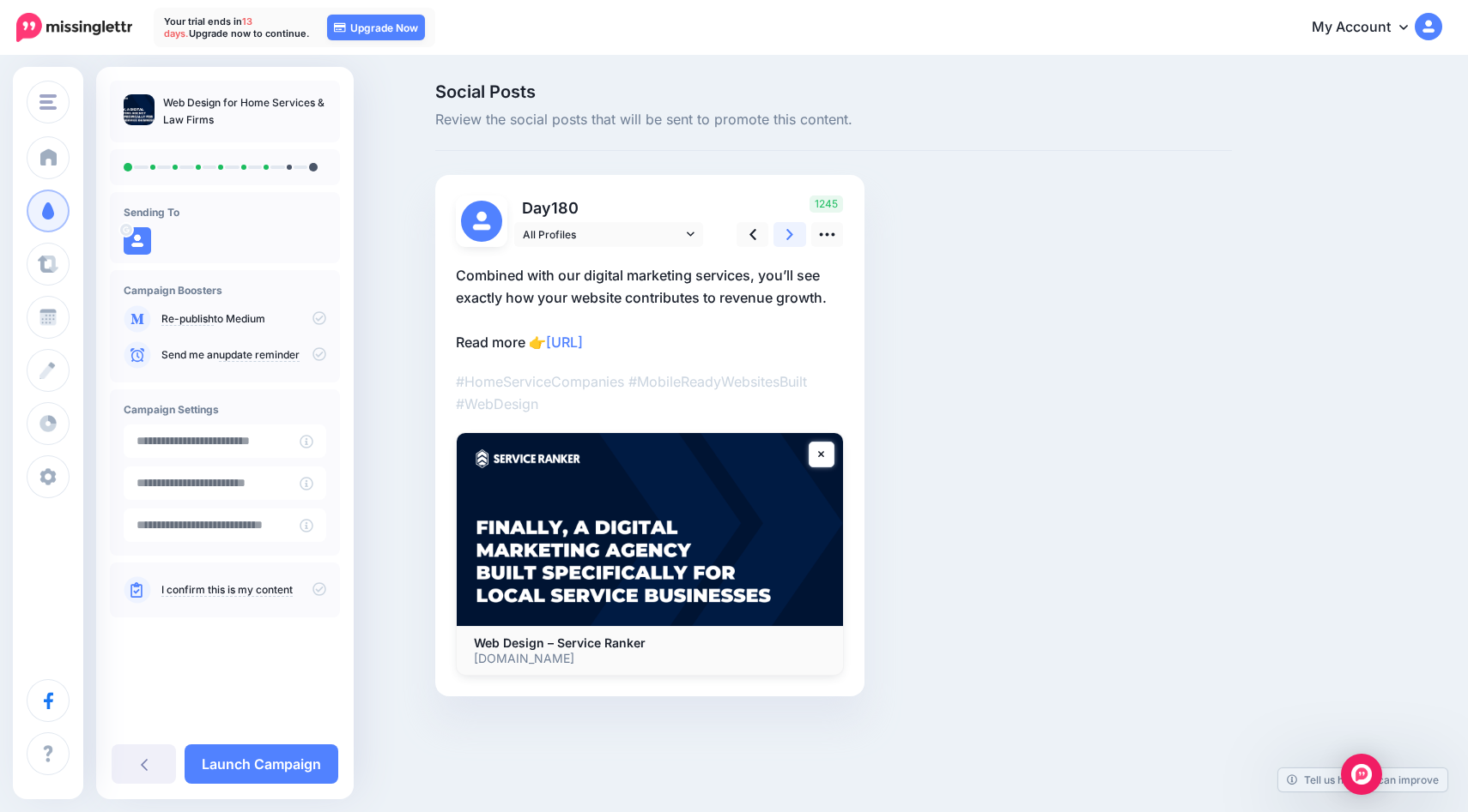
click at [789, 231] on icon at bounding box center [789, 235] width 7 height 12
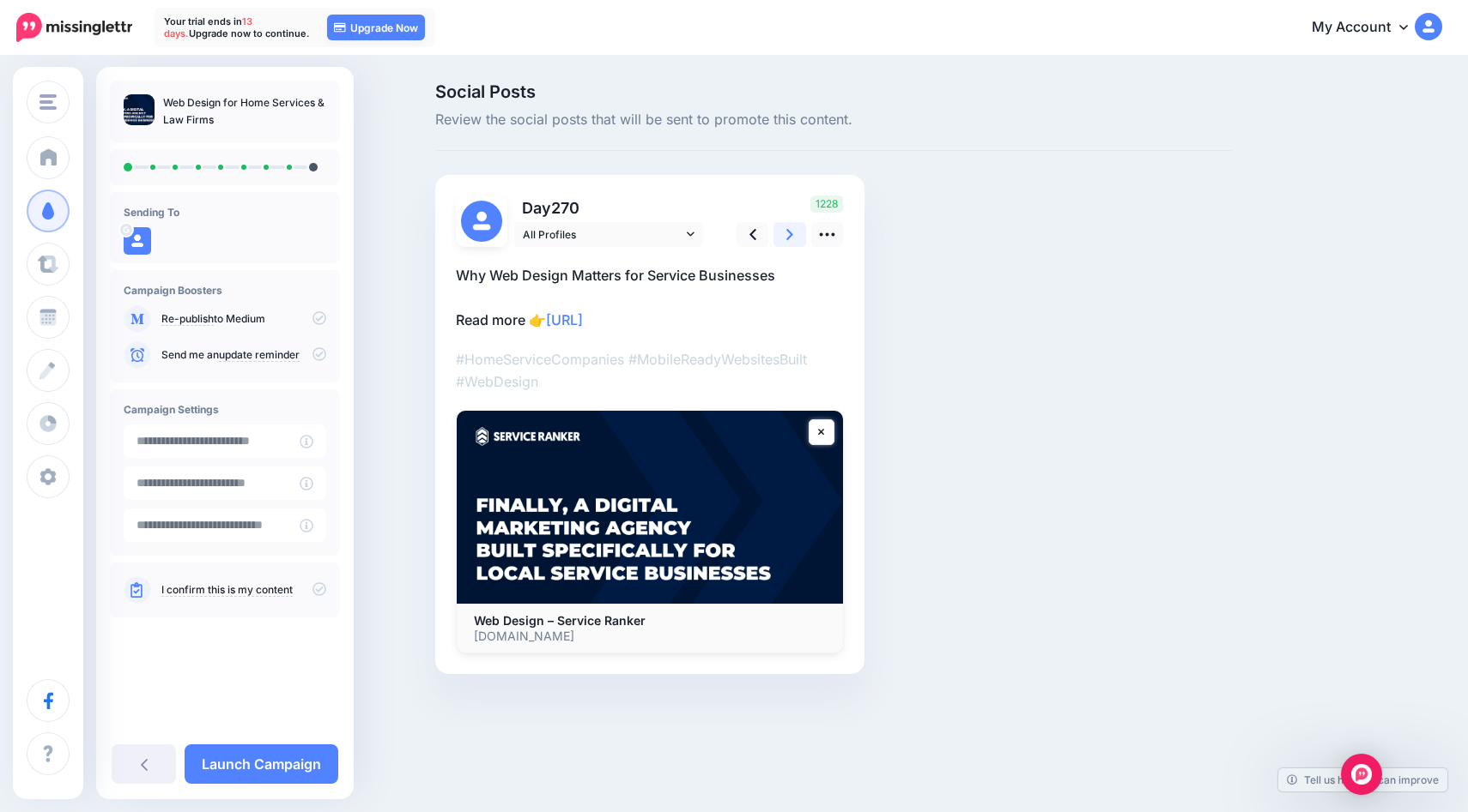
click at [789, 231] on icon at bounding box center [789, 235] width 7 height 12
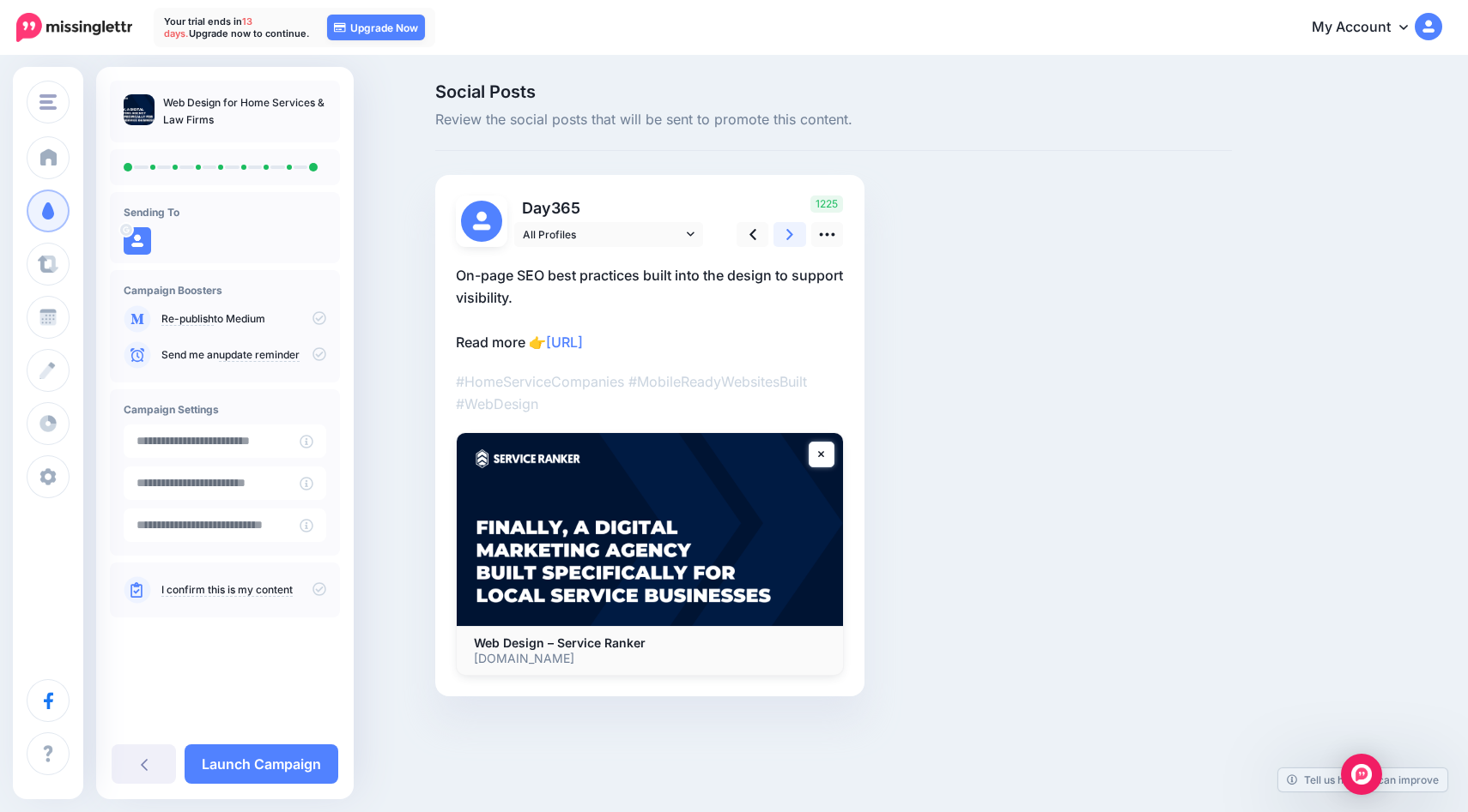
click at [789, 231] on icon at bounding box center [789, 235] width 7 height 12
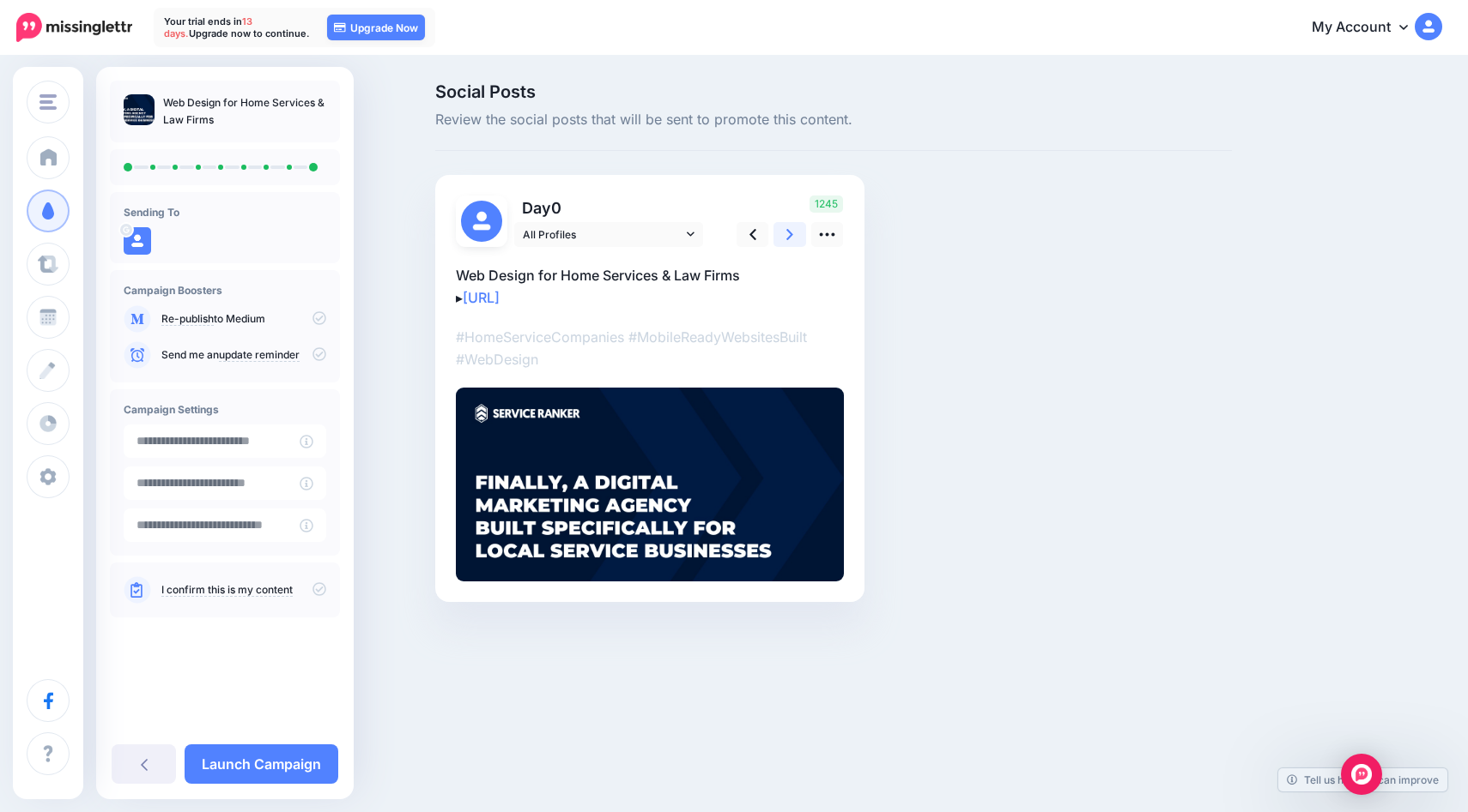
click at [789, 231] on icon at bounding box center [789, 235] width 7 height 12
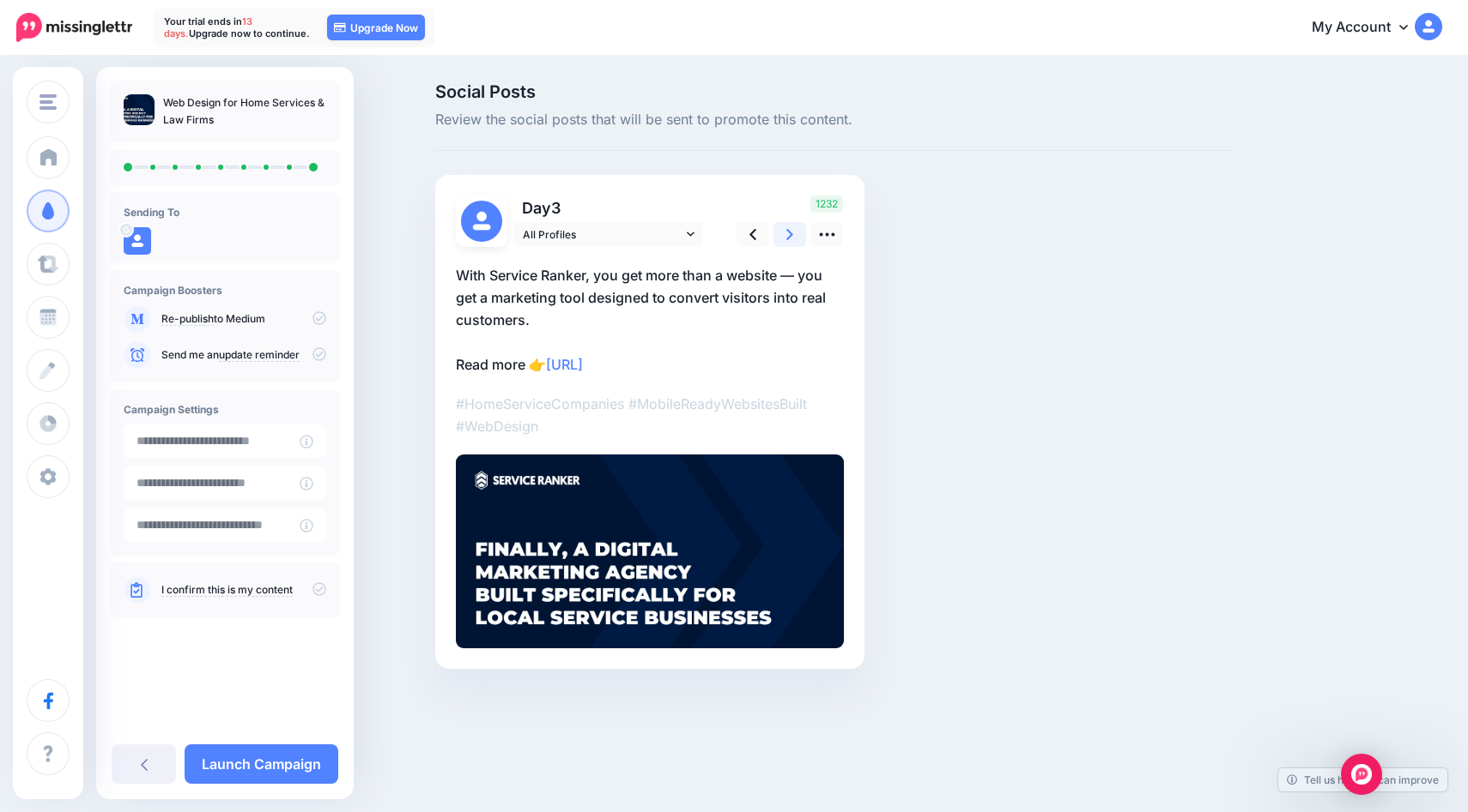
click at [789, 231] on icon at bounding box center [789, 235] width 7 height 12
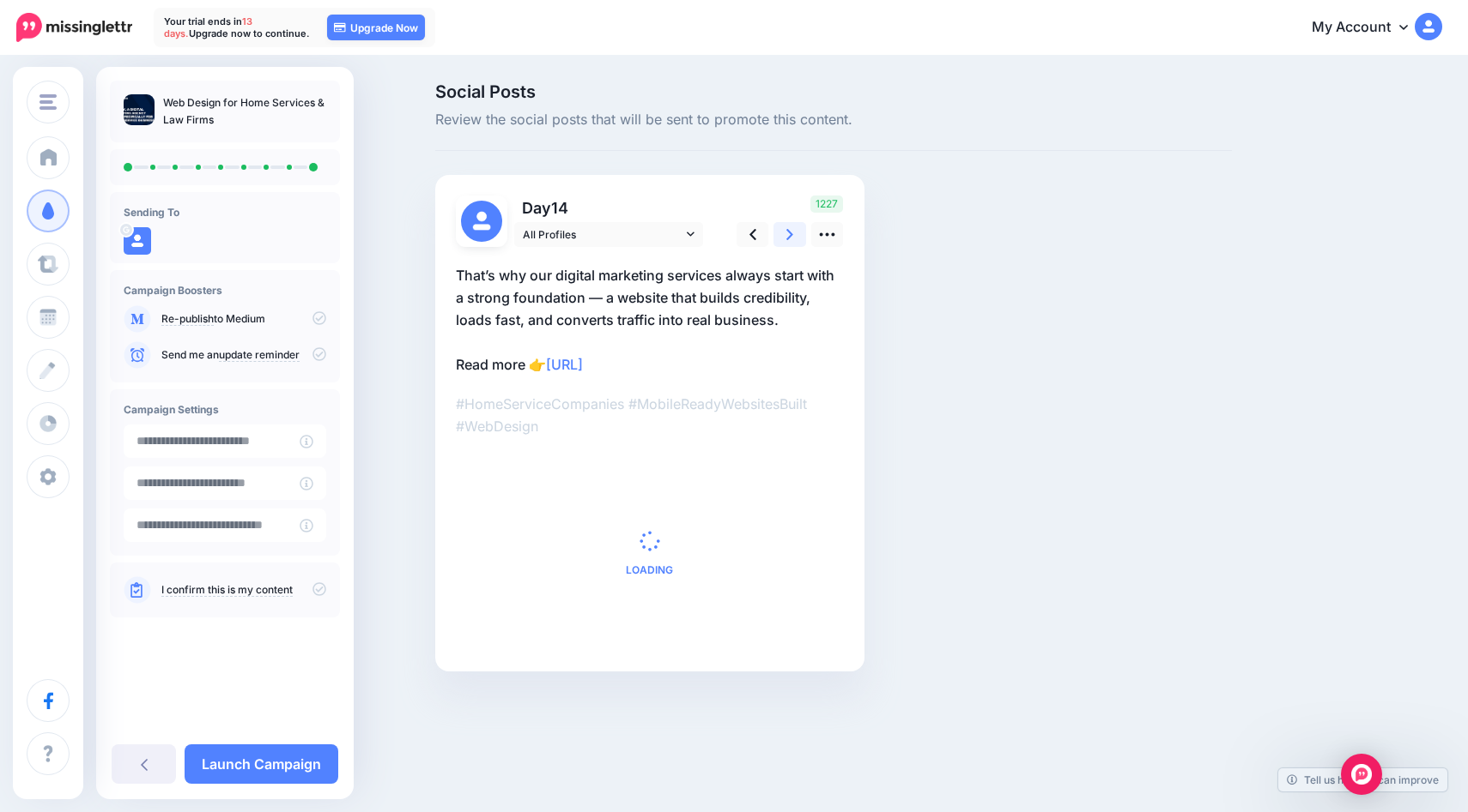
click at [789, 231] on icon at bounding box center [789, 235] width 7 height 12
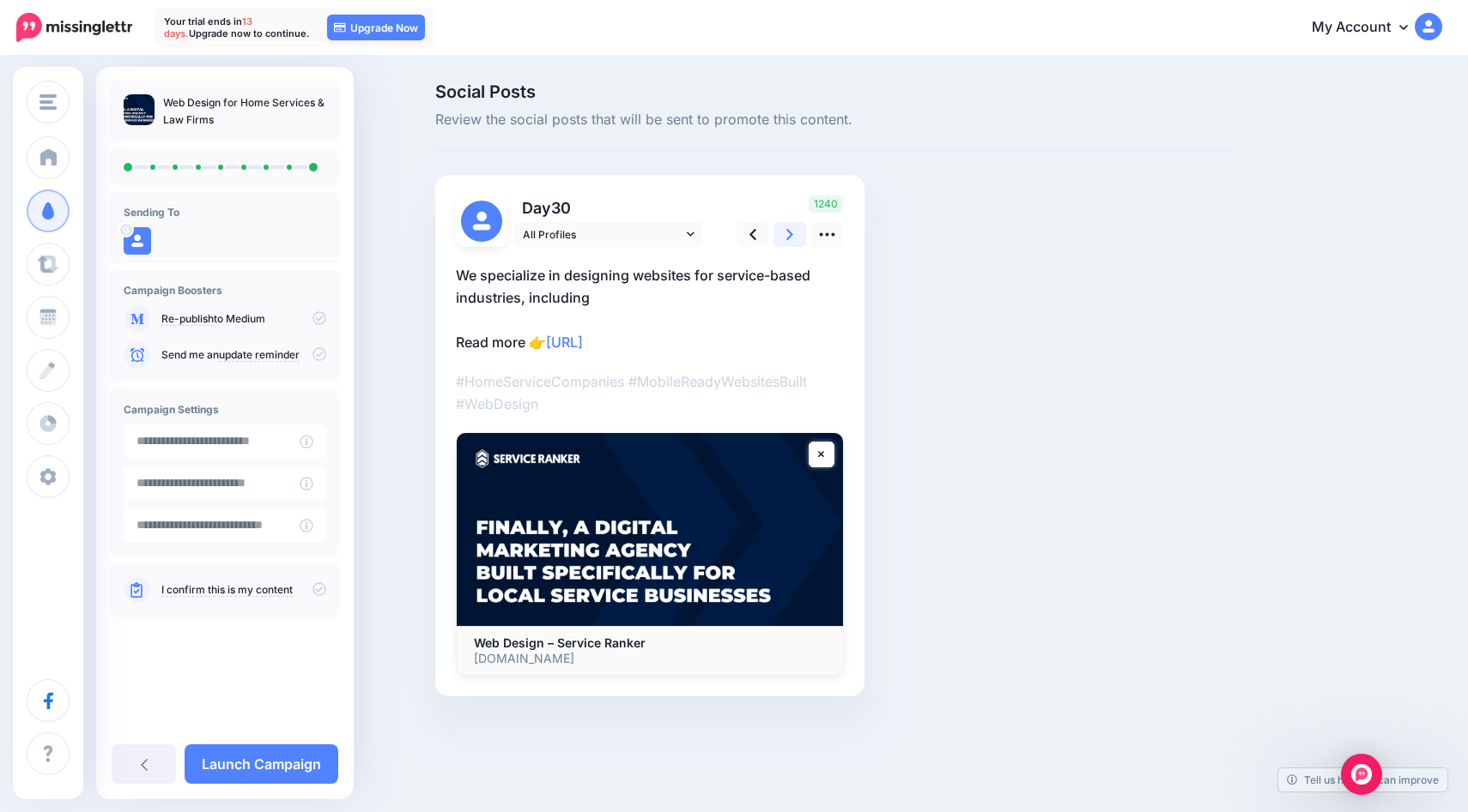
click at [789, 231] on icon at bounding box center [789, 235] width 7 height 12
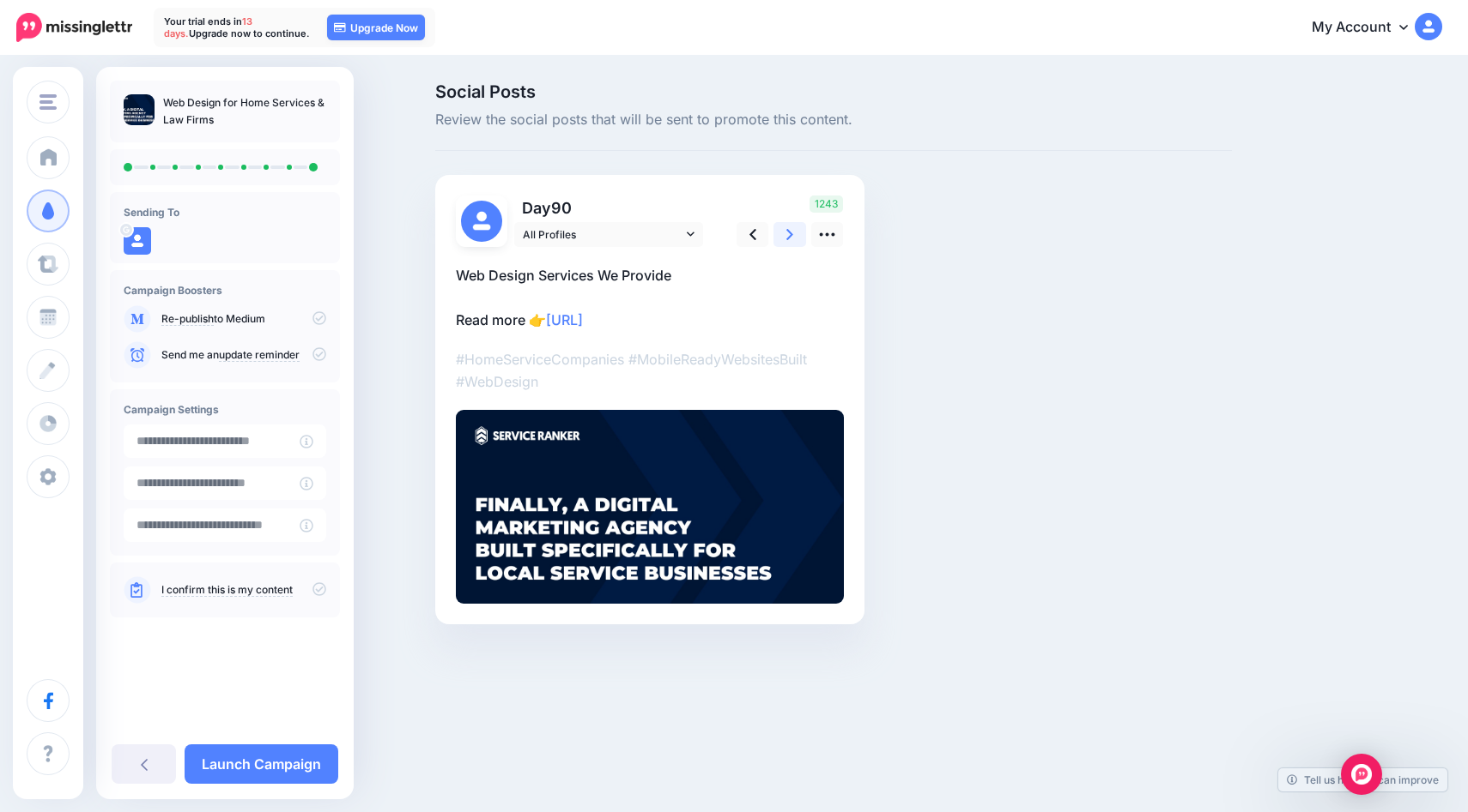
click at [789, 231] on icon at bounding box center [789, 235] width 7 height 12
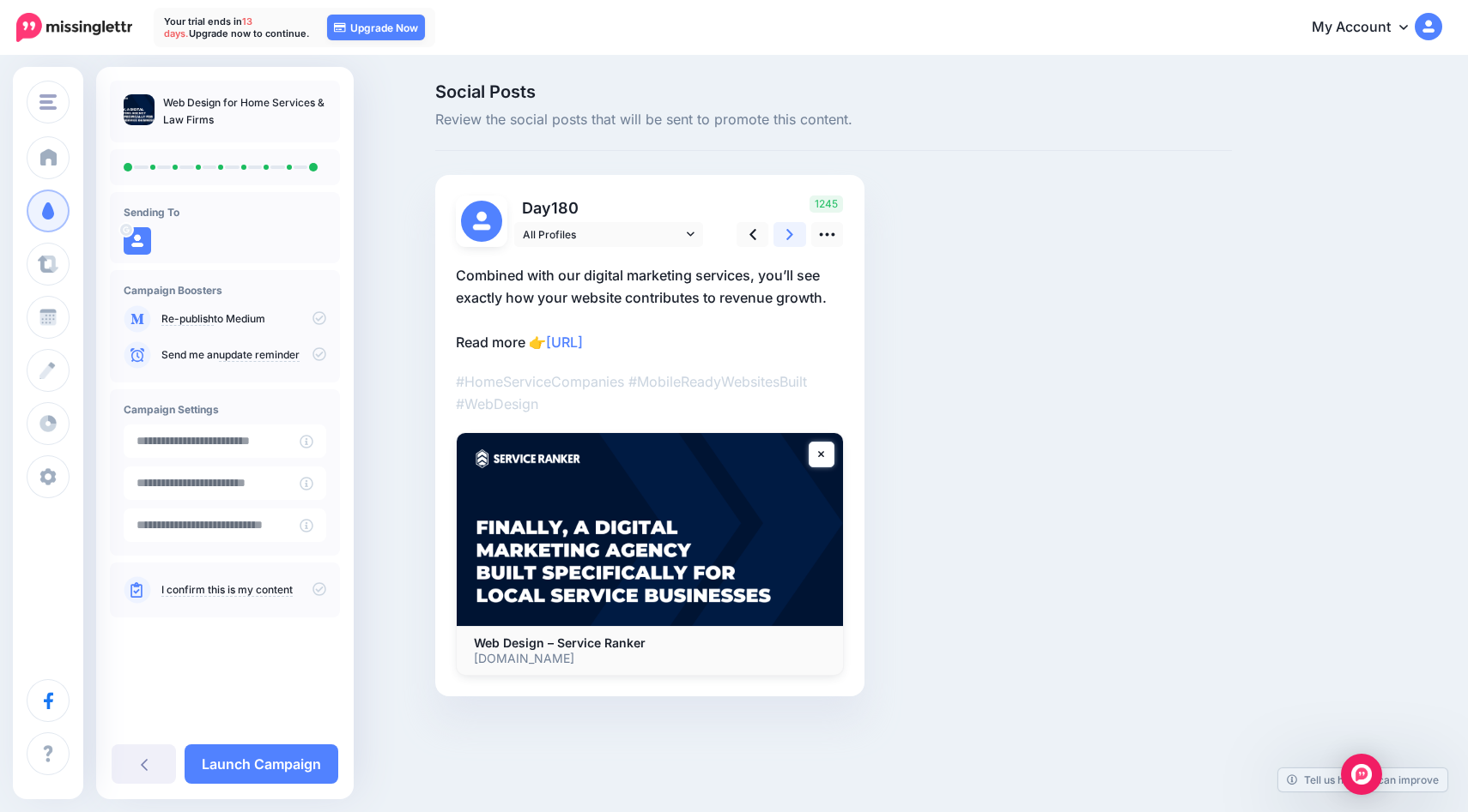
click at [789, 231] on icon at bounding box center [789, 235] width 7 height 12
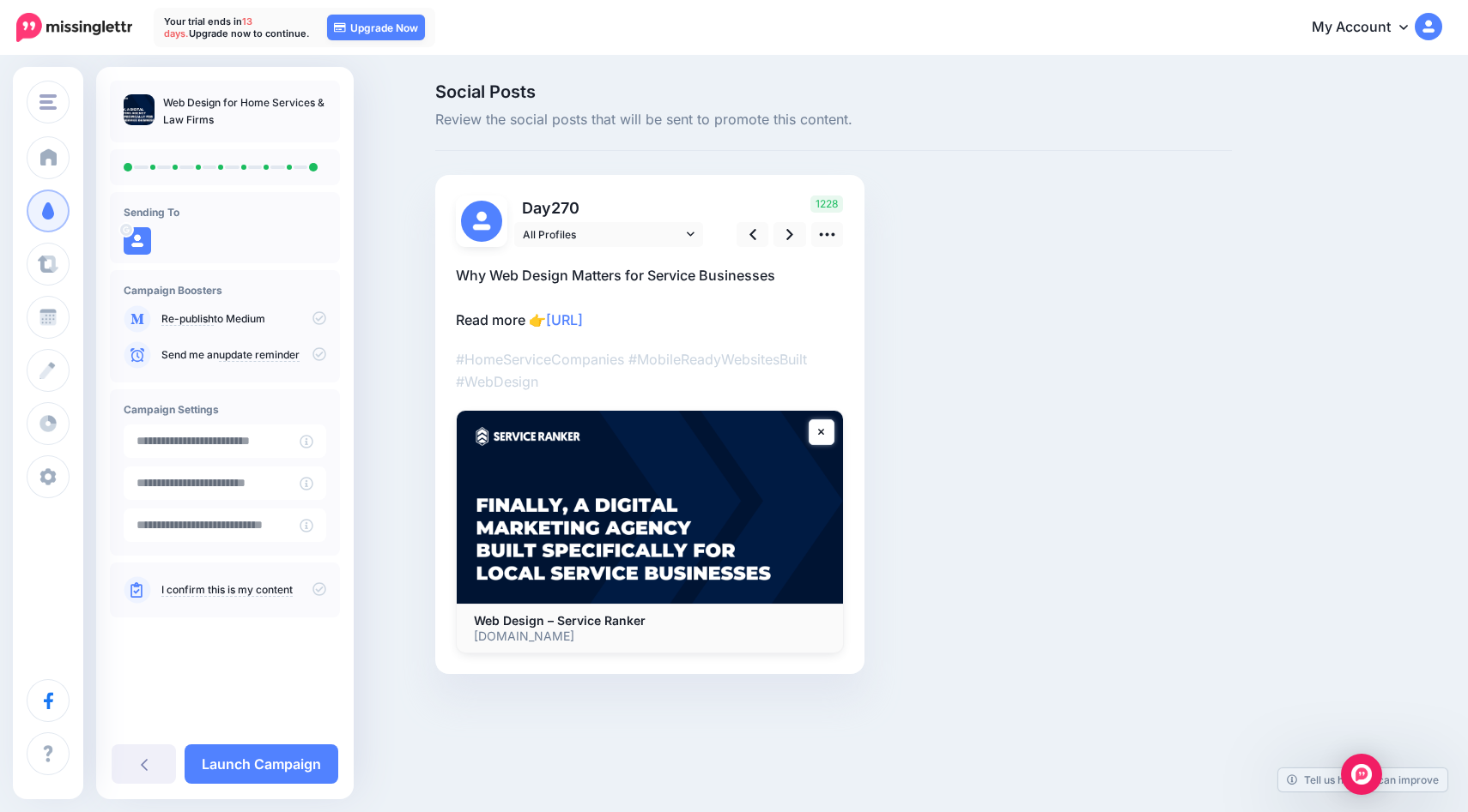
click at [915, 289] on div "Social Posts Review the social posts that will be sent to promote this content.…" at bounding box center [834, 404] width 822 height 643
click at [770, 234] on div "1228" at bounding box center [787, 220] width 138 height 51
click at [785, 234] on link at bounding box center [790, 235] width 33 height 25
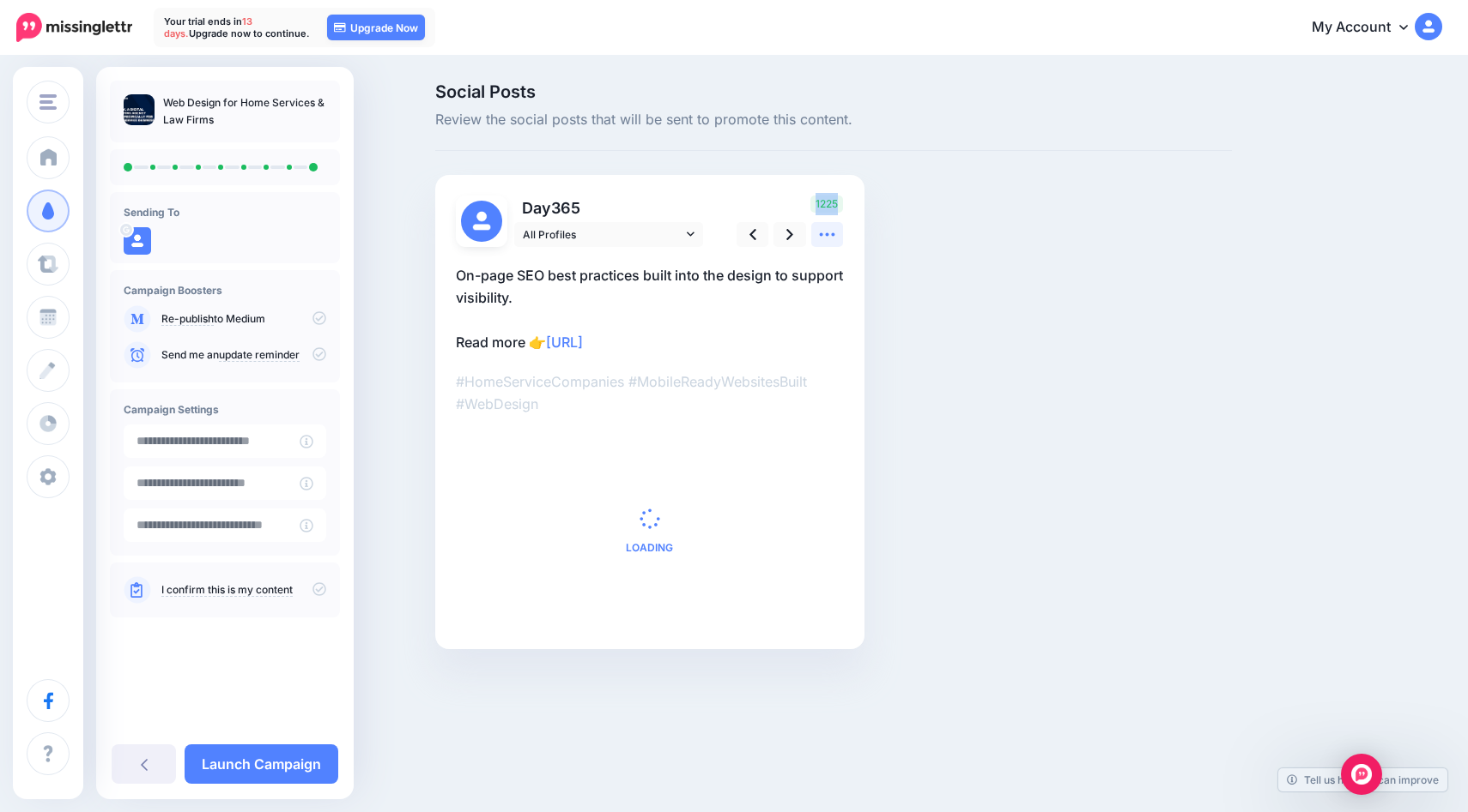
click at [827, 237] on icon at bounding box center [827, 234] width 18 height 18
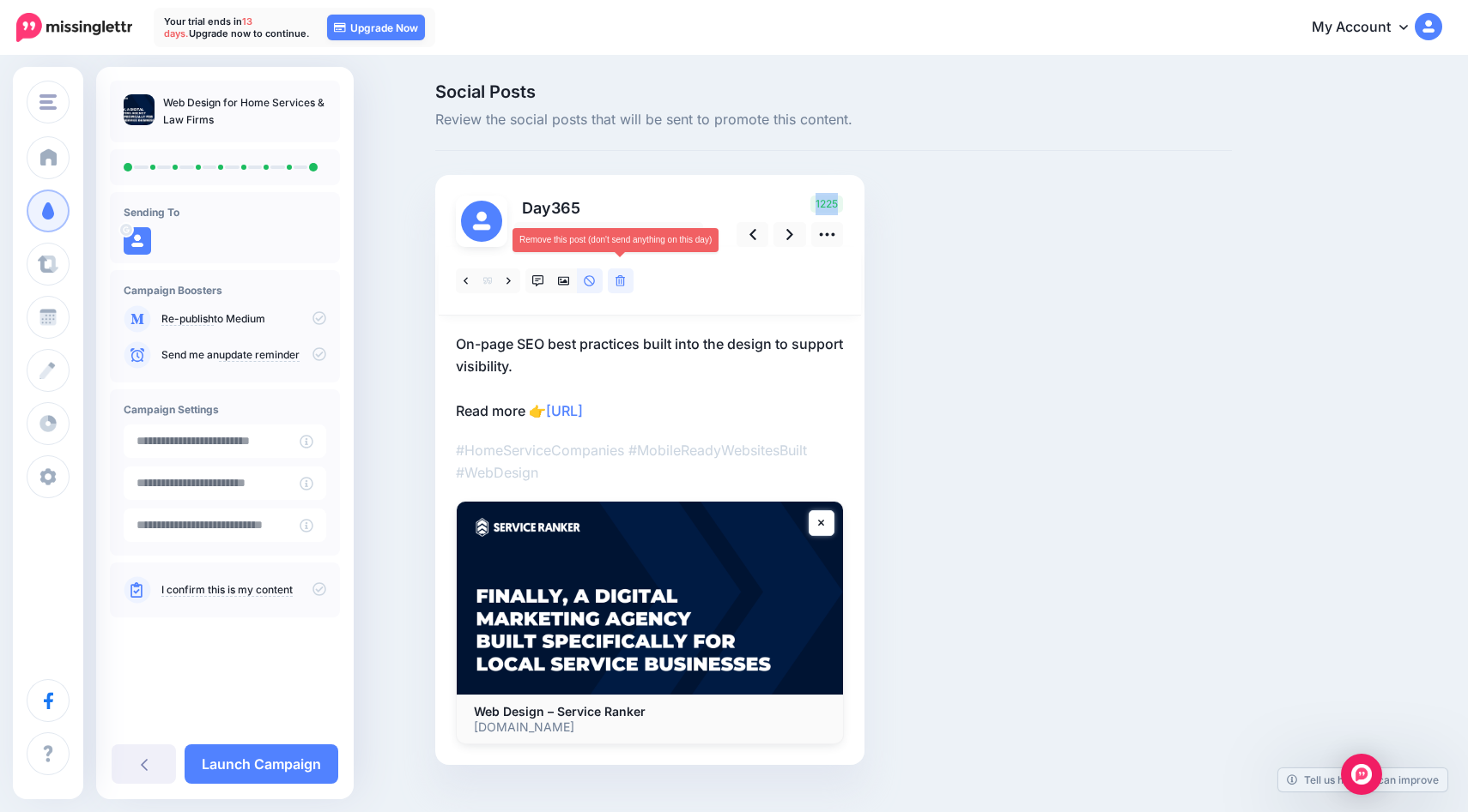
click at [623, 283] on icon at bounding box center [620, 281] width 11 height 12
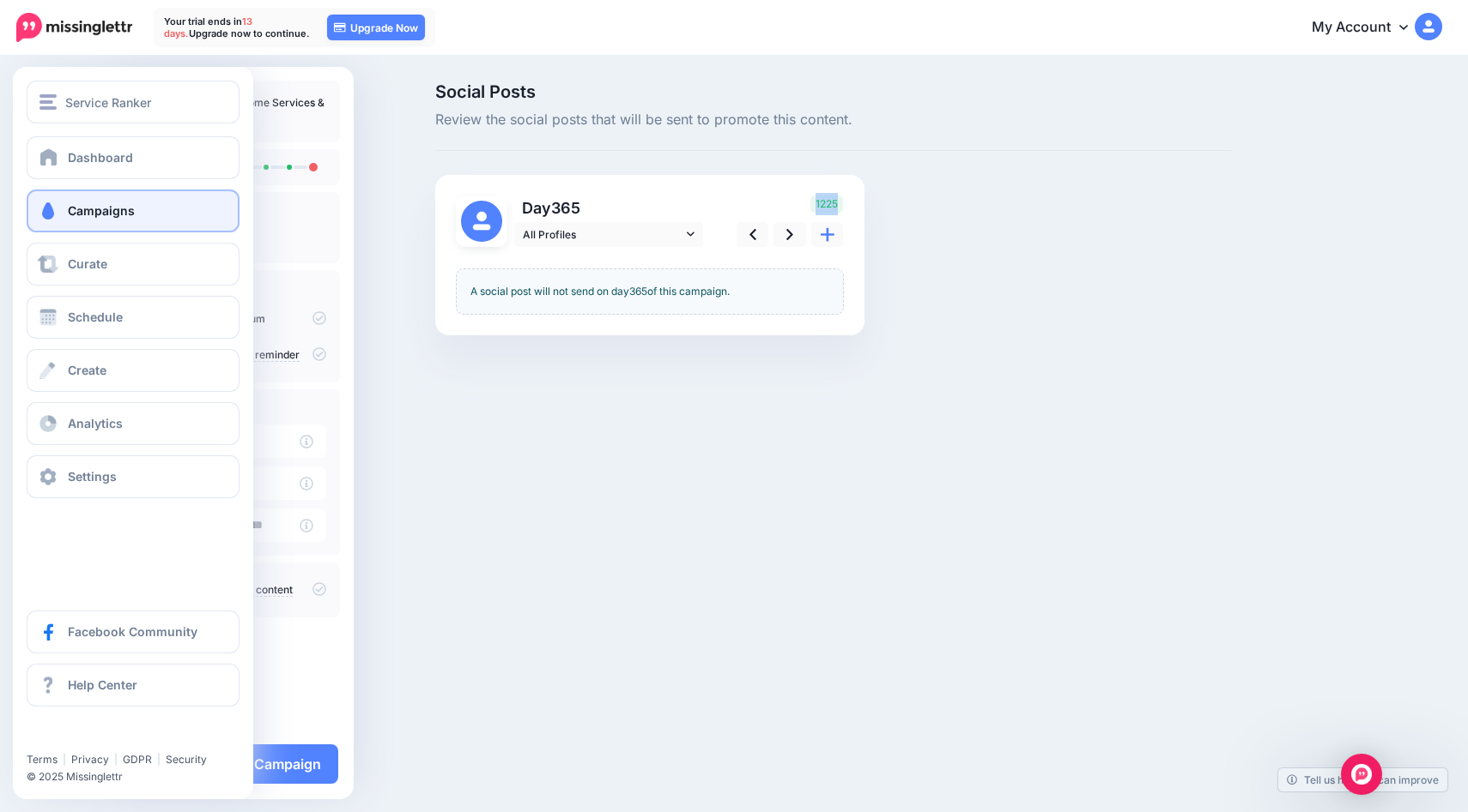
click at [73, 200] on link "Campaigns" at bounding box center [133, 211] width 213 height 43
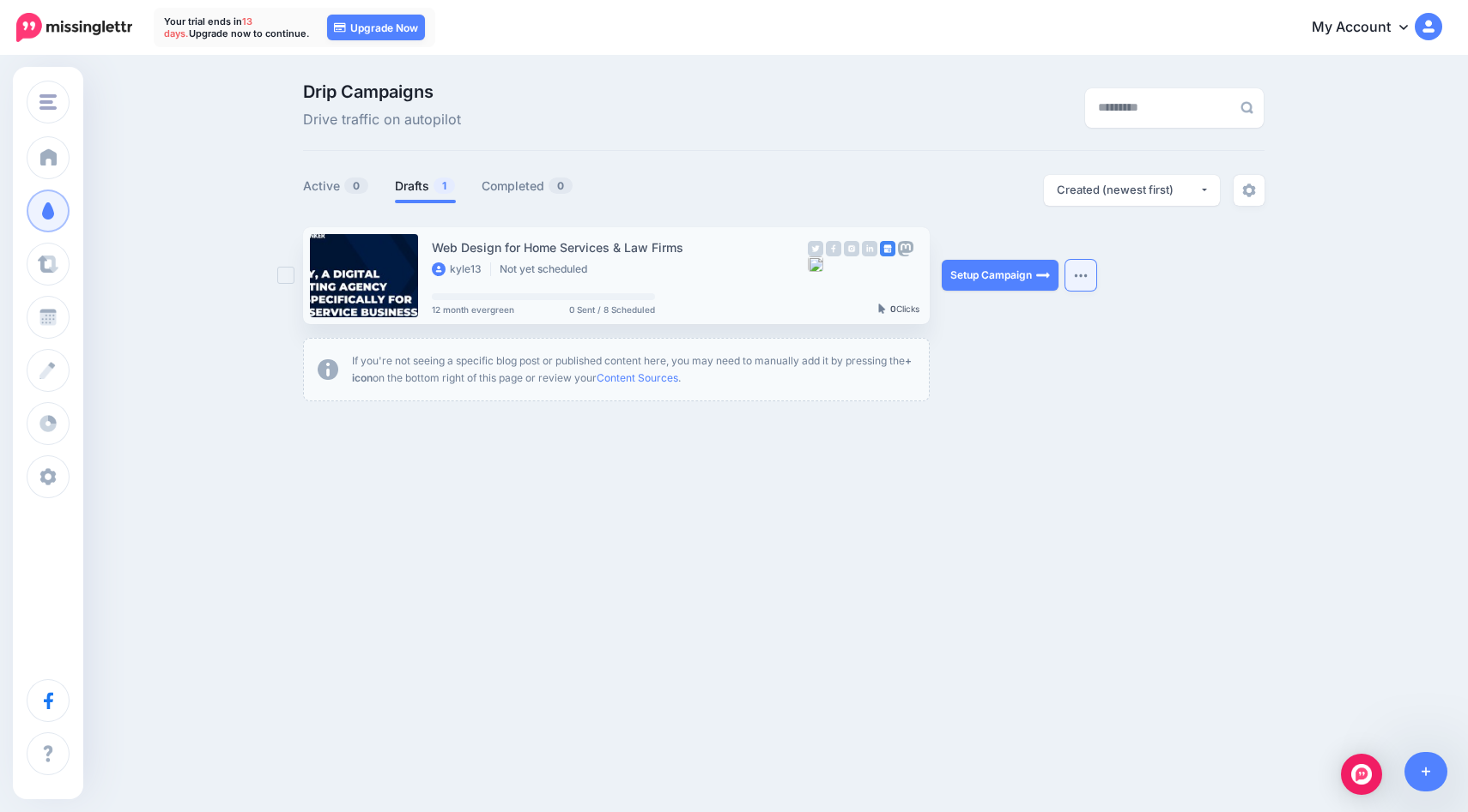
click at [1074, 277] on img "button" at bounding box center [1080, 275] width 14 height 5
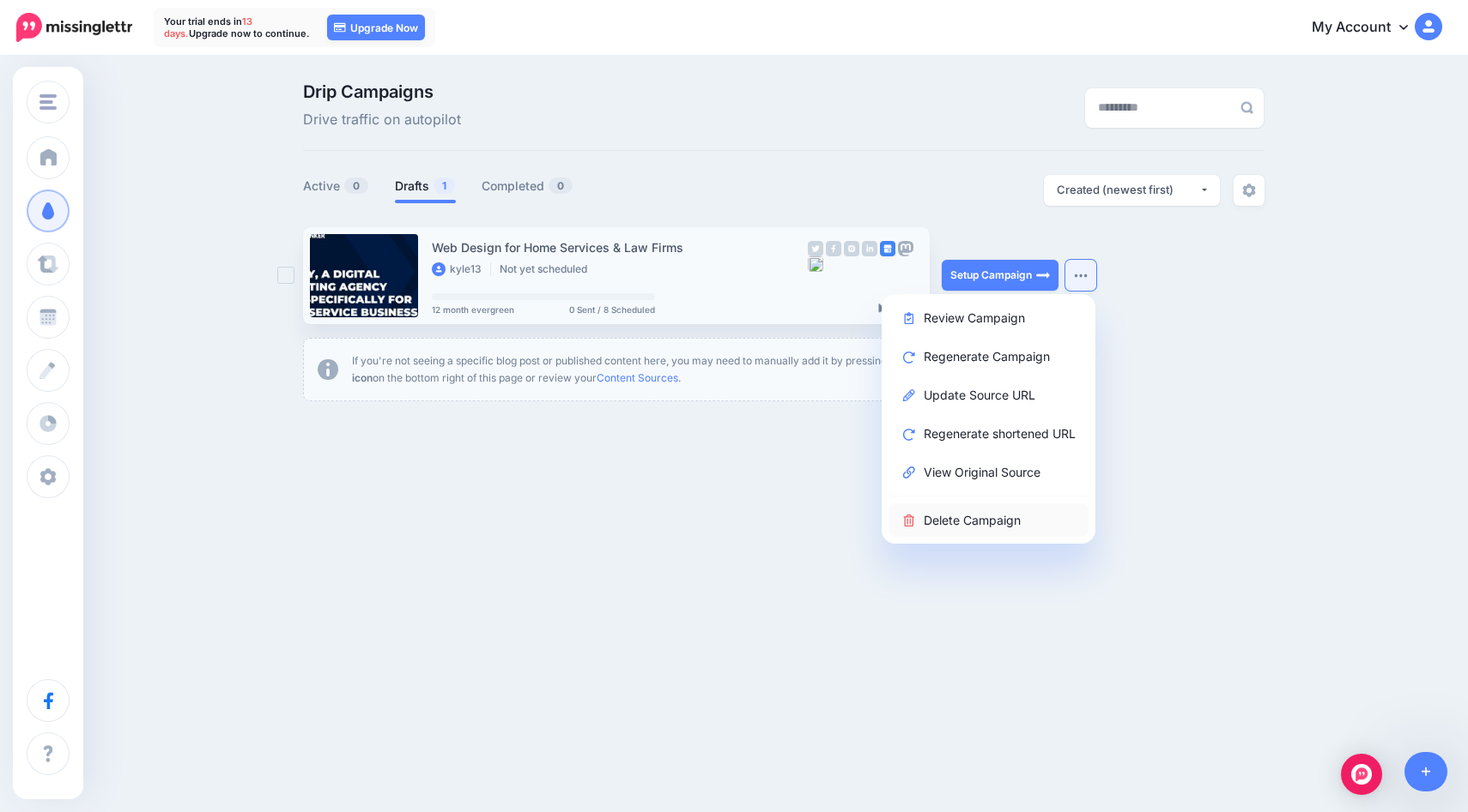
click at [927, 513] on link "Delete Campaign" at bounding box center [988, 520] width 200 height 34
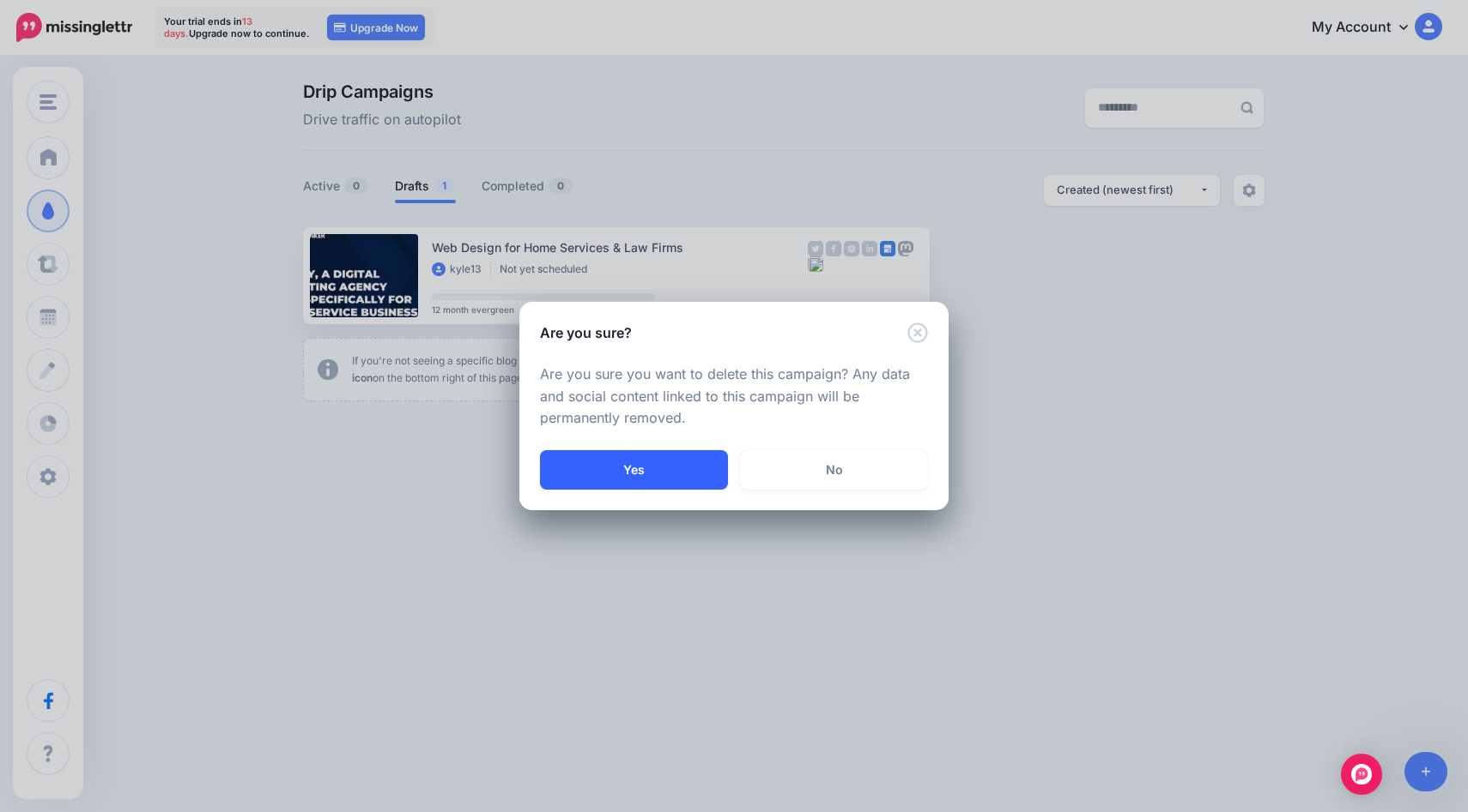
click at [622, 465] on button "Yes" at bounding box center [633, 470] width 188 height 40
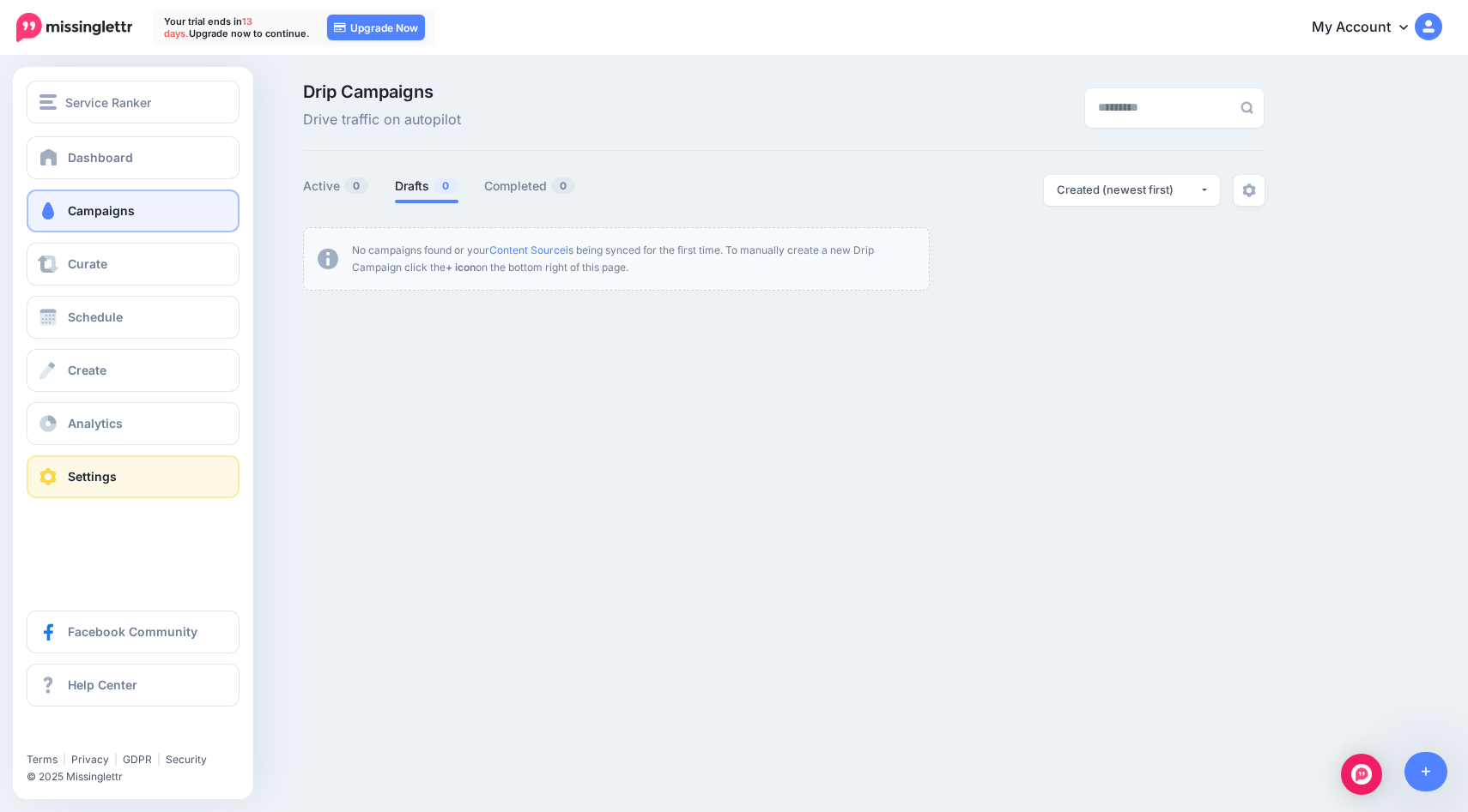
click at [82, 479] on span "Settings" at bounding box center [92, 476] width 49 height 14
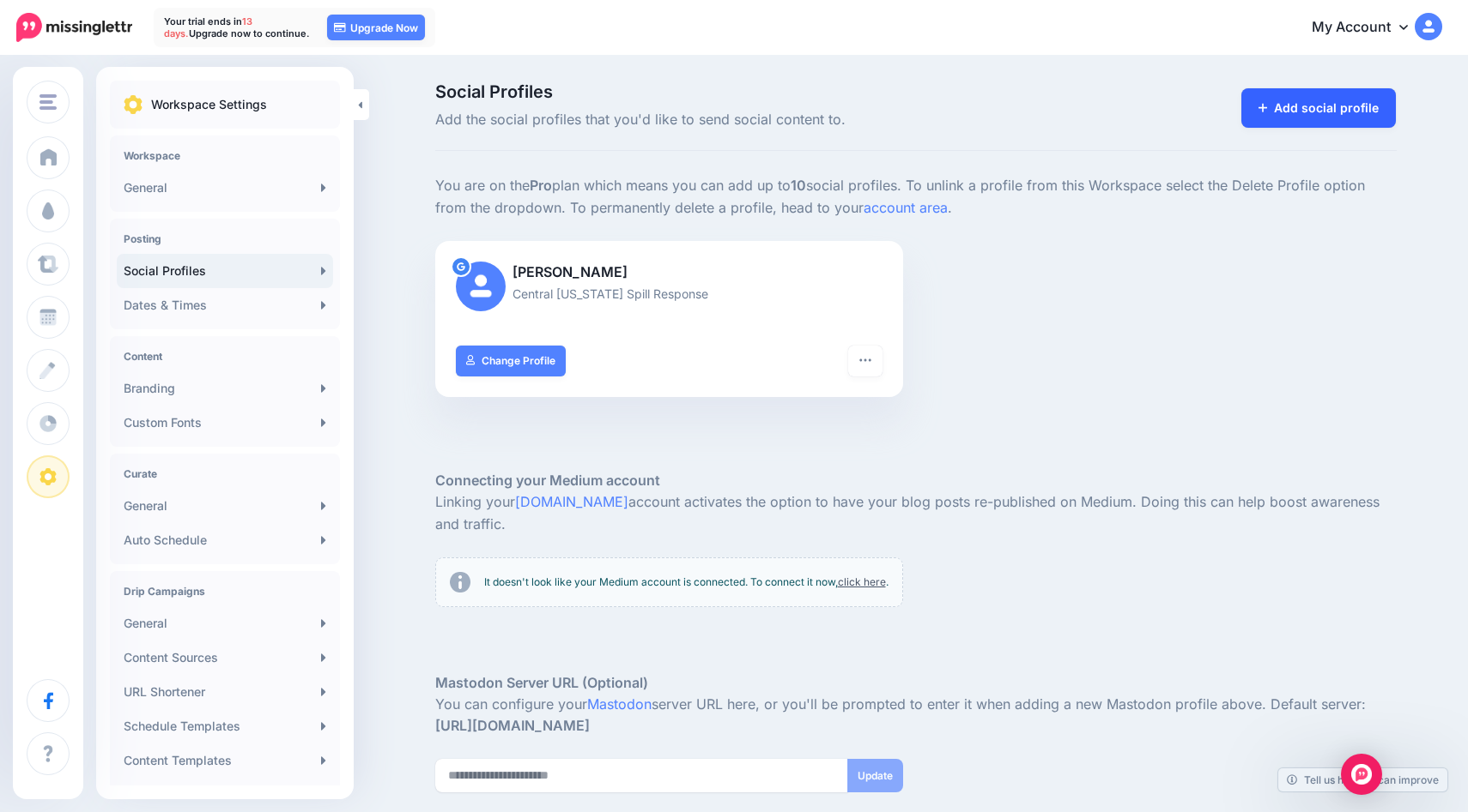
click at [1321, 112] on link "Add social profile" at bounding box center [1318, 107] width 156 height 40
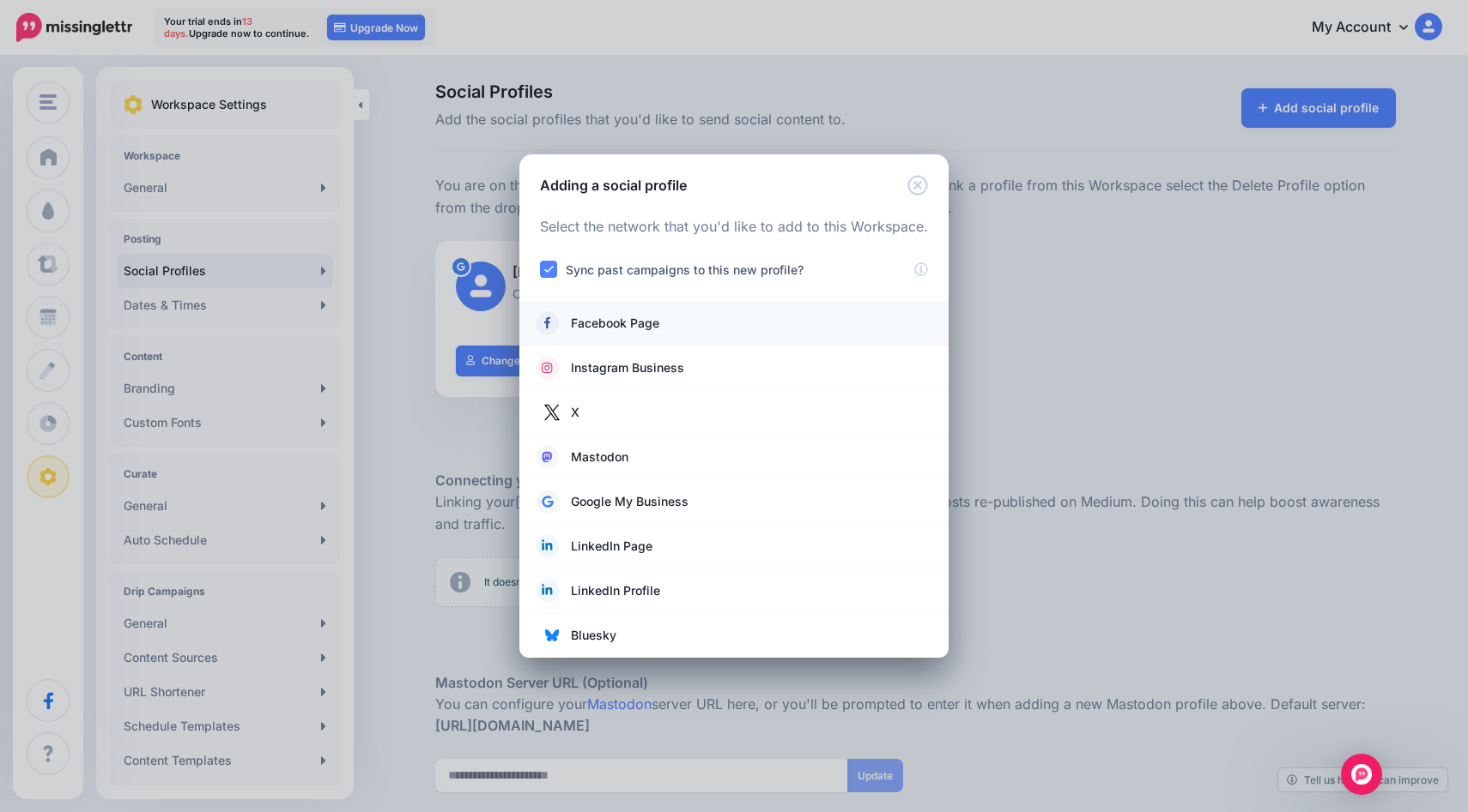
click at [659, 328] on span "Facebook Page" at bounding box center [614, 323] width 88 height 20
